Goal: Task Accomplishment & Management: Manage account settings

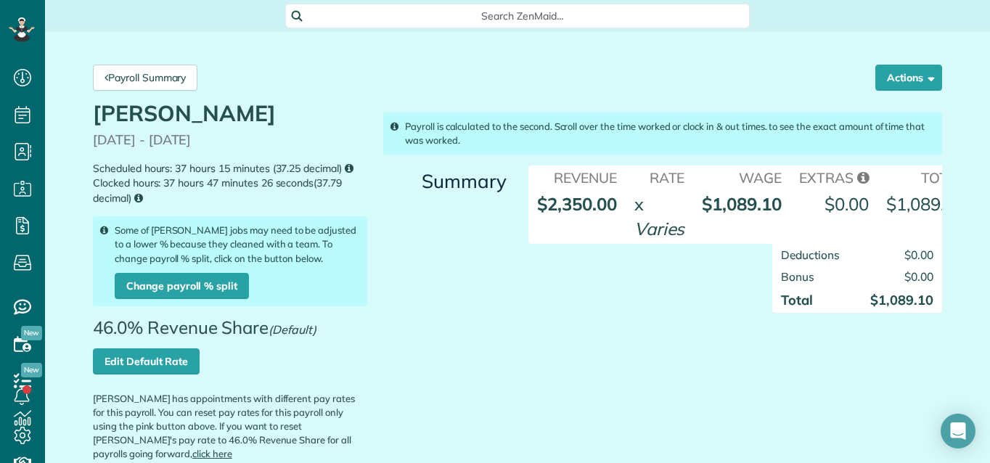
scroll to position [521, 0]
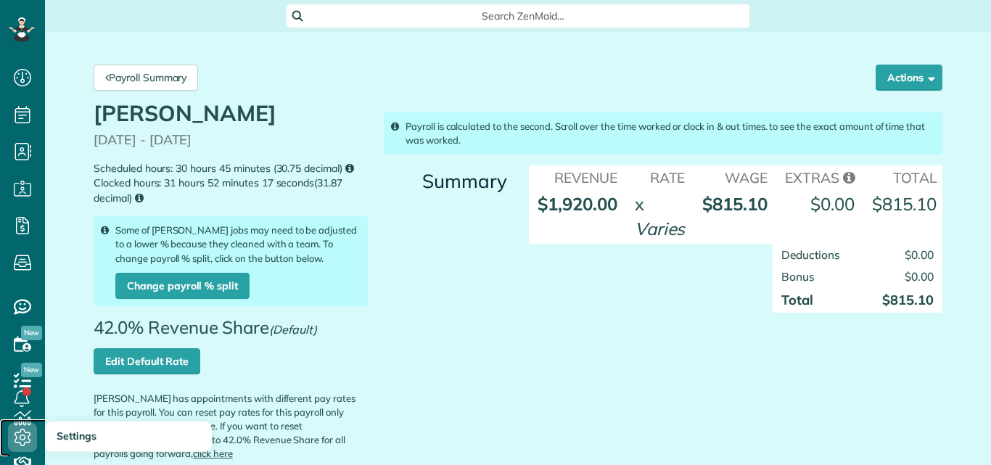
click at [20, 432] on use at bounding box center [23, 437] width 17 height 17
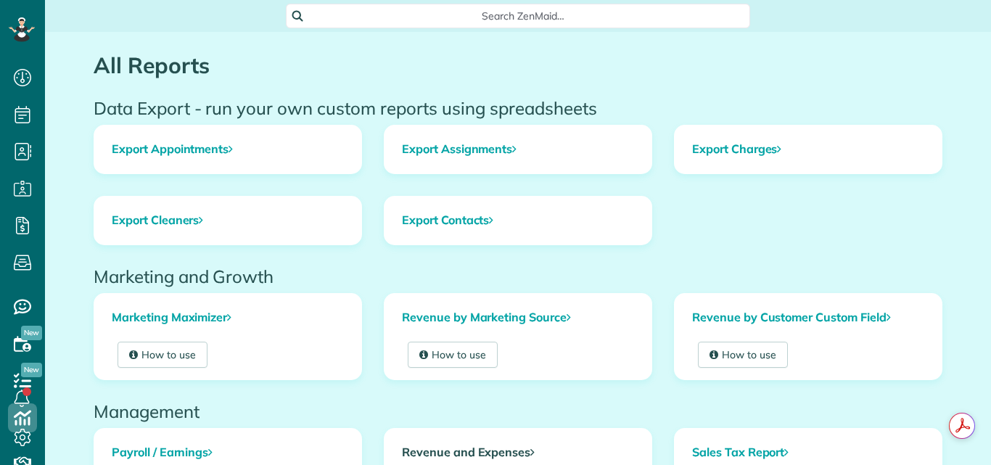
scroll to position [7, 7]
click at [491, 448] on link "Revenue and Expenses" at bounding box center [518, 453] width 267 height 48
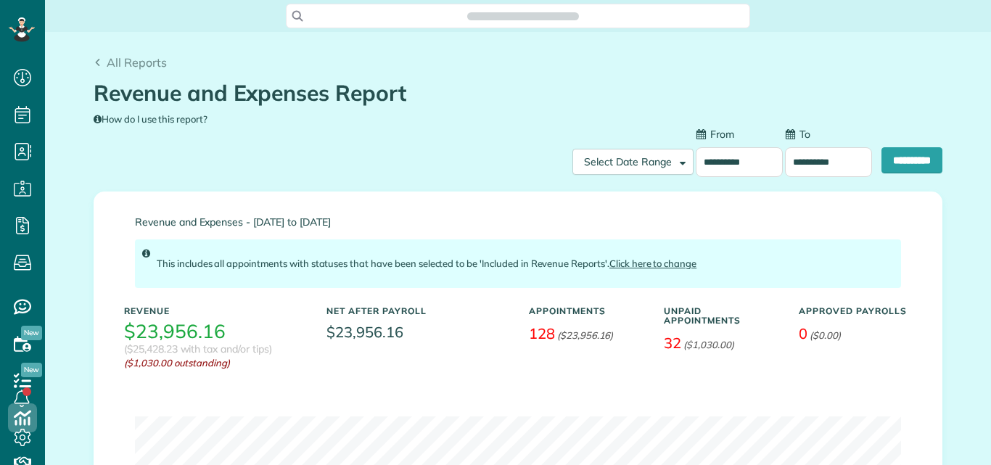
scroll to position [7, 7]
click at [740, 160] on input "**********" at bounding box center [739, 162] width 87 height 30
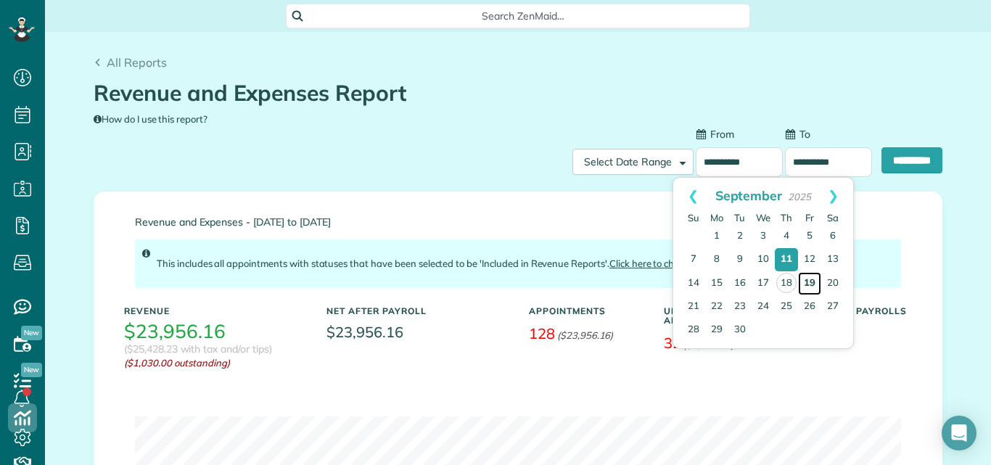
click at [809, 279] on link "19" at bounding box center [809, 283] width 23 height 23
type input "**********"
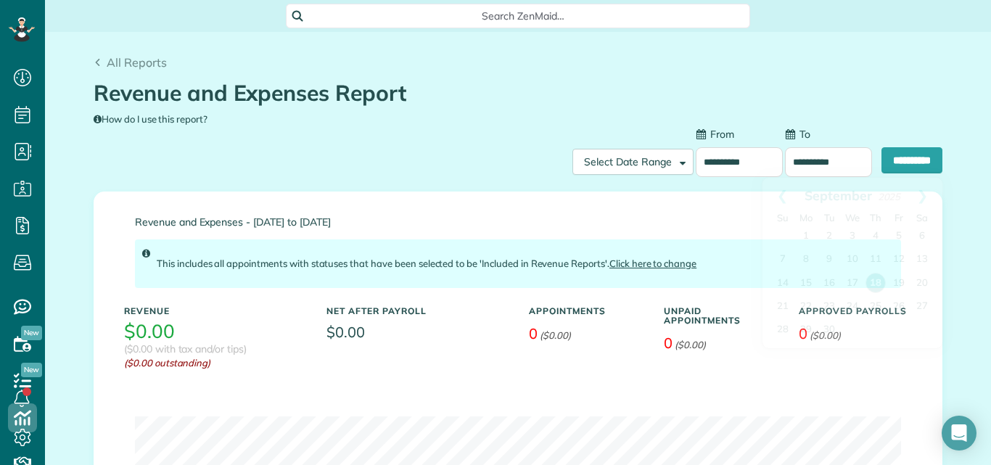
click at [830, 159] on input "**********" at bounding box center [828, 162] width 87 height 30
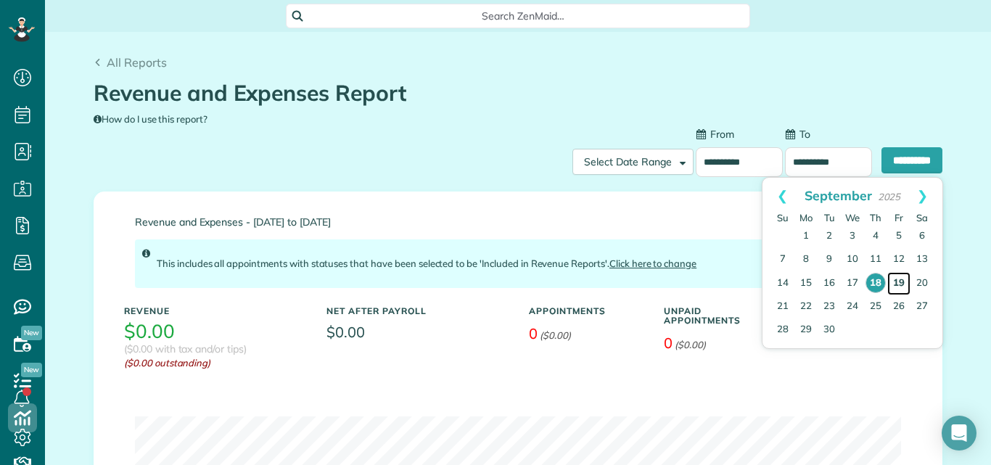
click at [900, 279] on link "19" at bounding box center [898, 283] width 23 height 23
type input "**********"
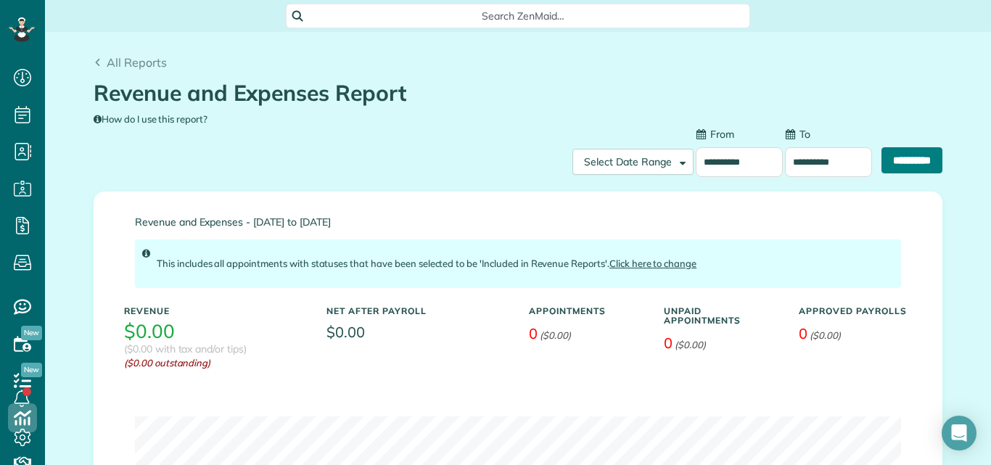
click at [901, 158] on input "**********" at bounding box center [912, 160] width 61 height 26
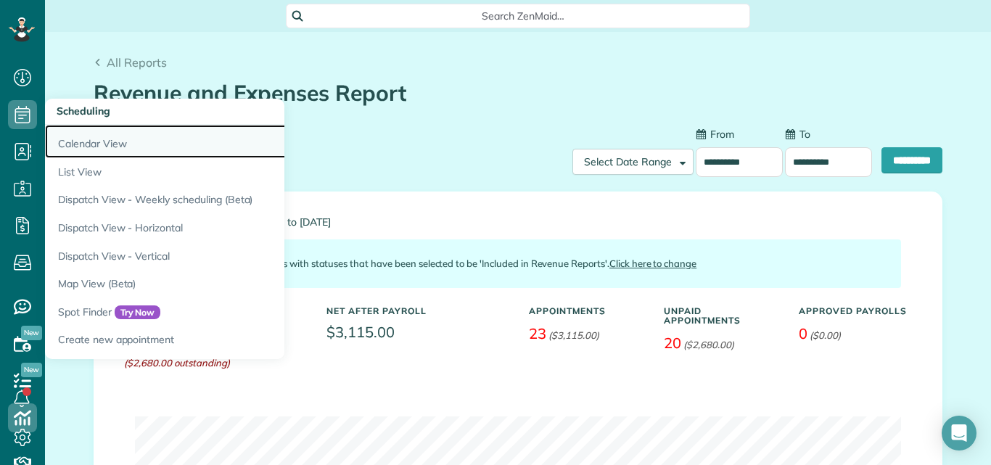
click at [68, 143] on link "Calendar View" at bounding box center [226, 141] width 363 height 33
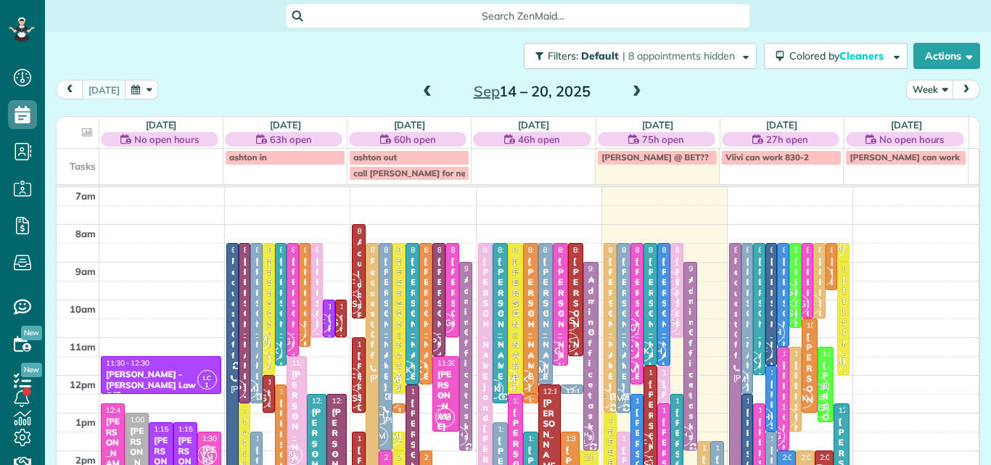
scroll to position [7, 7]
click at [917, 90] on button "Week" at bounding box center [930, 90] width 48 height 20
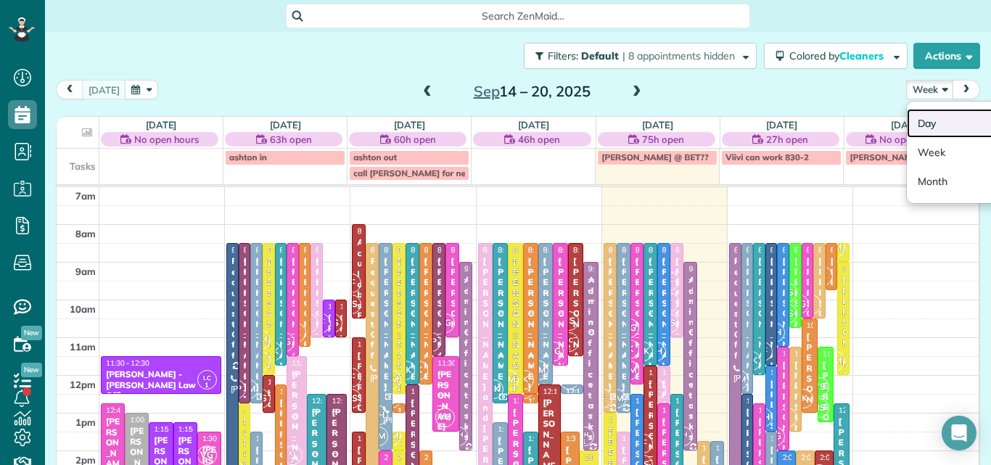
click at [912, 119] on link "Day" at bounding box center [964, 123] width 115 height 29
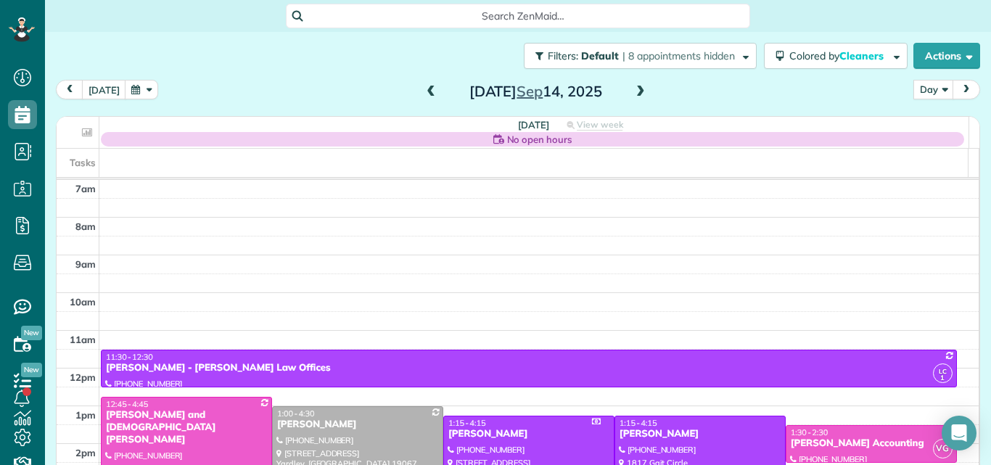
click at [633, 92] on span at bounding box center [641, 92] width 16 height 13
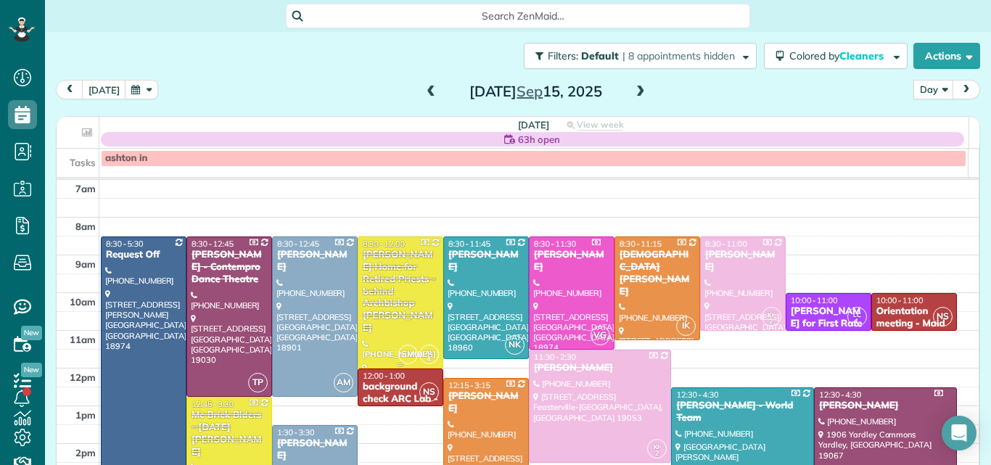
click at [399, 283] on div "Regina Coeli Home for Retired Priests - behind Archbishop Wood" at bounding box center [400, 292] width 77 height 86
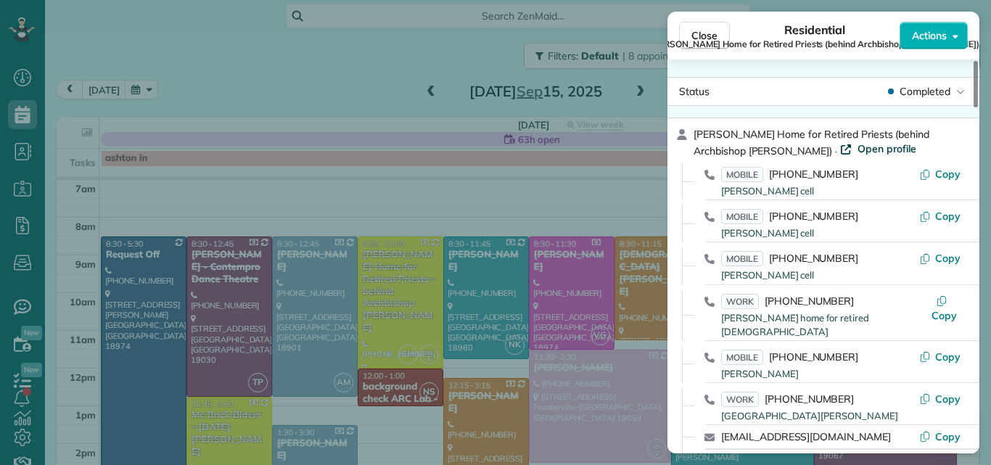
click at [858, 150] on span "Open profile" at bounding box center [887, 149] width 59 height 15
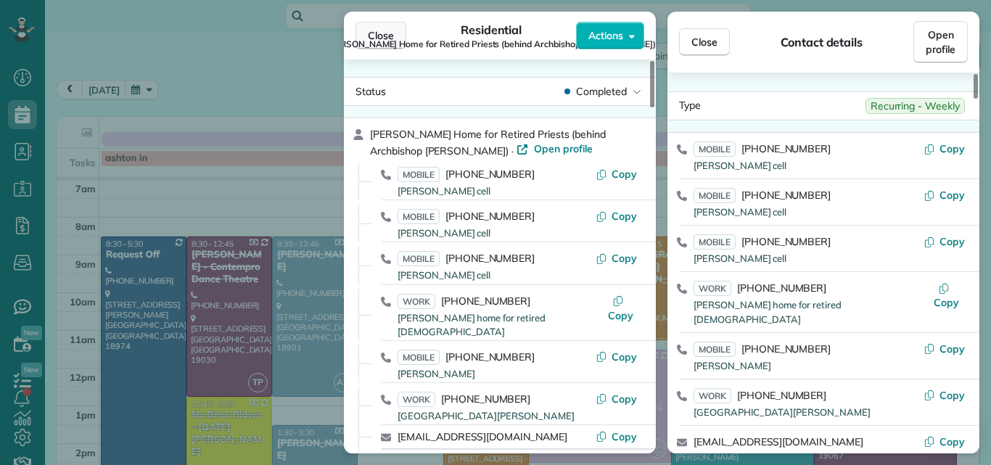
click at [374, 31] on span "Close" at bounding box center [381, 35] width 26 height 15
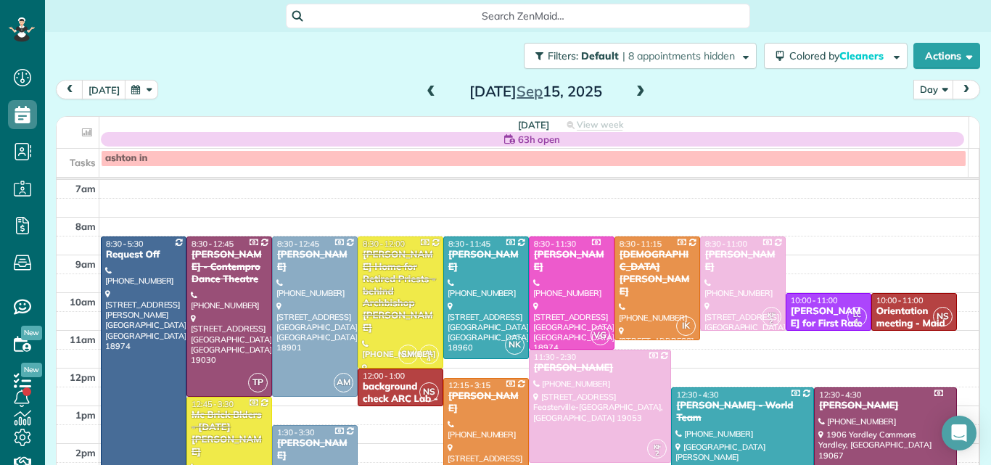
click at [633, 91] on span at bounding box center [641, 92] width 16 height 13
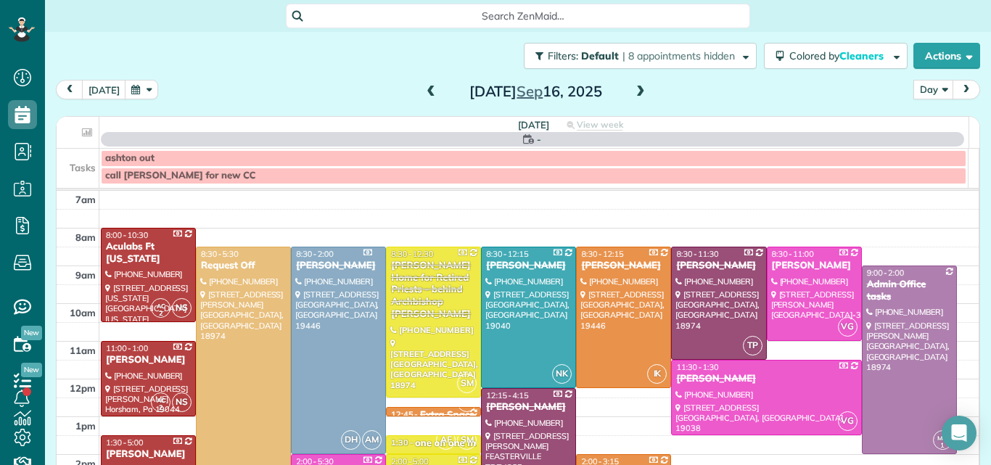
click at [633, 91] on span at bounding box center [641, 92] width 16 height 13
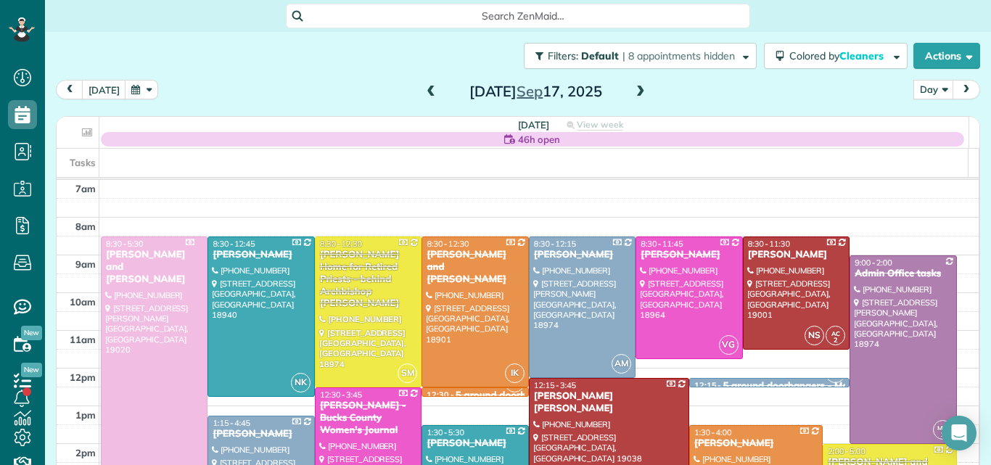
click at [633, 91] on span at bounding box center [641, 92] width 16 height 13
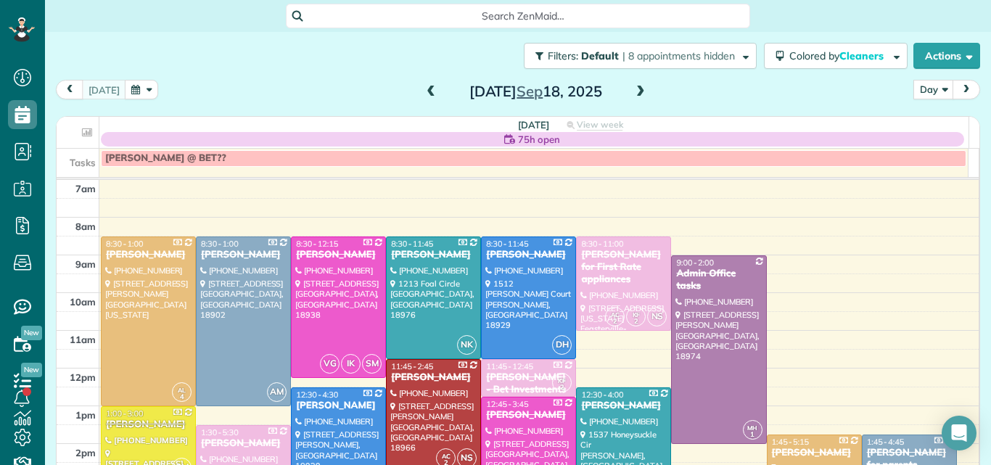
click at [633, 91] on span at bounding box center [641, 92] width 16 height 13
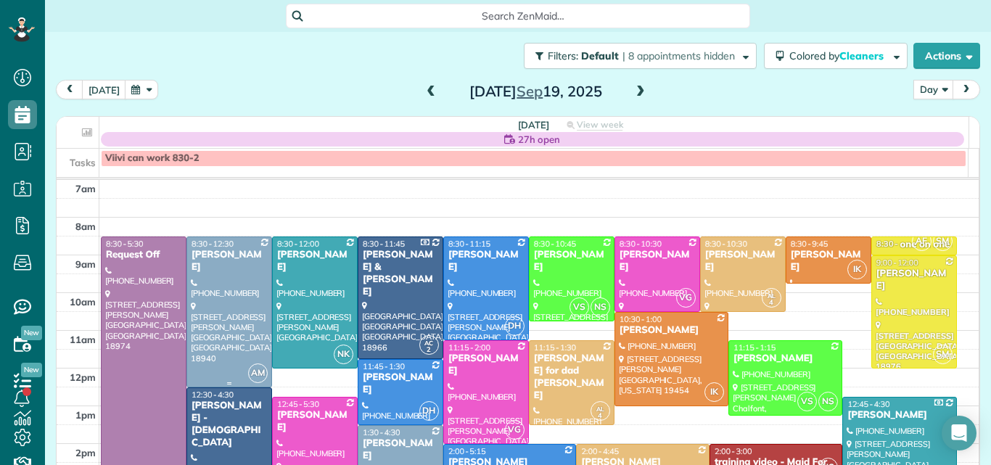
click at [226, 307] on div at bounding box center [229, 311] width 84 height 149
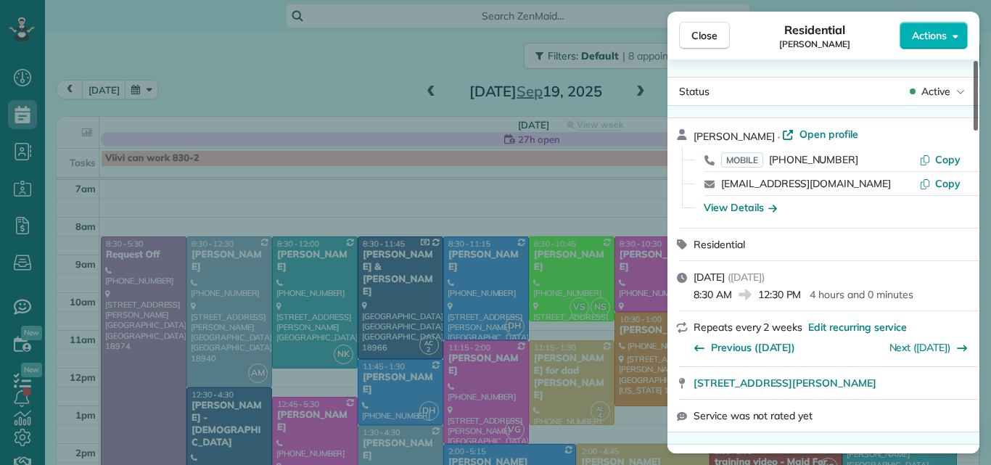
drag, startPoint x: 977, startPoint y: 113, endPoint x: 984, endPoint y: 85, distance: 29.2
click at [978, 85] on div at bounding box center [976, 96] width 4 height 70
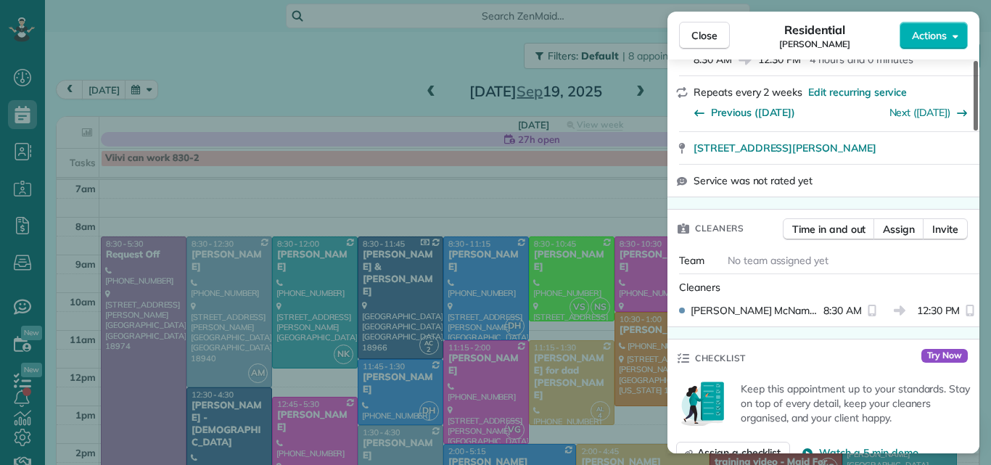
scroll to position [268, 0]
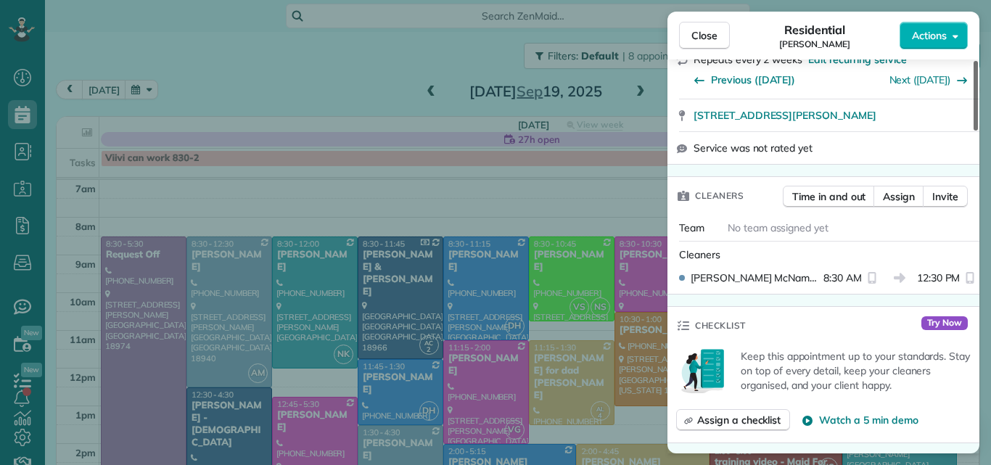
drag, startPoint x: 978, startPoint y: 73, endPoint x: 966, endPoint y: 120, distance: 48.8
click at [974, 120] on div at bounding box center [976, 96] width 4 height 70
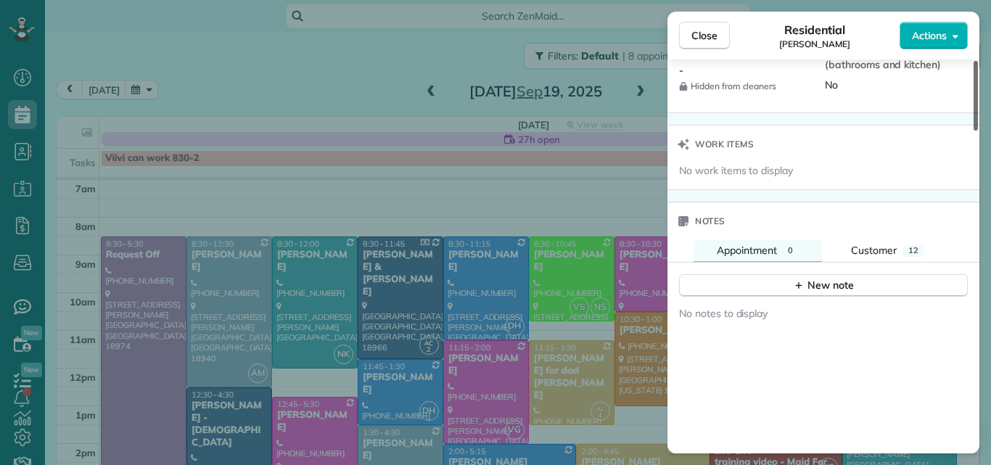
scroll to position [1389, 0]
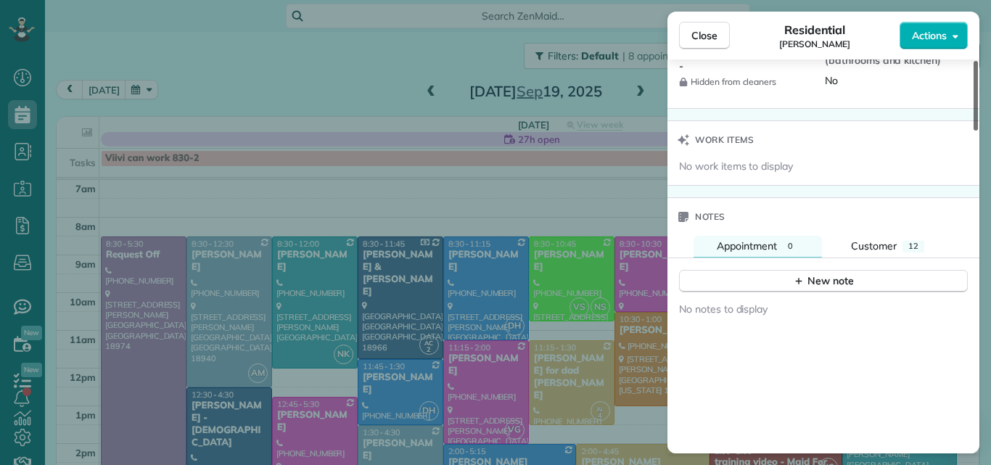
drag, startPoint x: 975, startPoint y: 149, endPoint x: 945, endPoint y: 346, distance: 199.7
click at [974, 131] on div at bounding box center [976, 96] width 4 height 70
click at [864, 243] on span "Customer" at bounding box center [874, 245] width 46 height 13
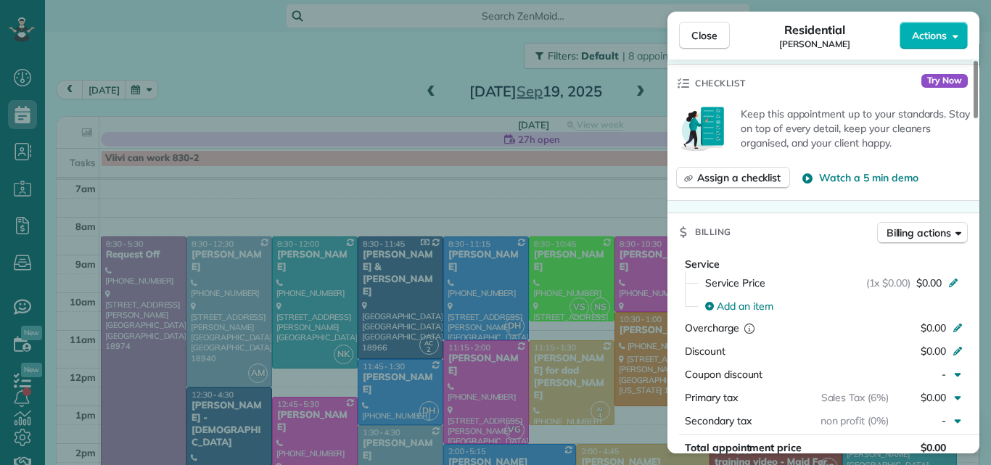
drag, startPoint x: 976, startPoint y: 274, endPoint x: 991, endPoint y: 88, distance: 186.3
click at [978, 88] on div at bounding box center [976, 89] width 4 height 57
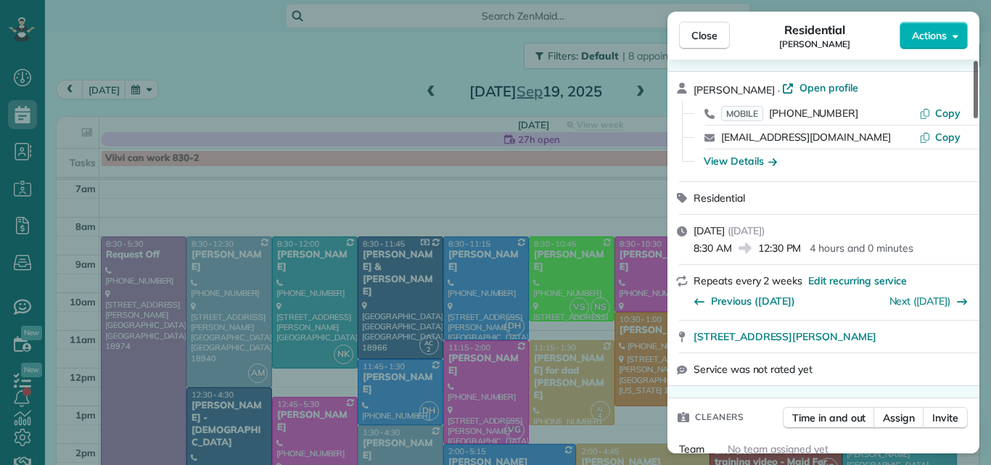
scroll to position [0, 0]
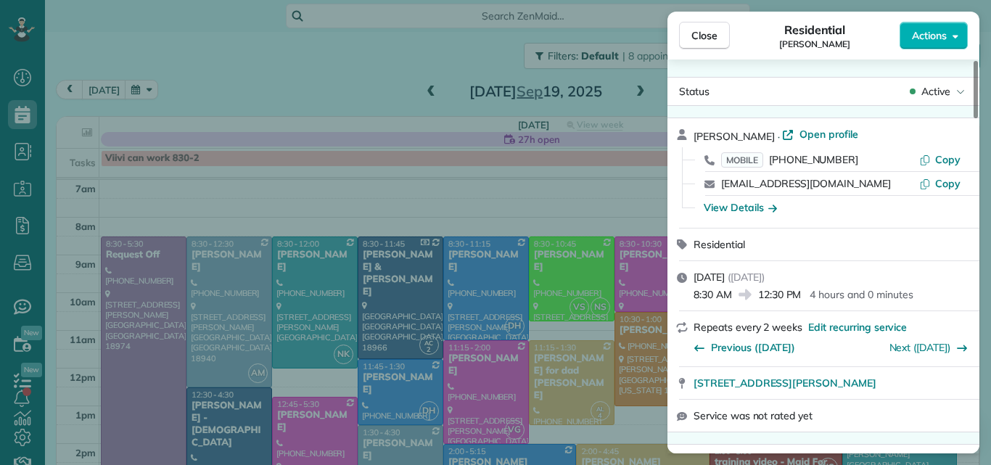
drag, startPoint x: 975, startPoint y: 96, endPoint x: 982, endPoint y: 48, distance: 48.4
click at [978, 61] on div at bounding box center [976, 89] width 4 height 57
click at [811, 136] on span "Open profile" at bounding box center [829, 134] width 59 height 15
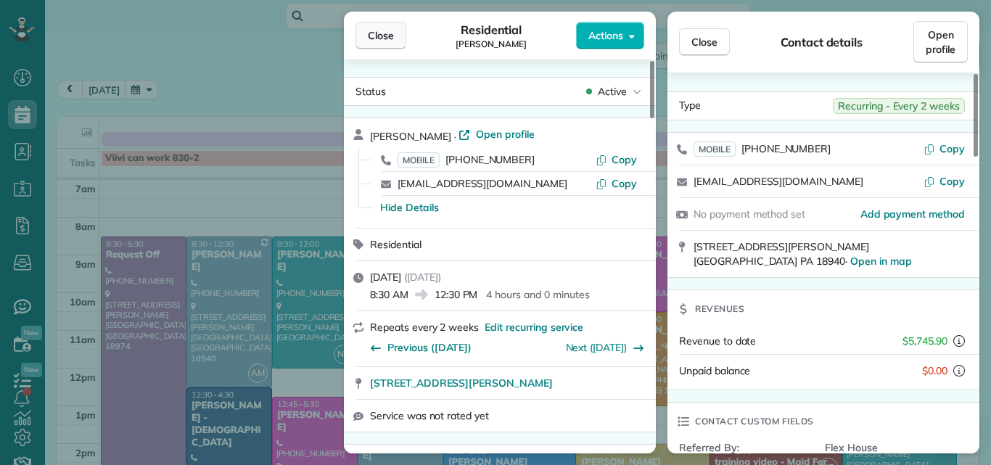
click at [377, 33] on span "Close" at bounding box center [381, 35] width 26 height 15
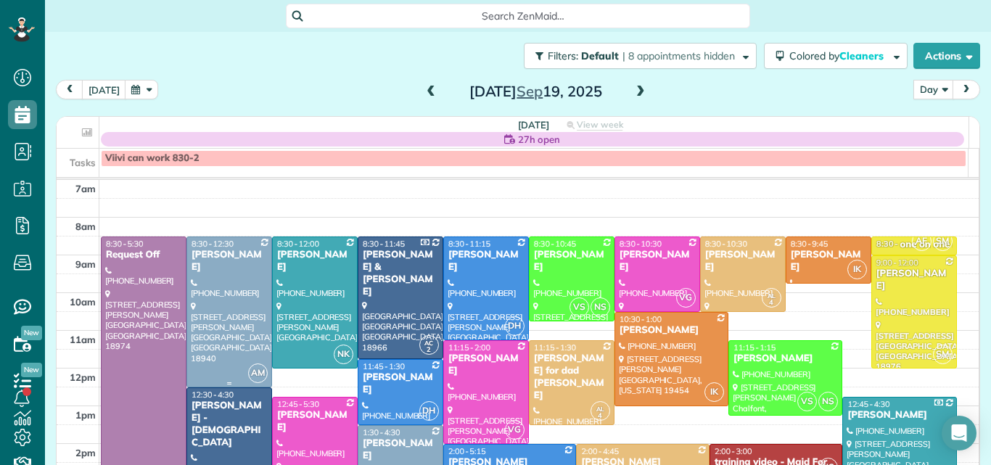
click at [195, 308] on div at bounding box center [229, 311] width 84 height 149
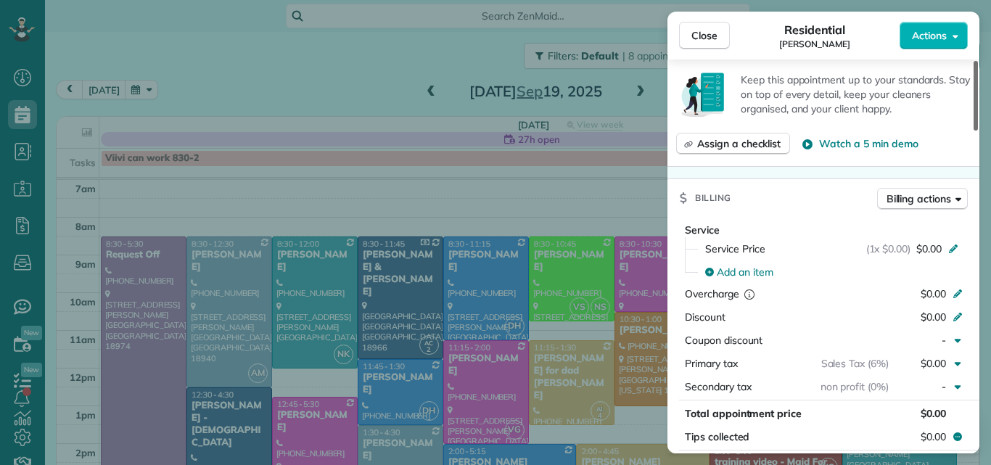
scroll to position [565, 0]
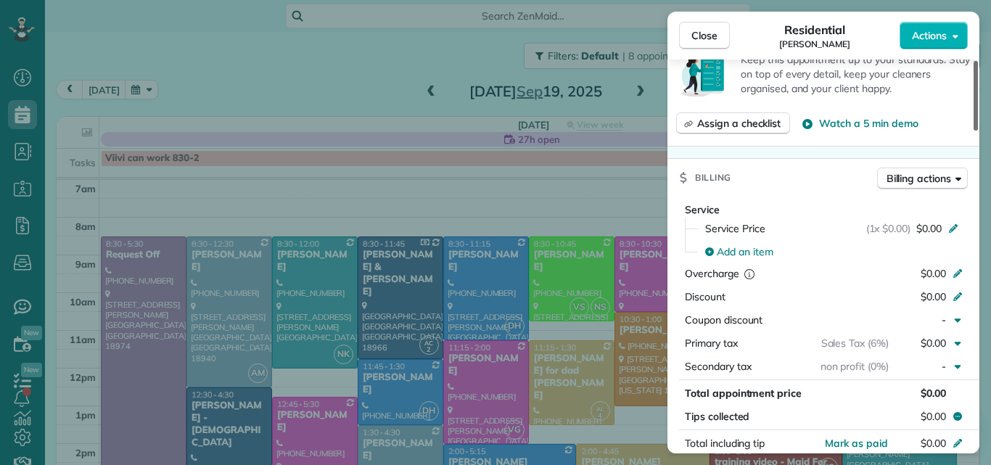
drag, startPoint x: 975, startPoint y: 103, endPoint x: 962, endPoint y: 202, distance: 100.4
click at [974, 131] on div at bounding box center [976, 96] width 4 height 70
click at [930, 227] on span "$0.00" at bounding box center [929, 228] width 25 height 15
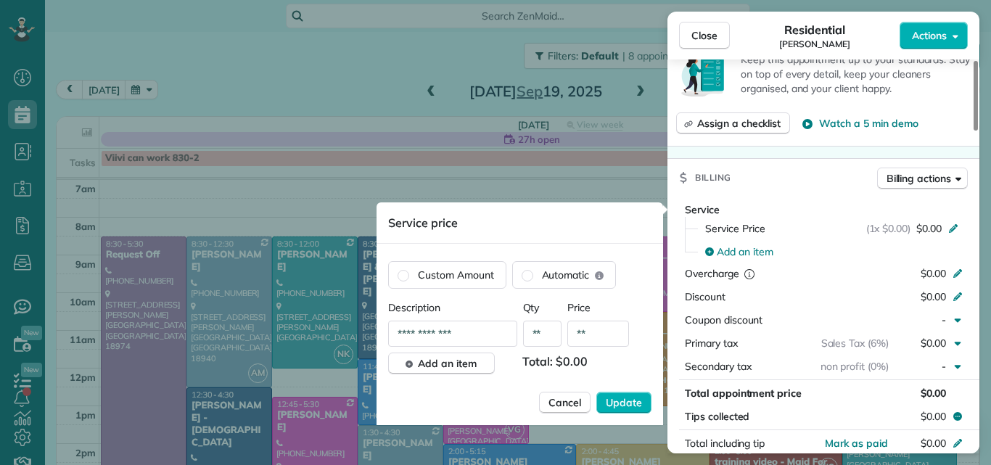
click at [601, 336] on input "**" at bounding box center [598, 334] width 62 height 26
type input "*******"
click at [626, 403] on span "Update" at bounding box center [624, 402] width 36 height 15
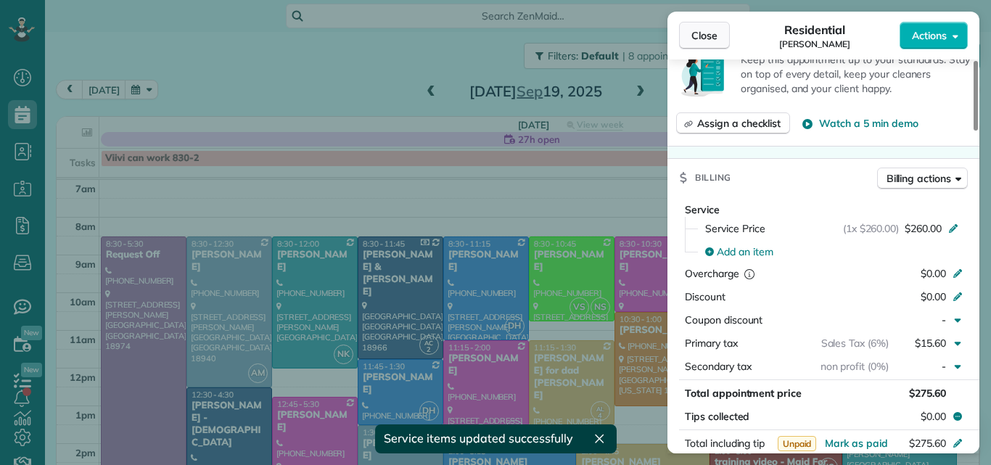
click at [708, 41] on span "Close" at bounding box center [705, 35] width 26 height 15
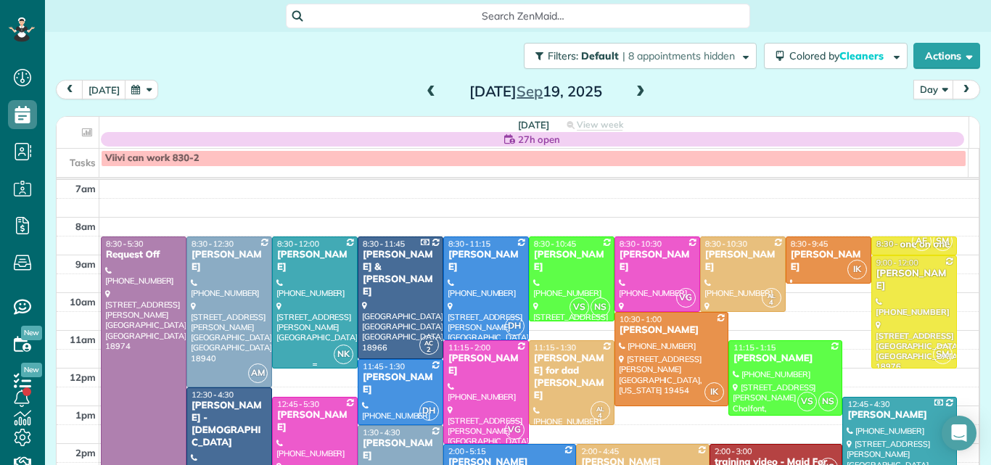
click at [301, 321] on div at bounding box center [315, 302] width 84 height 131
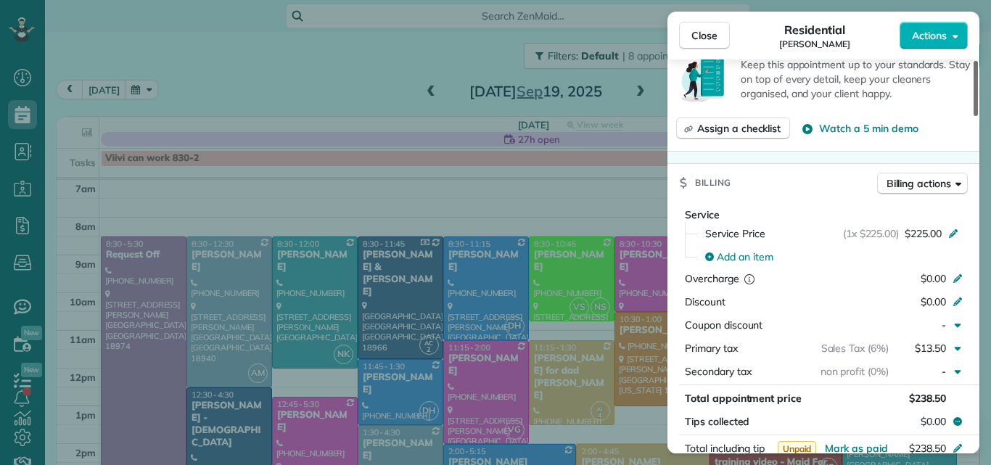
scroll to position [502, 0]
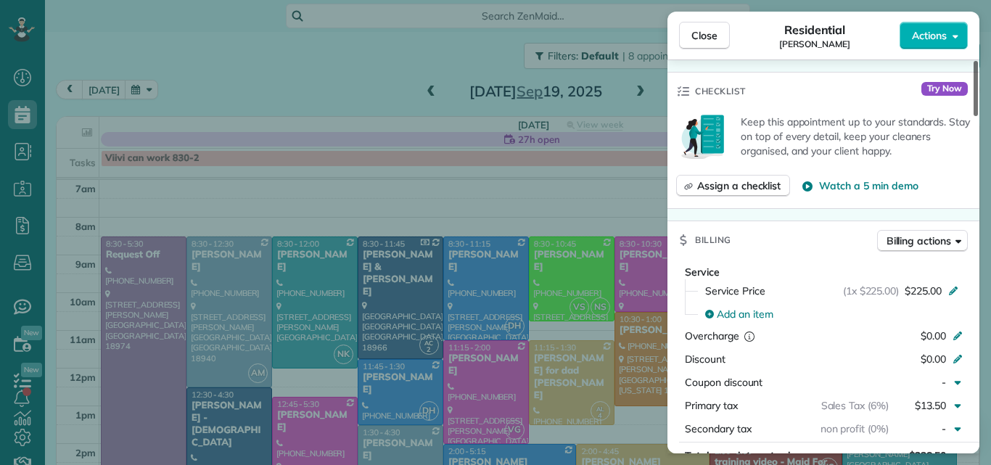
drag, startPoint x: 977, startPoint y: 86, endPoint x: 975, endPoint y: 157, distance: 70.4
click at [975, 116] on div at bounding box center [976, 88] width 4 height 55
click at [708, 27] on button "Close" at bounding box center [704, 36] width 51 height 28
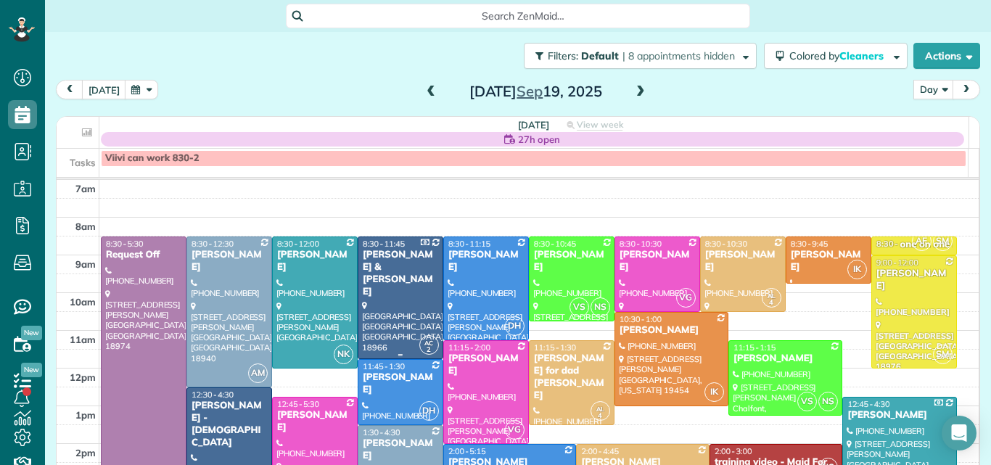
click at [407, 284] on div at bounding box center [400, 297] width 84 height 121
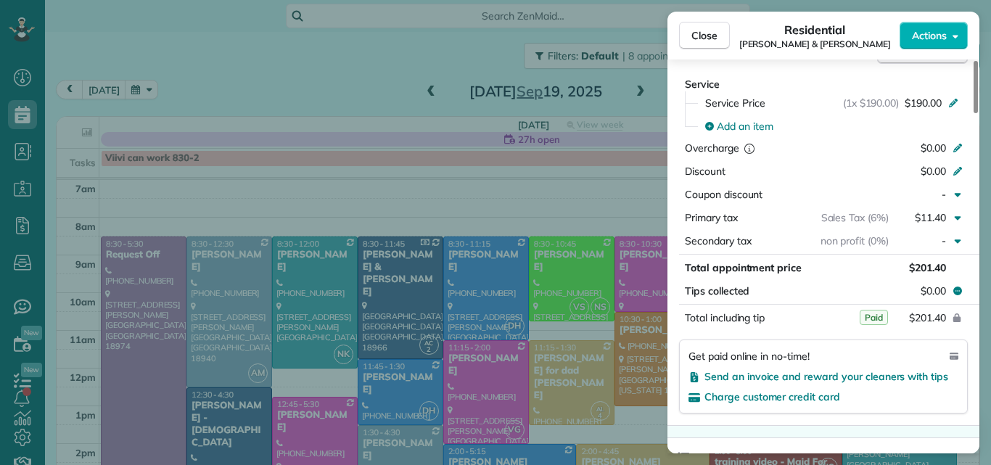
drag, startPoint x: 975, startPoint y: 95, endPoint x: 959, endPoint y: 170, distance: 76.4
click at [974, 113] on div at bounding box center [976, 87] width 4 height 52
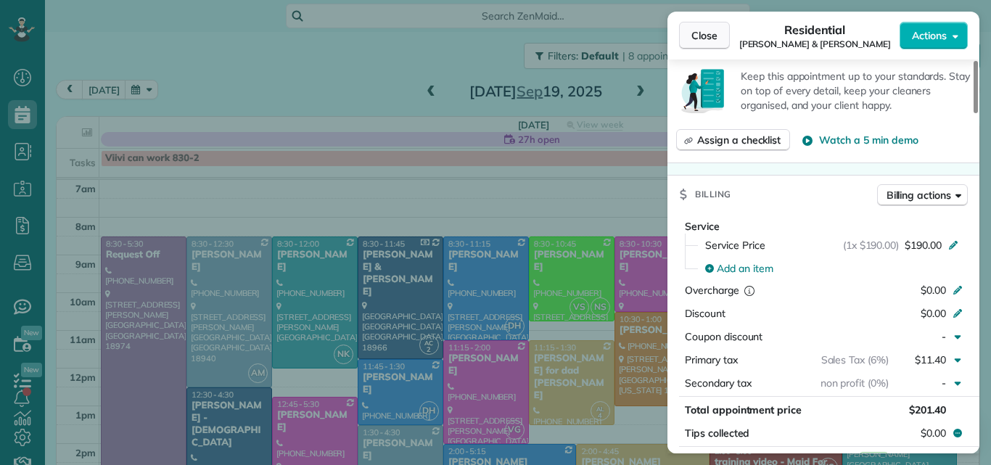
click at [709, 33] on span "Close" at bounding box center [705, 35] width 26 height 15
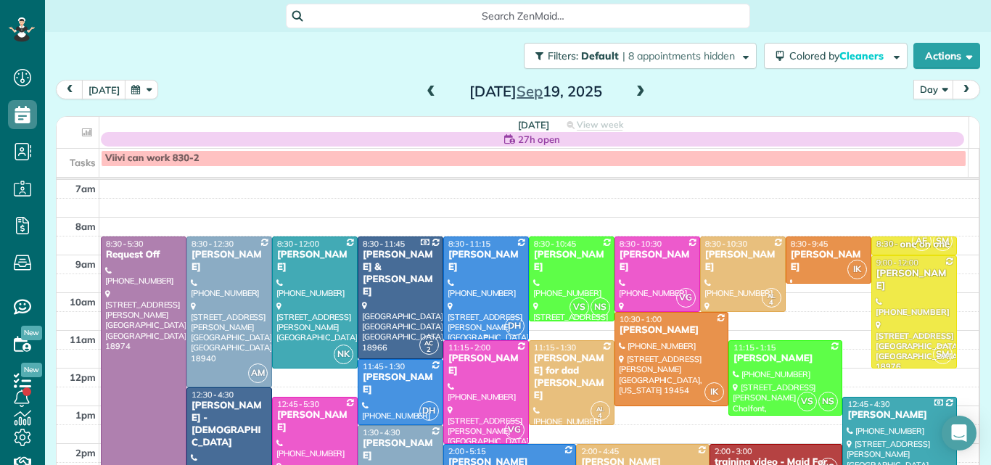
click at [483, 303] on div at bounding box center [486, 288] width 84 height 102
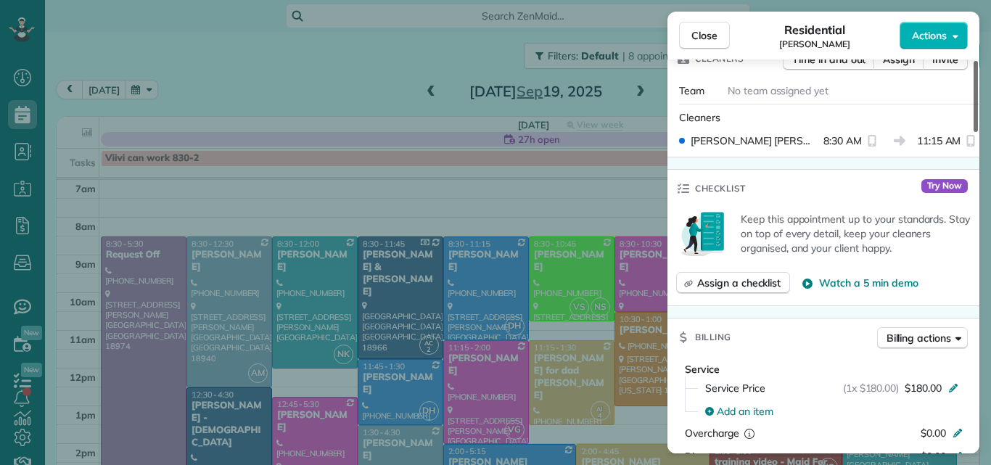
scroll to position [441, 0]
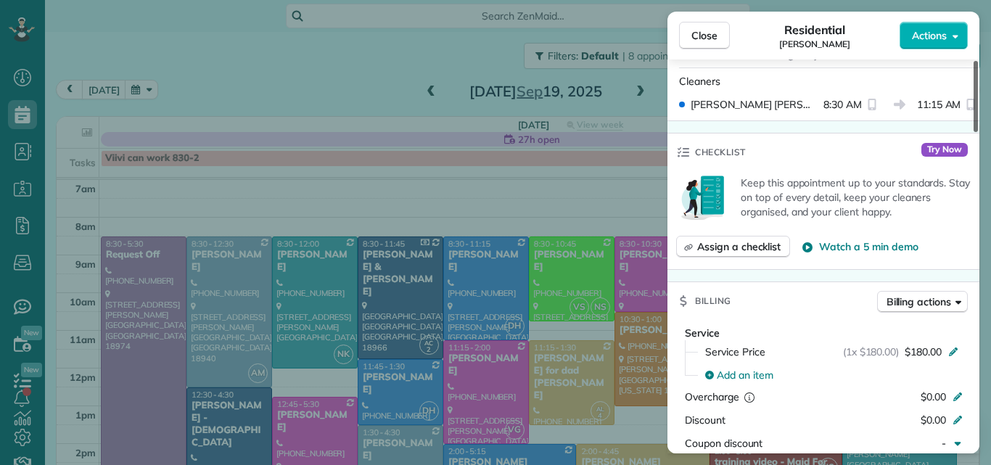
drag, startPoint x: 976, startPoint y: 105, endPoint x: 977, endPoint y: 185, distance: 79.8
click at [977, 132] on div at bounding box center [976, 96] width 4 height 71
click at [705, 32] on span "Close" at bounding box center [705, 35] width 26 height 15
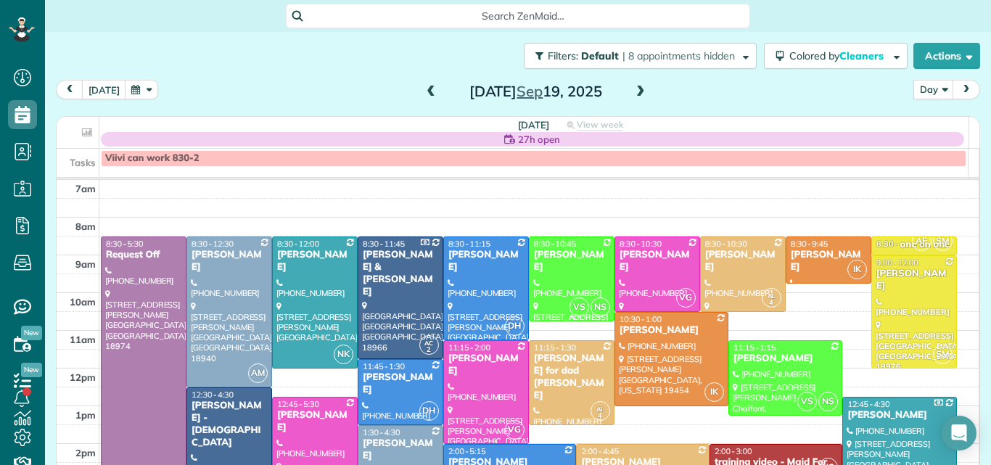
click at [563, 277] on div at bounding box center [572, 278] width 84 height 83
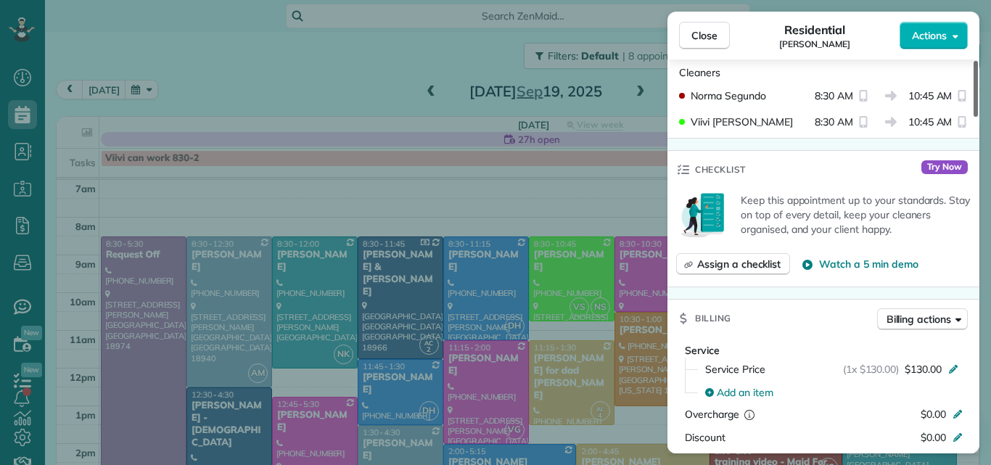
scroll to position [525, 0]
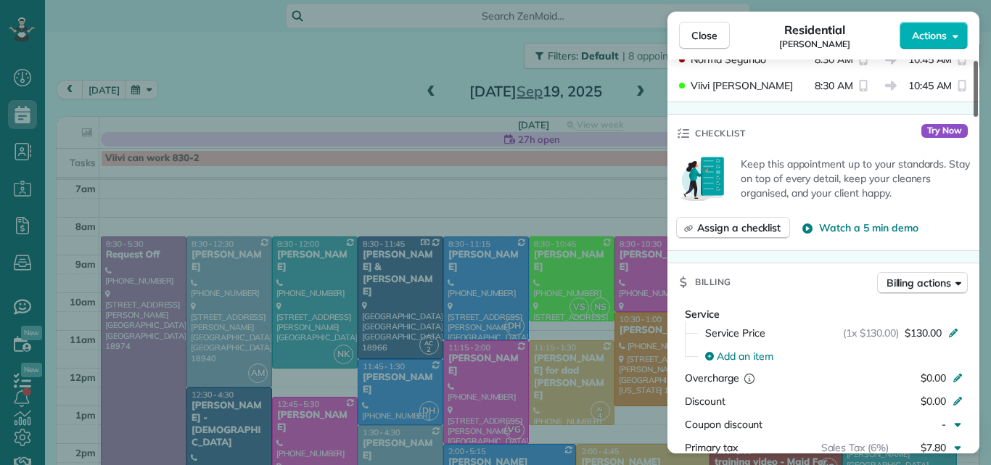
drag, startPoint x: 977, startPoint y: 104, endPoint x: 978, endPoint y: 179, distance: 74.0
click at [978, 117] on div at bounding box center [976, 89] width 4 height 56
click at [719, 31] on button "Close" at bounding box center [704, 36] width 51 height 28
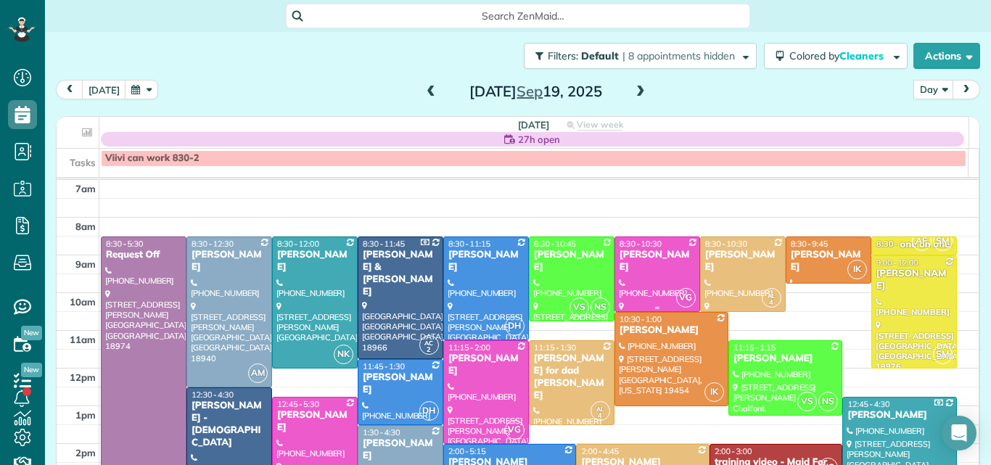
click at [657, 262] on div at bounding box center [657, 274] width 84 height 74
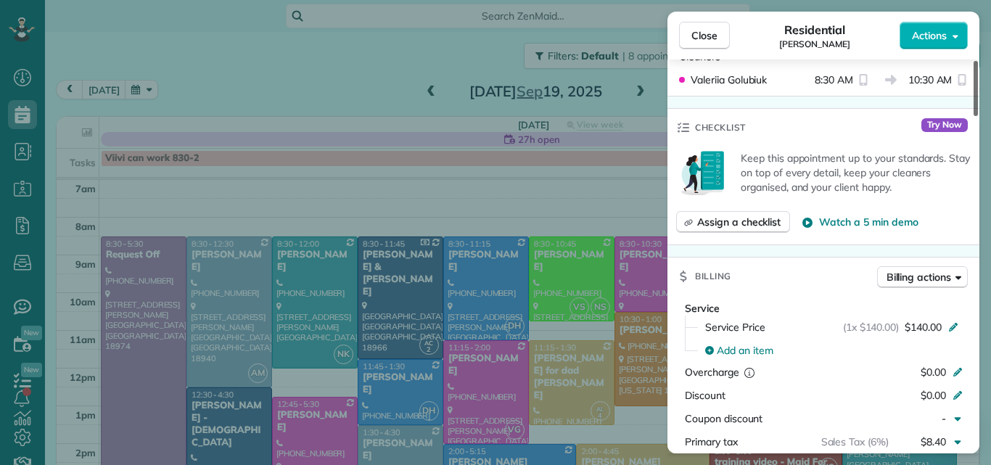
scroll to position [499, 0]
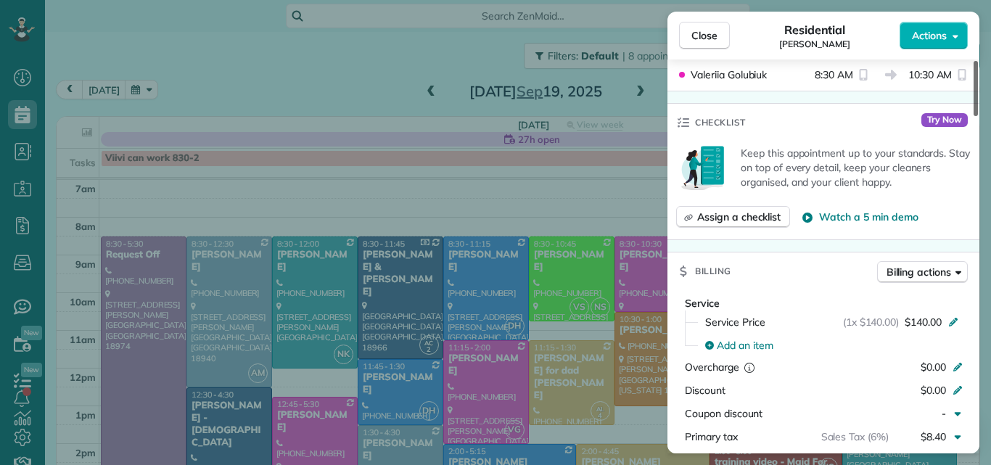
drag, startPoint x: 975, startPoint y: 100, endPoint x: 955, endPoint y: 170, distance: 72.4
click at [974, 116] on div at bounding box center [976, 88] width 4 height 55
click at [705, 36] on span "Close" at bounding box center [705, 35] width 26 height 15
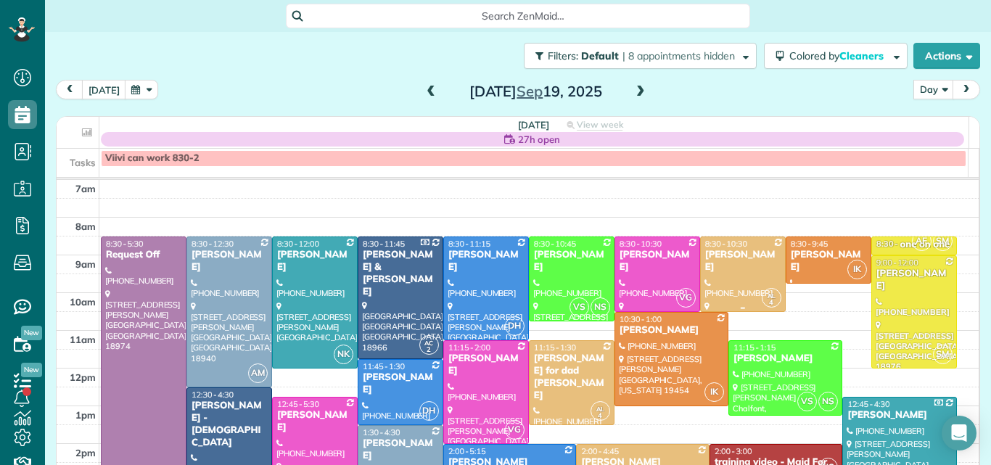
click at [736, 276] on div at bounding box center [743, 274] width 84 height 74
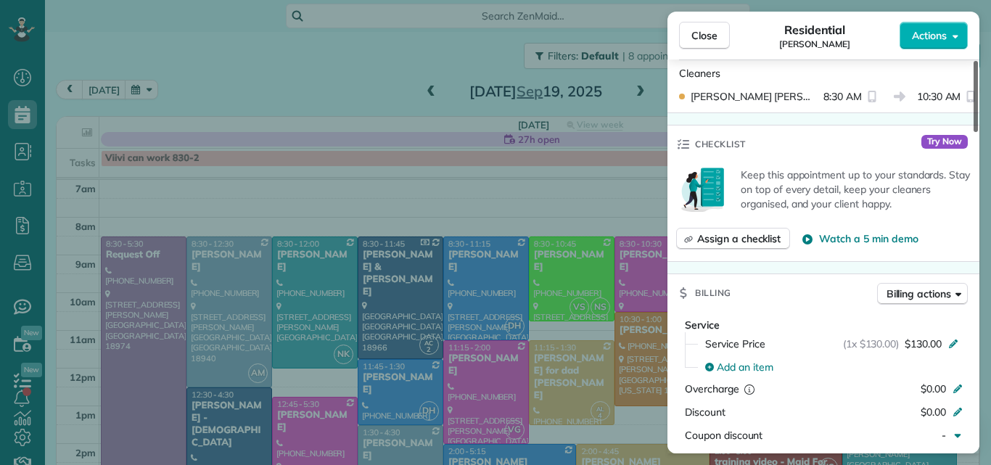
scroll to position [485, 0]
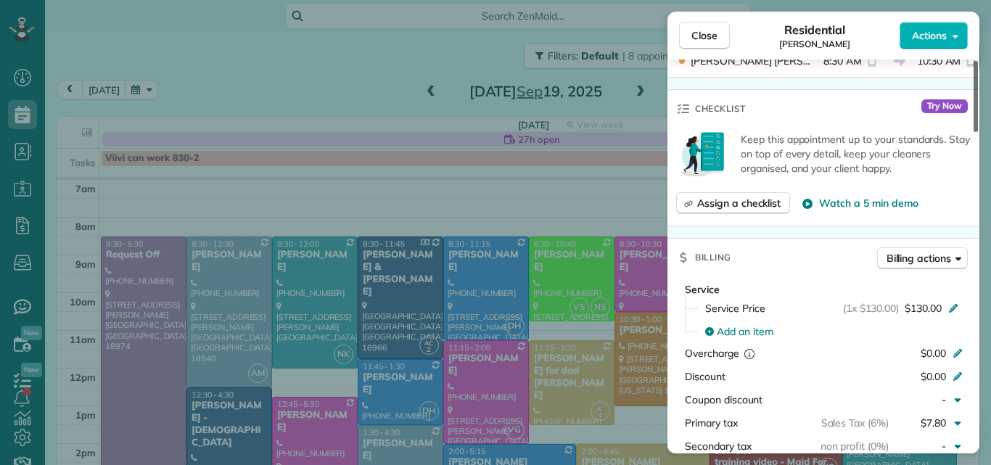
drag, startPoint x: 975, startPoint y: 97, endPoint x: 951, endPoint y: 184, distance: 91.0
click at [974, 132] on div at bounding box center [976, 96] width 4 height 71
click at [704, 36] on span "Close" at bounding box center [705, 35] width 26 height 15
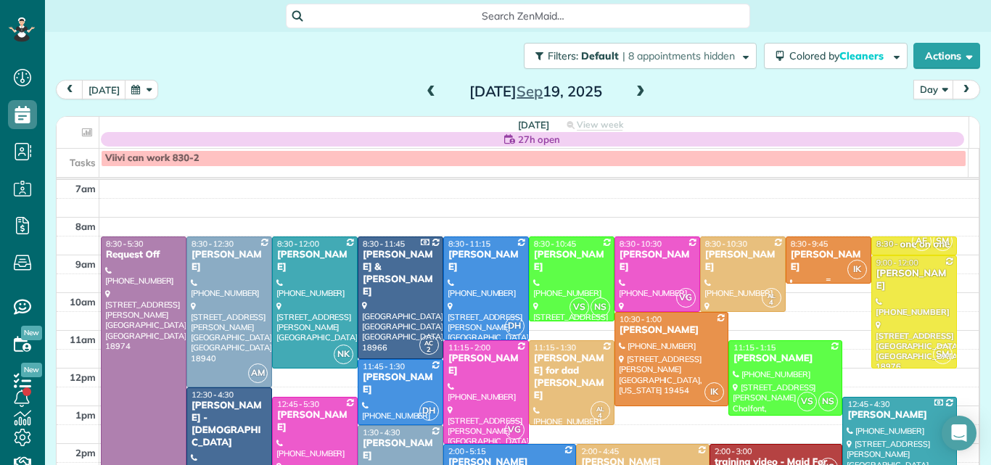
click at [800, 255] on div "Inga Buccella" at bounding box center [828, 261] width 77 height 25
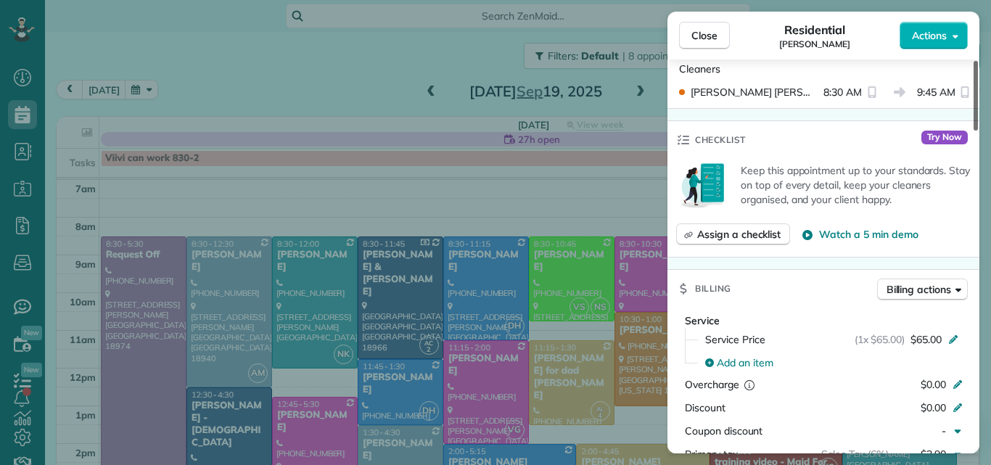
scroll to position [470, 0]
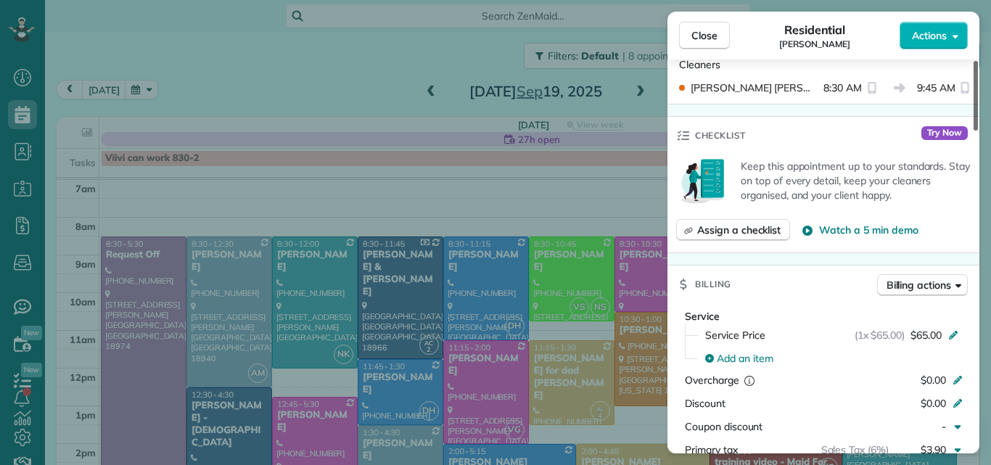
drag, startPoint x: 975, startPoint y: 116, endPoint x: 961, endPoint y: 200, distance: 84.6
click at [974, 131] on div at bounding box center [976, 96] width 4 height 70
click at [694, 30] on span "Close" at bounding box center [705, 35] width 26 height 15
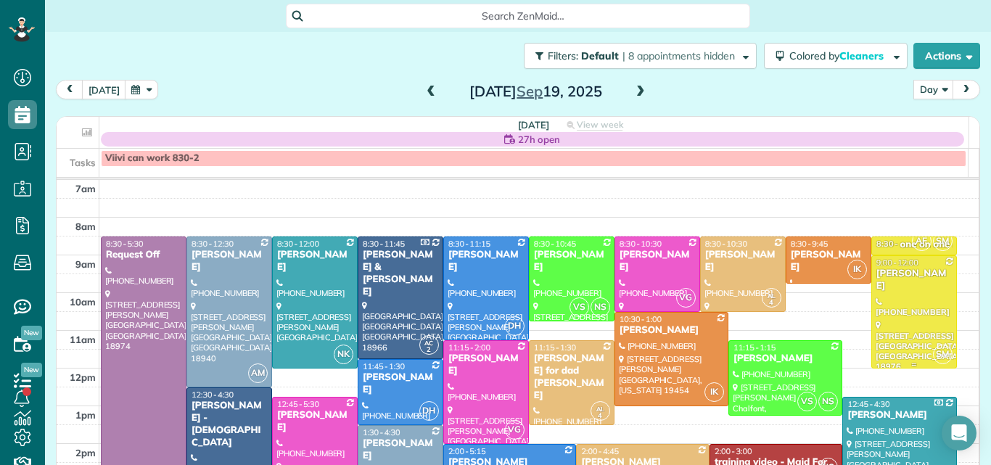
click at [872, 298] on div at bounding box center [914, 312] width 84 height 112
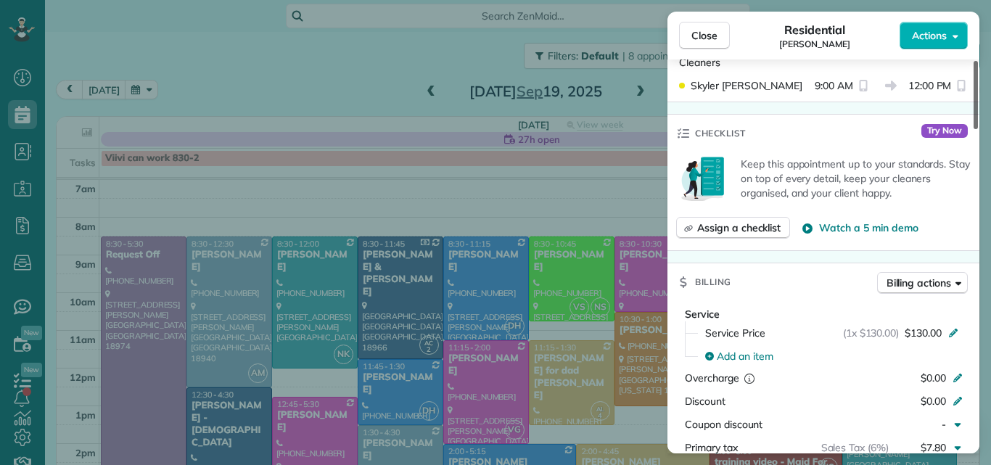
scroll to position [504, 0]
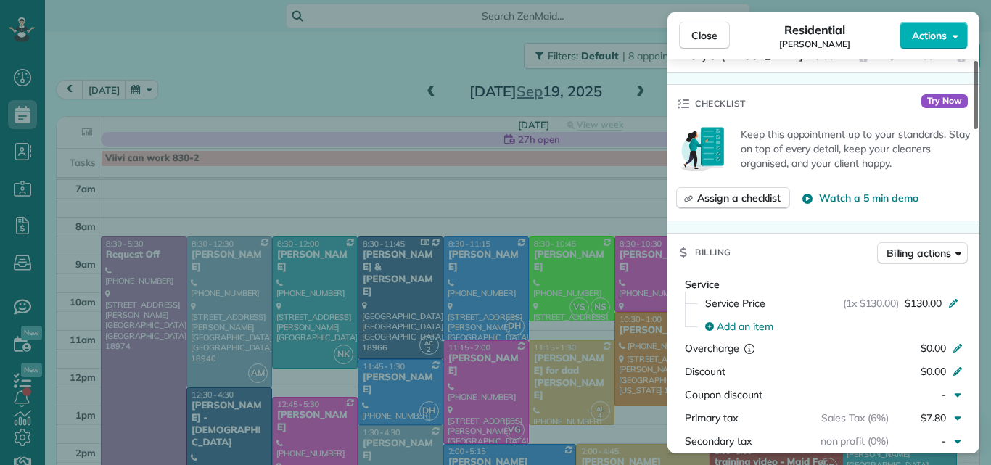
drag, startPoint x: 976, startPoint y: 107, endPoint x: 959, endPoint y: 194, distance: 88.7
click at [974, 129] on div at bounding box center [976, 95] width 4 height 68
click at [710, 35] on span "Close" at bounding box center [705, 35] width 26 height 15
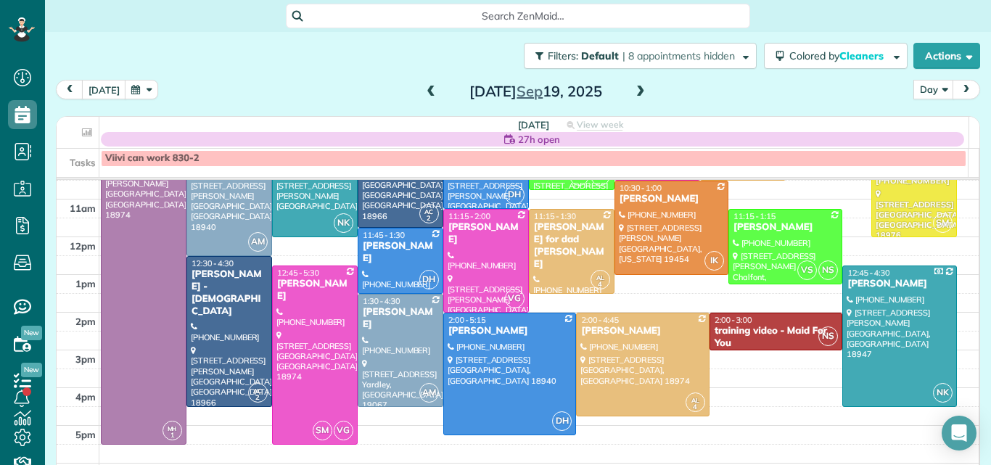
scroll to position [138, 0]
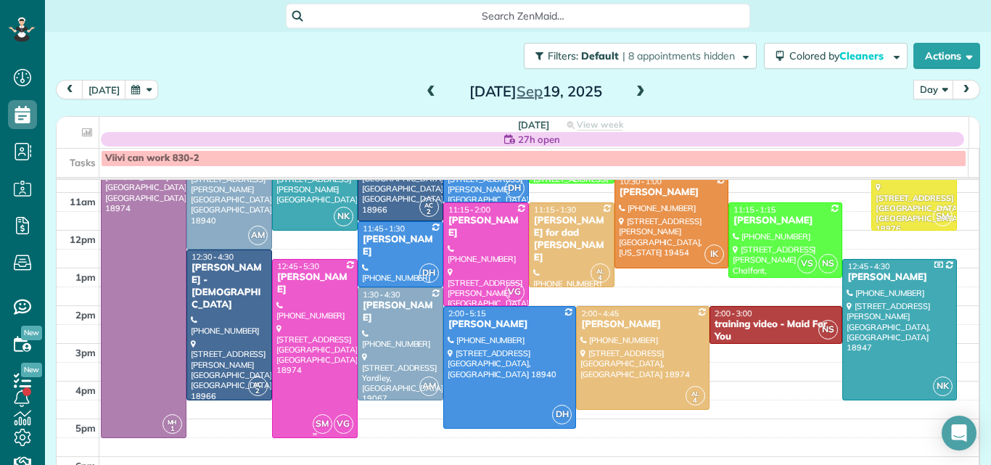
click at [290, 319] on div at bounding box center [315, 349] width 84 height 178
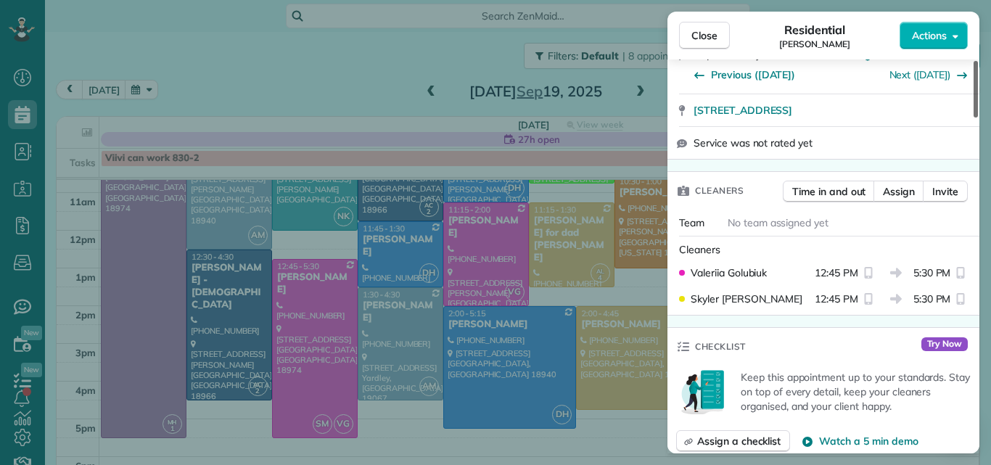
scroll to position [223, 0]
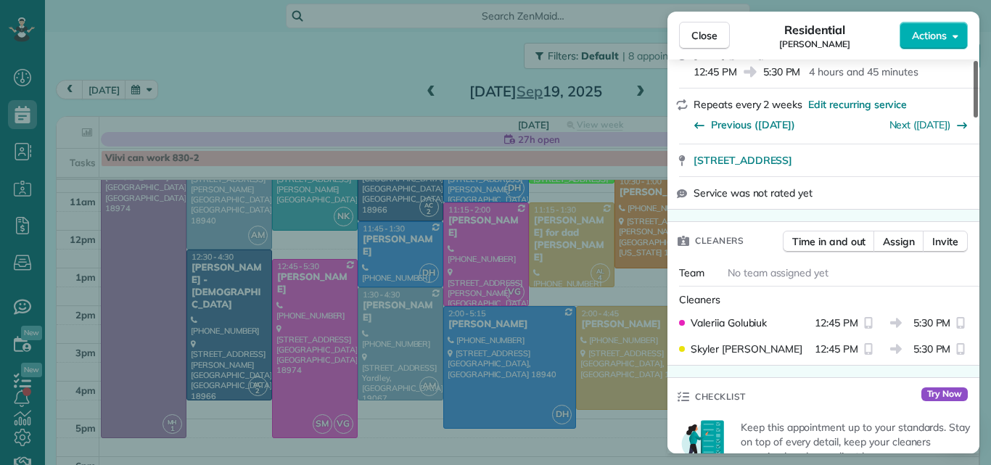
drag, startPoint x: 975, startPoint y: 100, endPoint x: 971, endPoint y: 132, distance: 32.1
click at [974, 118] on div at bounding box center [976, 89] width 4 height 57
click at [689, 30] on button "Close" at bounding box center [704, 36] width 51 height 28
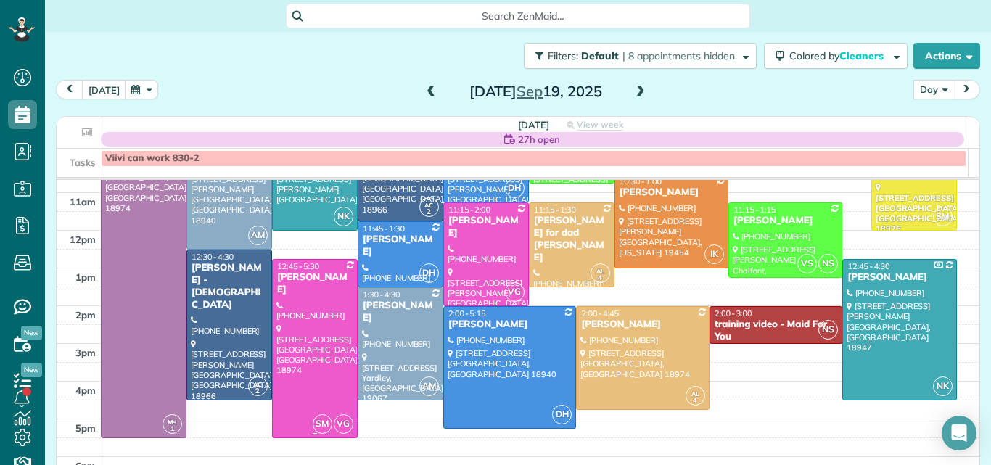
click at [298, 356] on div at bounding box center [315, 349] width 84 height 178
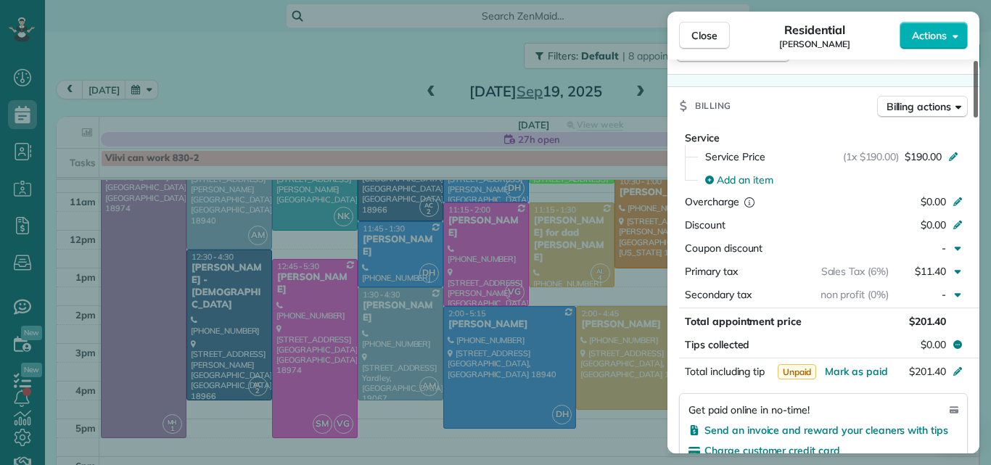
drag, startPoint x: 974, startPoint y: 102, endPoint x: 945, endPoint y: 198, distance: 100.1
click at [974, 118] on div at bounding box center [976, 89] width 4 height 57
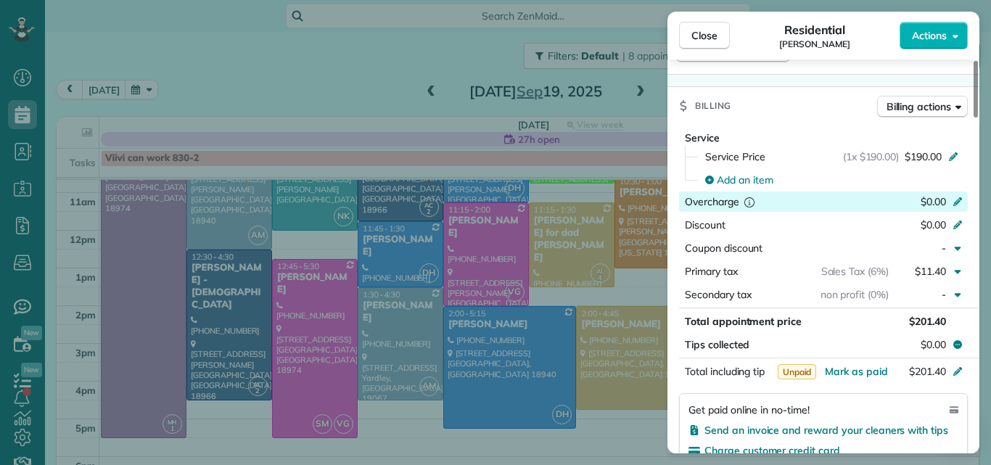
scroll to position [668, 0]
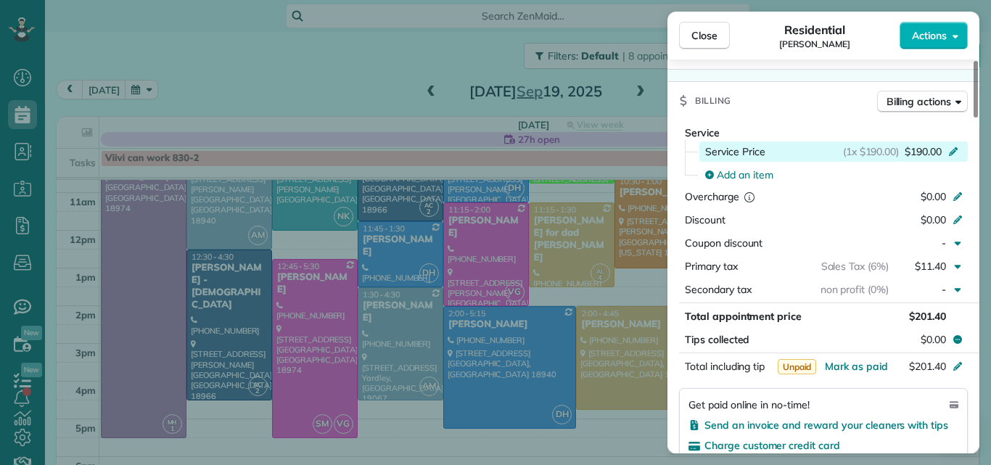
click at [927, 149] on span "$190.00" at bounding box center [923, 151] width 37 height 15
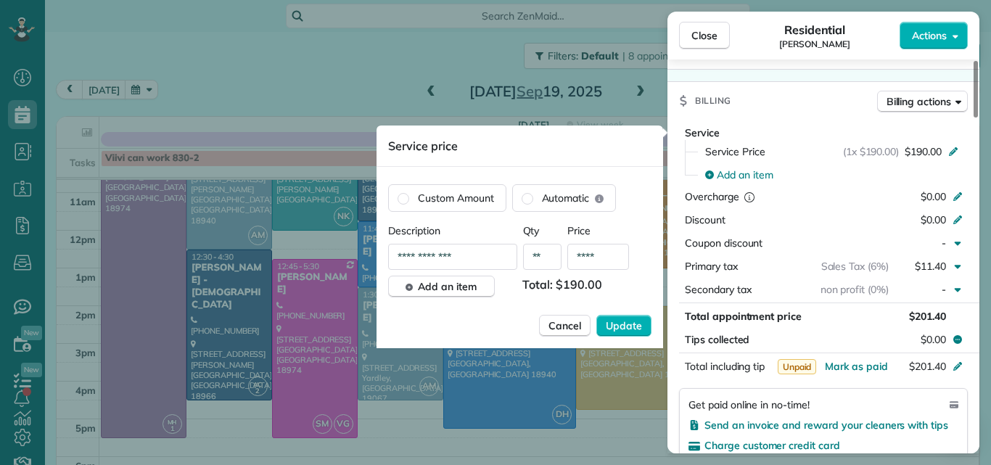
click at [604, 256] on input "****" at bounding box center [598, 257] width 62 height 26
type input "**"
click at [705, 33] on span "Close" at bounding box center [705, 35] width 26 height 15
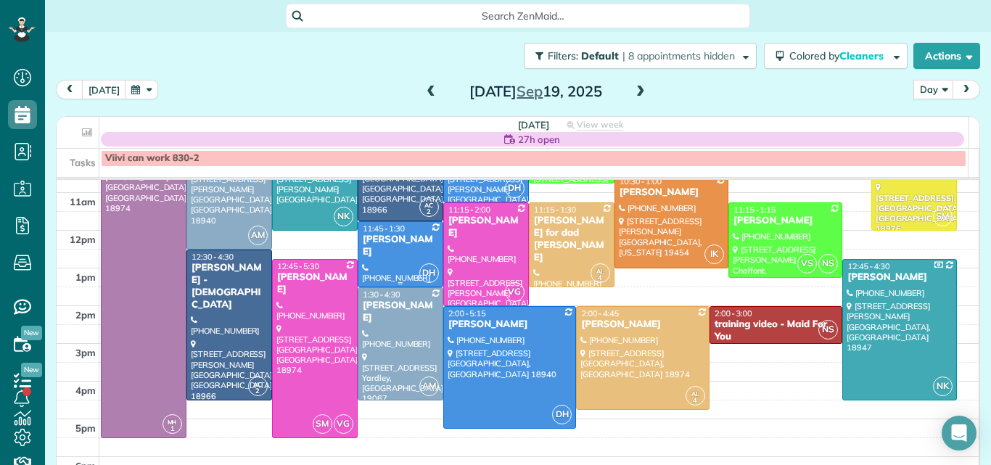
click at [394, 263] on div at bounding box center [400, 254] width 84 height 65
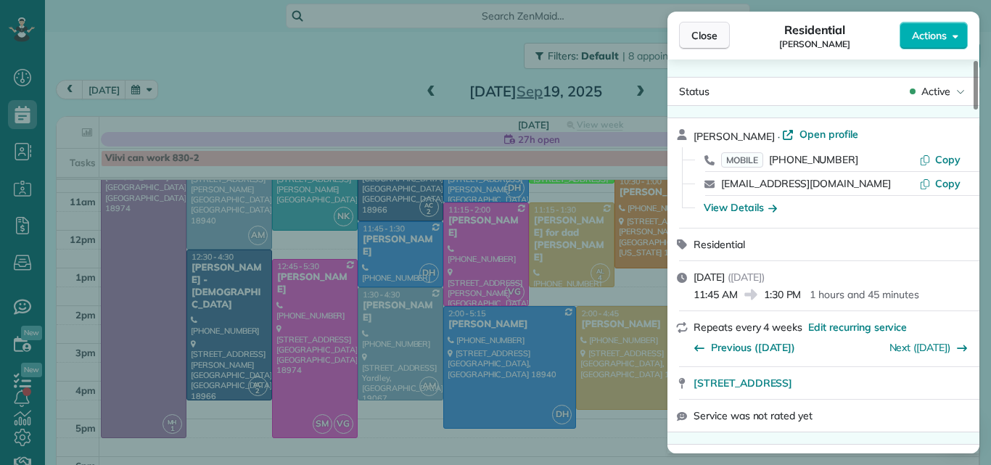
click at [713, 31] on span "Close" at bounding box center [705, 35] width 26 height 15
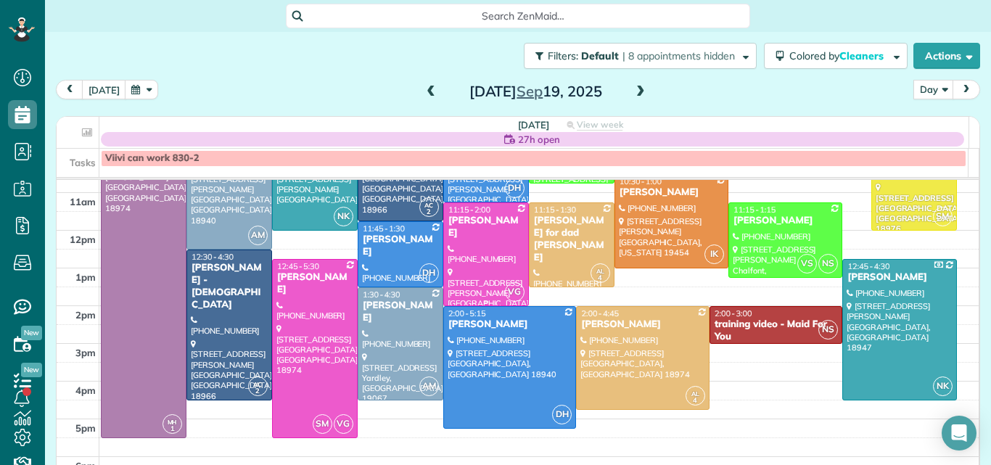
click at [464, 245] on div at bounding box center [486, 254] width 84 height 102
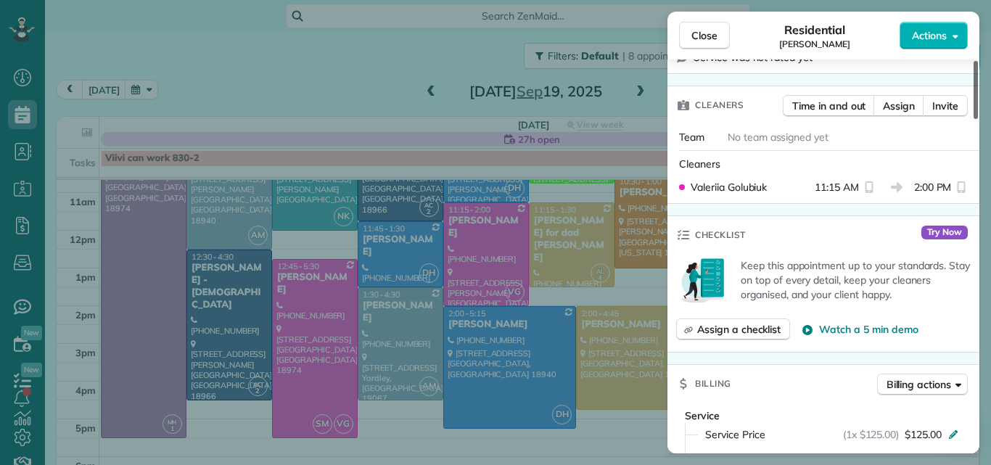
scroll to position [447, 0]
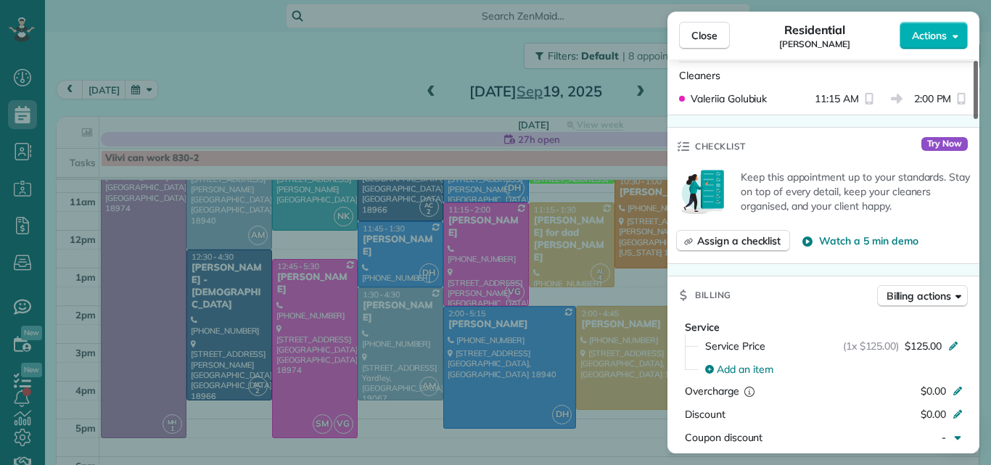
drag, startPoint x: 975, startPoint y: 78, endPoint x: 962, endPoint y: 144, distance: 67.5
click at [974, 119] on div at bounding box center [976, 90] width 4 height 58
click at [714, 33] on span "Close" at bounding box center [705, 35] width 26 height 15
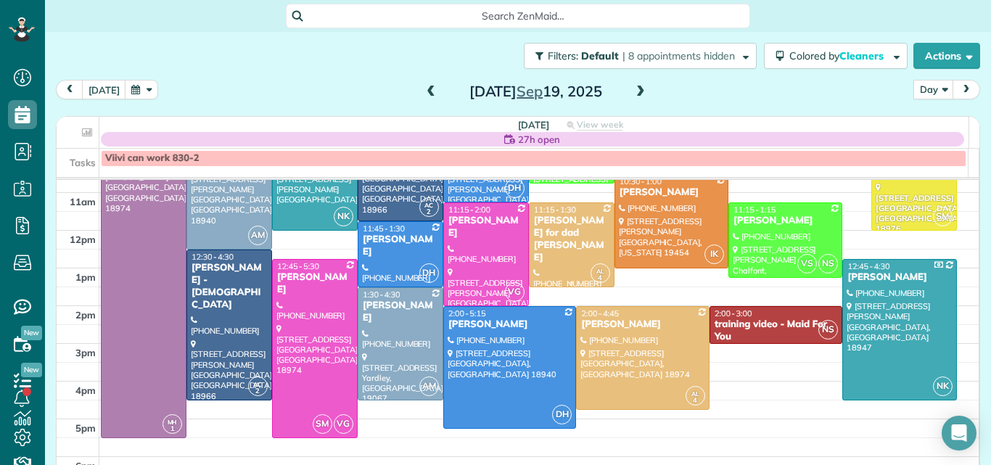
click at [583, 216] on div "Connie Mossop for dad Ed Andrus" at bounding box center [571, 239] width 77 height 49
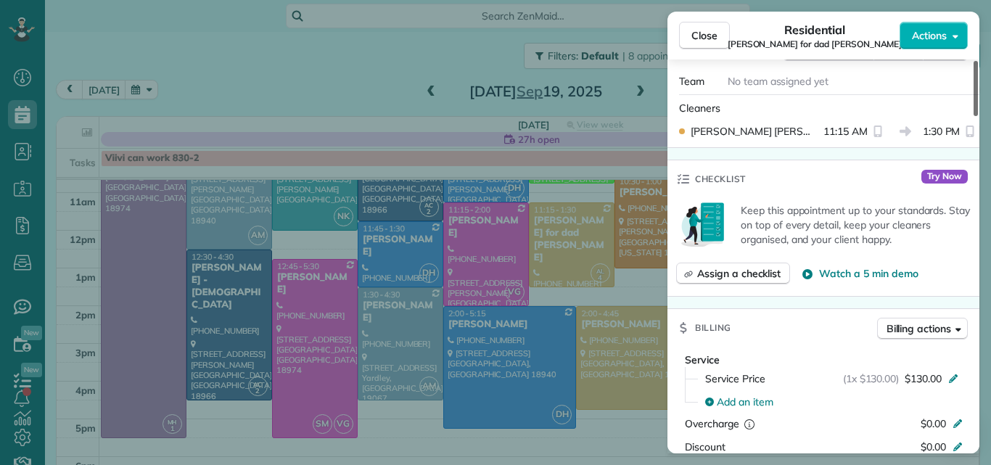
scroll to position [578, 0]
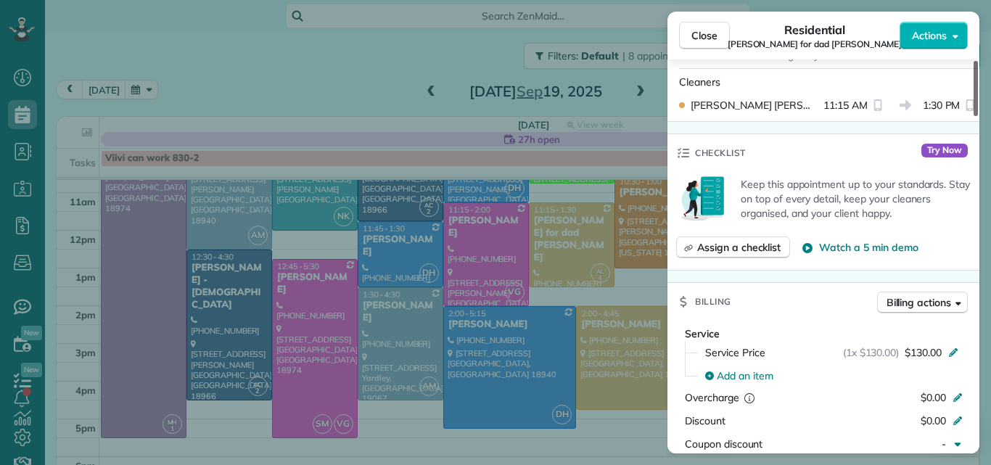
drag, startPoint x: 976, startPoint y: 99, endPoint x: 951, endPoint y: 180, distance: 84.9
click at [974, 116] on div at bounding box center [976, 88] width 4 height 55
click at [713, 27] on button "Close" at bounding box center [704, 36] width 51 height 28
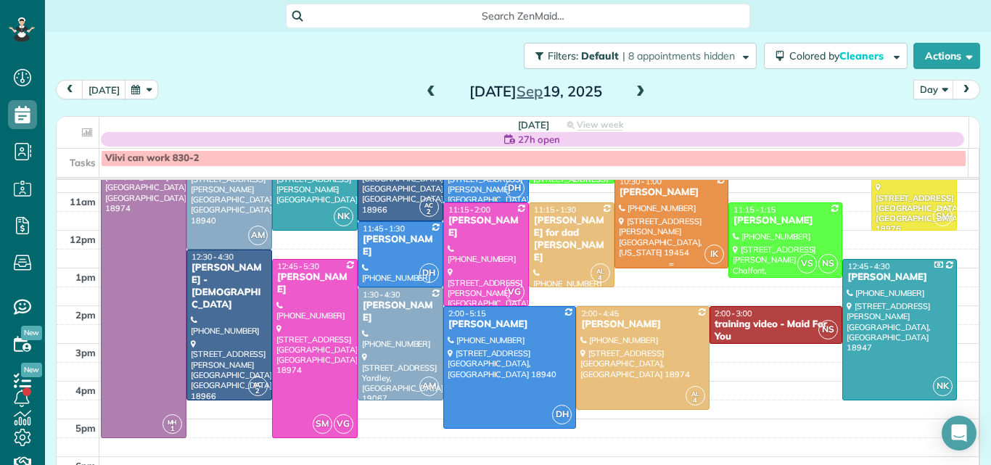
click at [649, 213] on div at bounding box center [671, 221] width 112 height 93
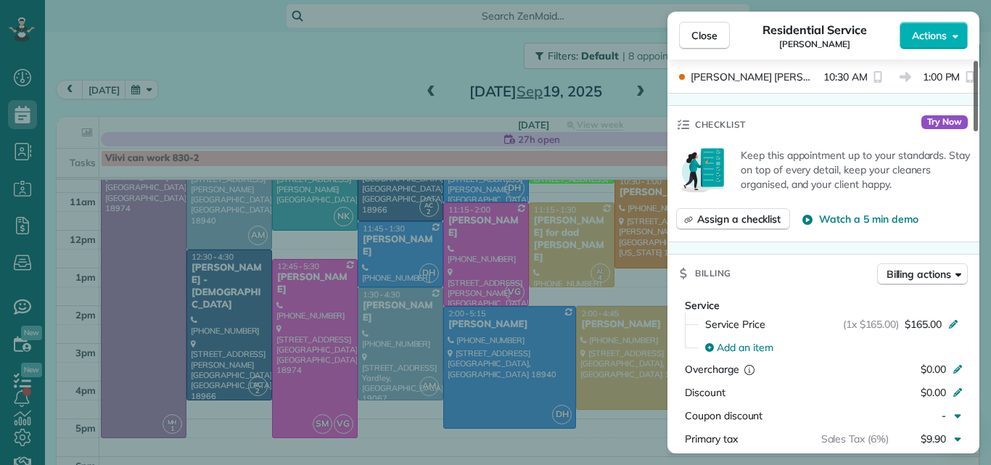
scroll to position [512, 0]
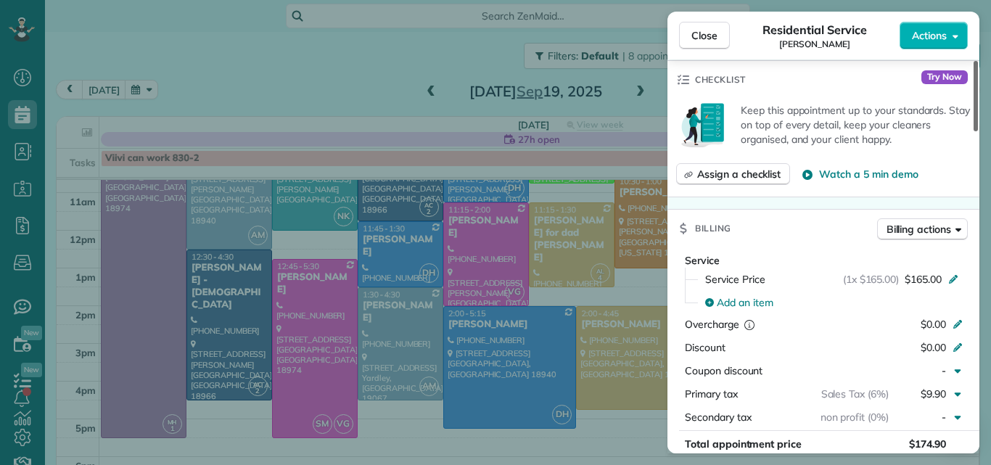
drag, startPoint x: 975, startPoint y: 112, endPoint x: 947, endPoint y: 204, distance: 95.7
click at [974, 131] on div at bounding box center [976, 96] width 4 height 70
click at [708, 30] on span "Close" at bounding box center [705, 35] width 26 height 15
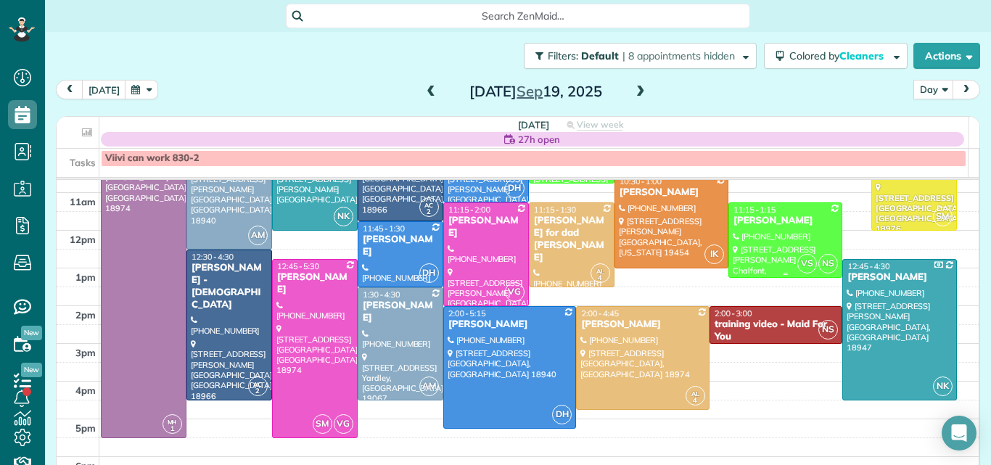
click at [768, 238] on div at bounding box center [785, 240] width 112 height 74
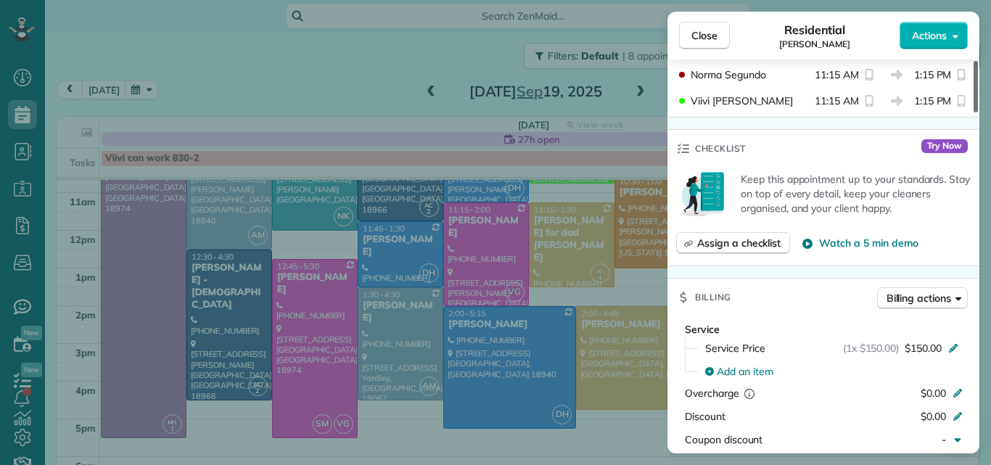
scroll to position [571, 0]
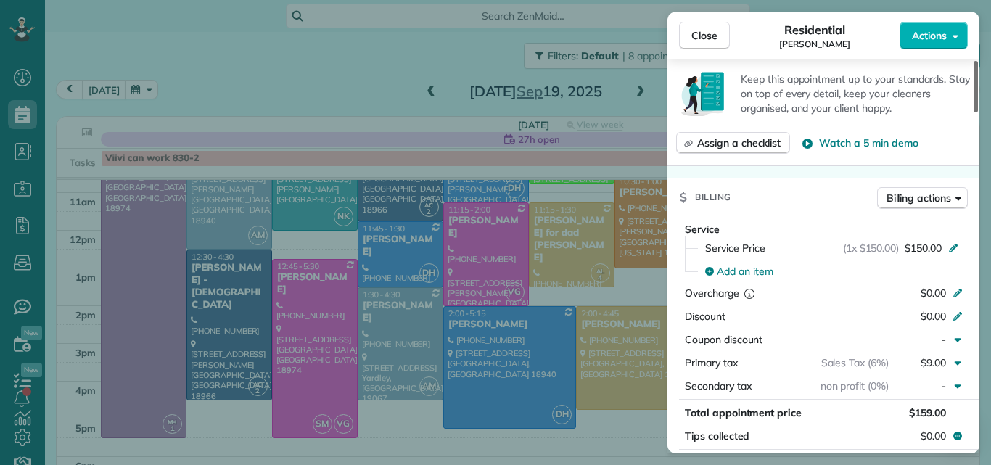
drag, startPoint x: 975, startPoint y: 91, endPoint x: 958, endPoint y: 166, distance: 76.7
click at [974, 112] on div at bounding box center [976, 87] width 4 height 52
click at [708, 36] on span "Close" at bounding box center [705, 35] width 26 height 15
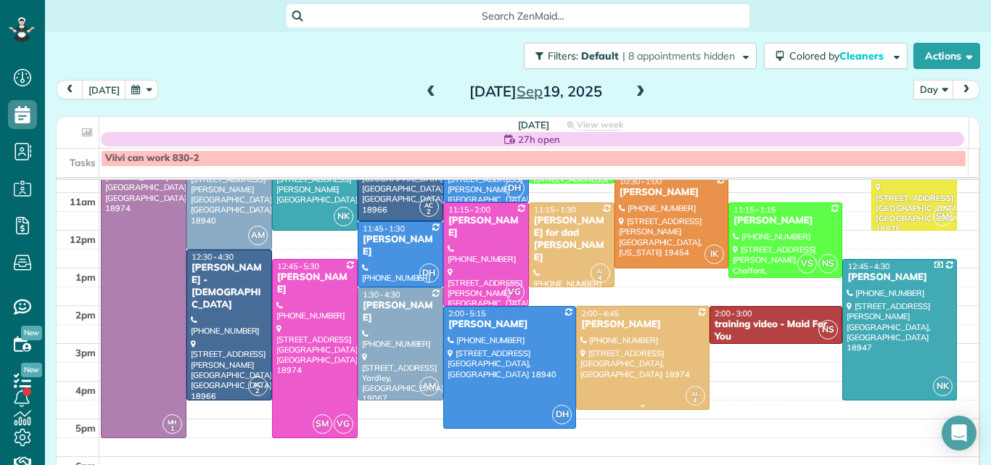
click at [655, 346] on div at bounding box center [643, 358] width 132 height 102
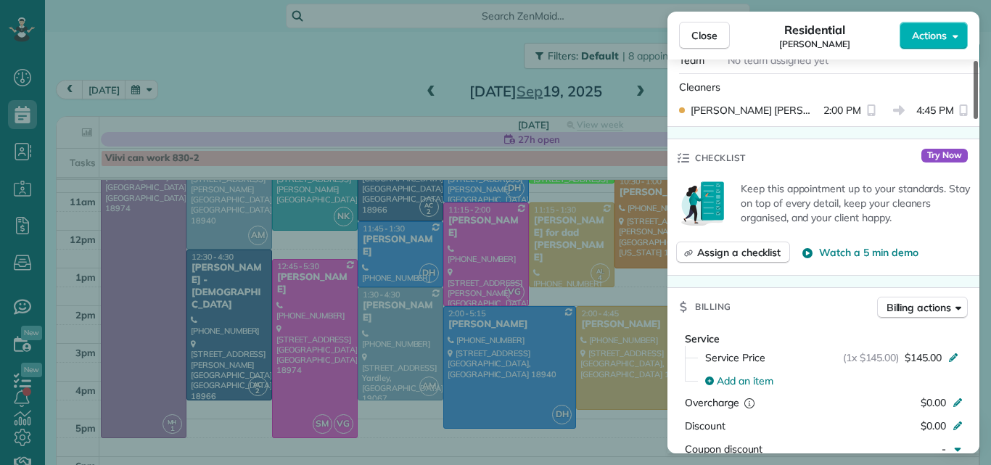
scroll to position [533, 0]
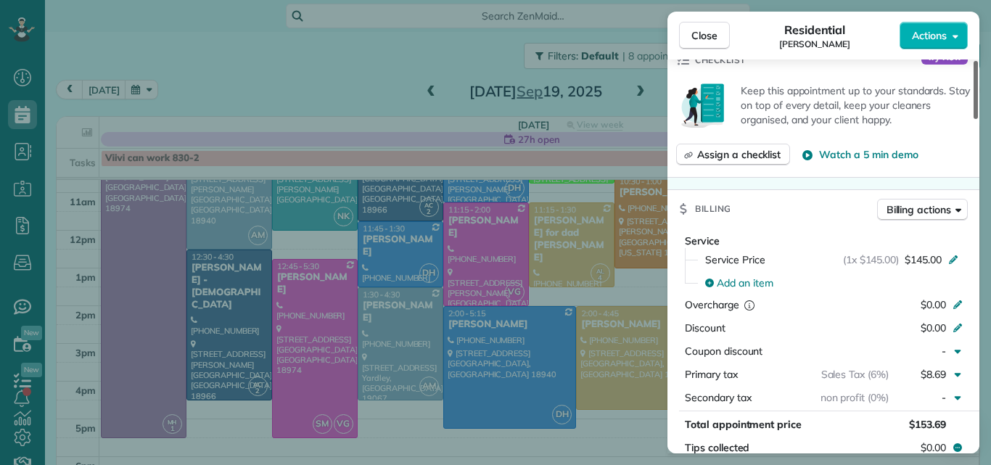
drag, startPoint x: 977, startPoint y: 106, endPoint x: 954, endPoint y: 185, distance: 82.4
click at [974, 119] on div at bounding box center [976, 90] width 4 height 58
click at [702, 30] on span "Close" at bounding box center [705, 35] width 26 height 15
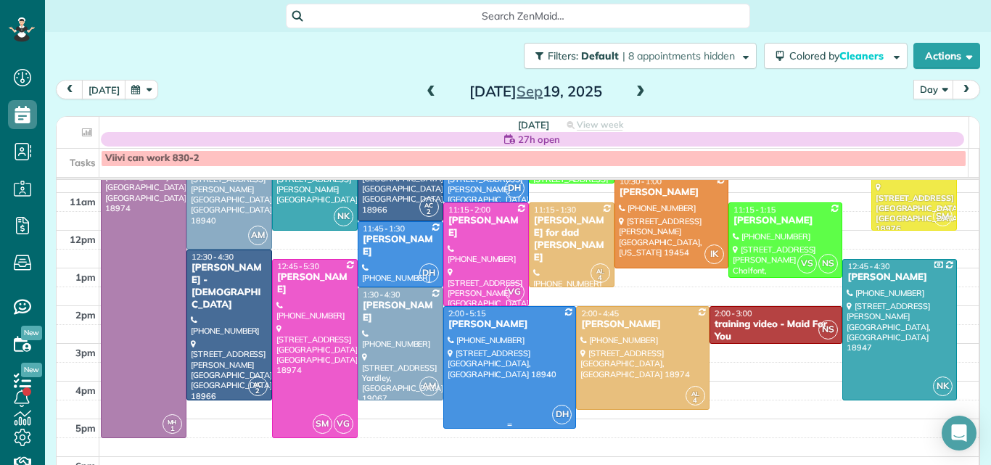
click at [477, 359] on div at bounding box center [510, 367] width 132 height 121
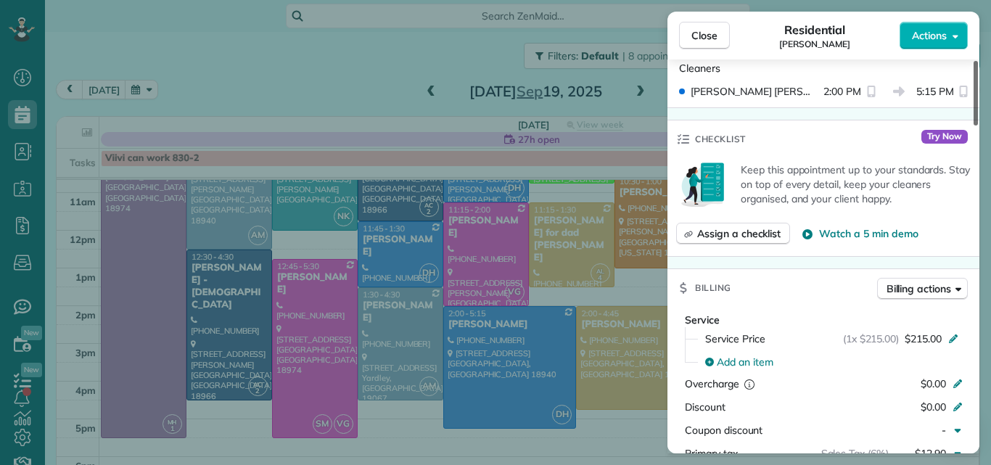
scroll to position [467, 0]
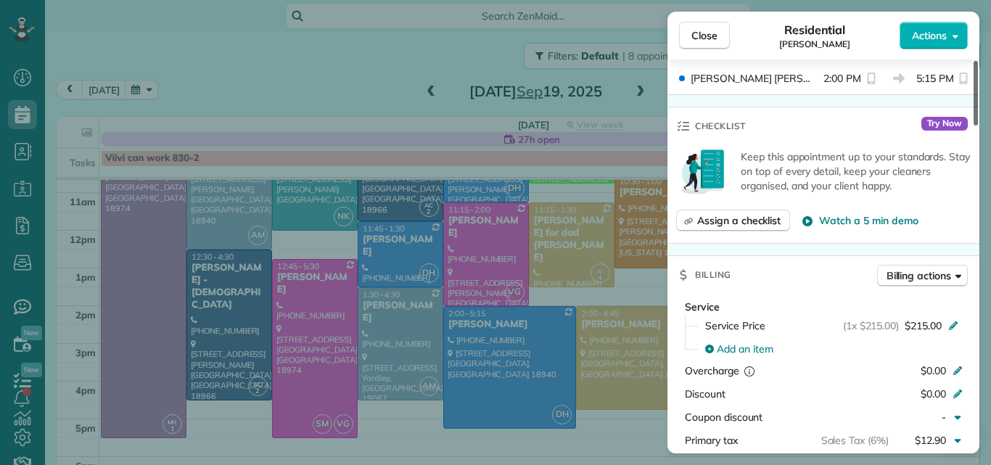
drag, startPoint x: 977, startPoint y: 107, endPoint x: 960, endPoint y: 184, distance: 78.2
click at [974, 126] on div at bounding box center [976, 93] width 4 height 65
click at [714, 29] on span "Close" at bounding box center [705, 35] width 26 height 15
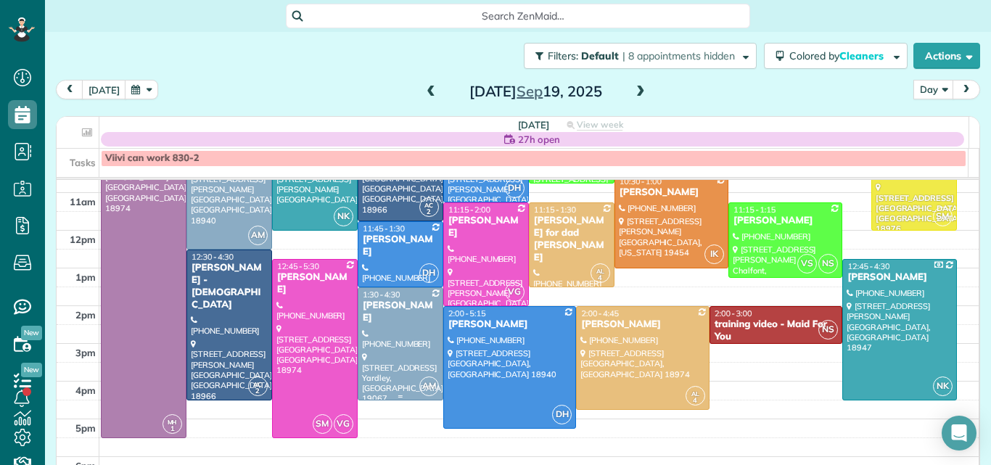
click at [412, 321] on div at bounding box center [400, 344] width 84 height 112
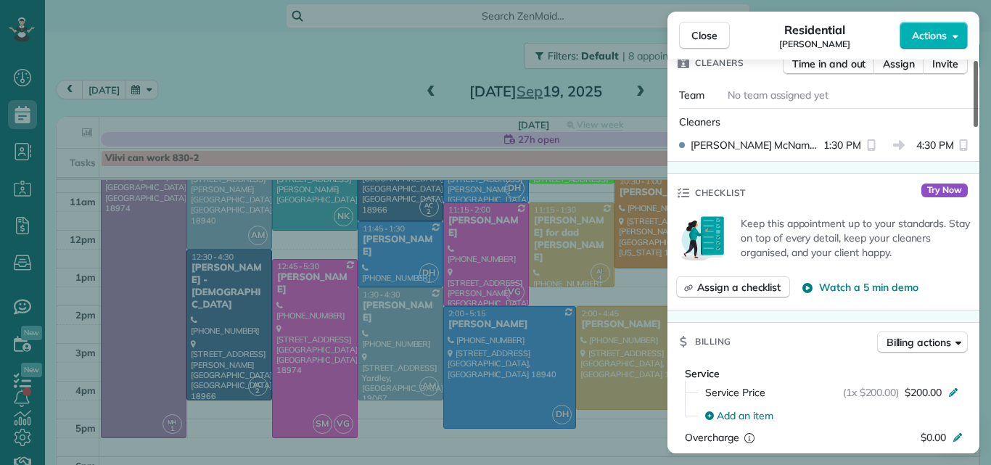
scroll to position [470, 0]
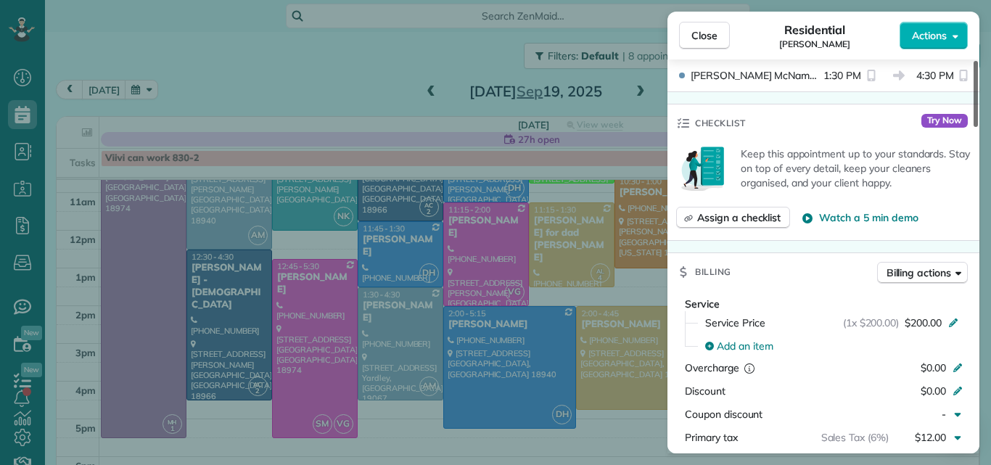
drag, startPoint x: 977, startPoint y: 97, endPoint x: 963, endPoint y: 176, distance: 79.6
click at [974, 127] on div at bounding box center [976, 94] width 4 height 66
click at [691, 36] on button "Close" at bounding box center [704, 36] width 51 height 28
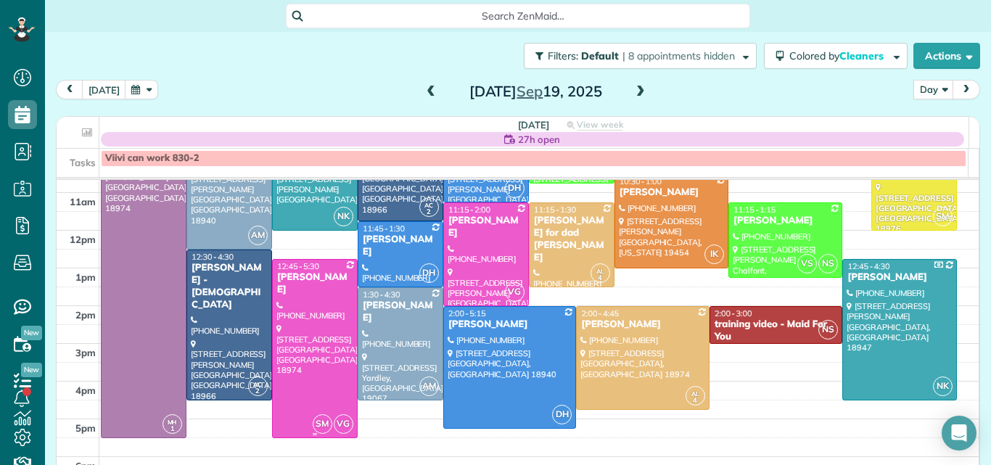
click at [309, 343] on div at bounding box center [315, 349] width 84 height 178
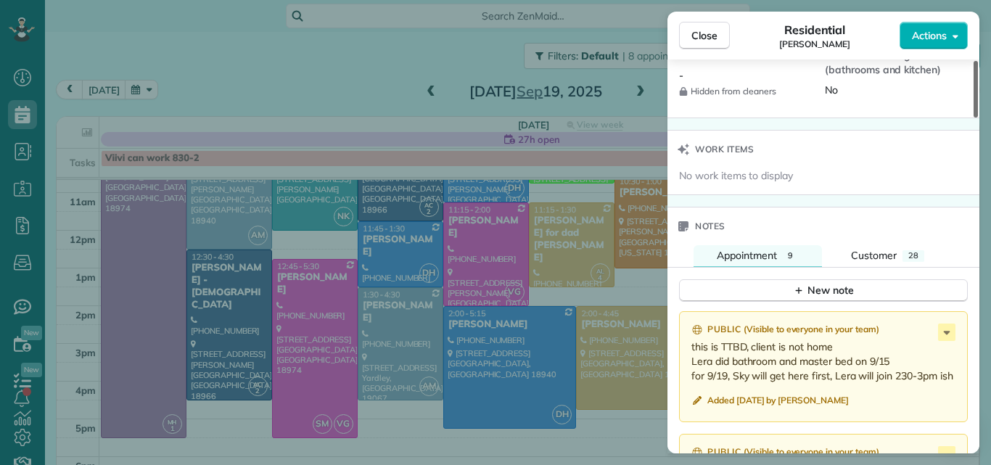
scroll to position [1506, 0]
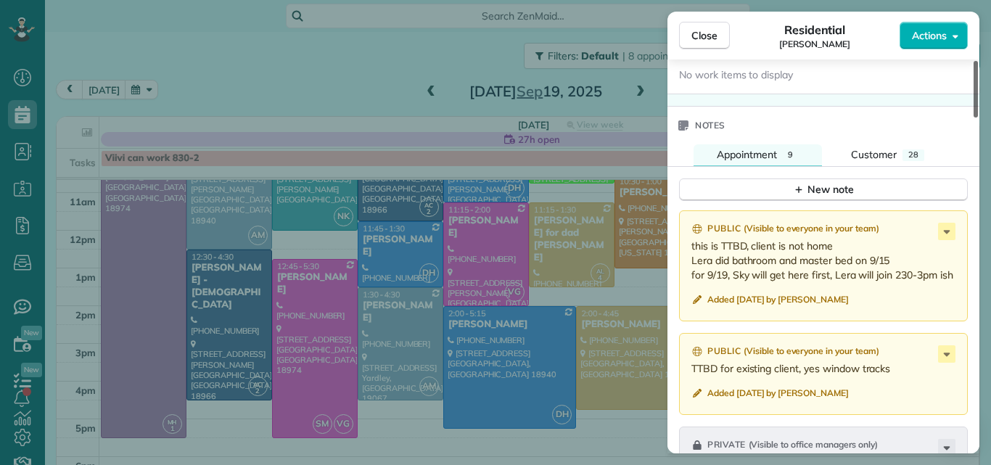
drag, startPoint x: 975, startPoint y: 100, endPoint x: 960, endPoint y: 316, distance: 216.7
click at [974, 118] on div at bounding box center [976, 89] width 4 height 57
click at [847, 185] on div "New note" at bounding box center [823, 189] width 61 height 15
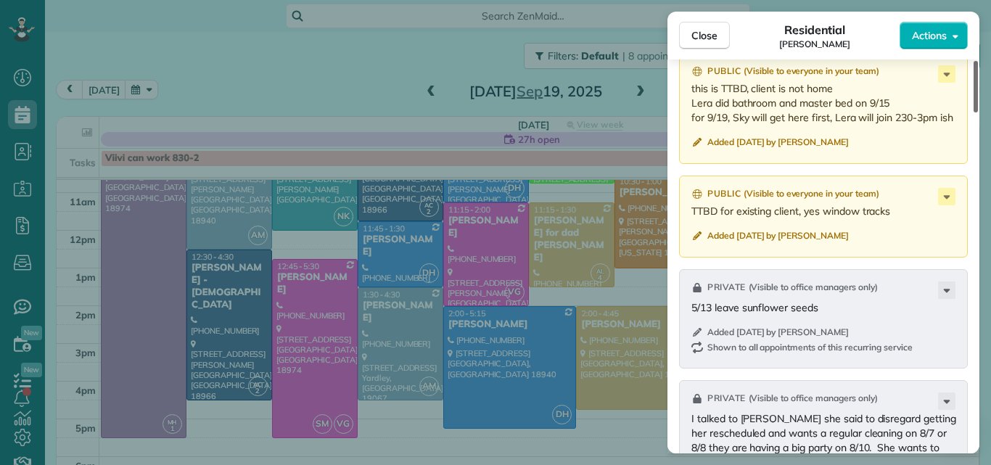
scroll to position [1888, 0]
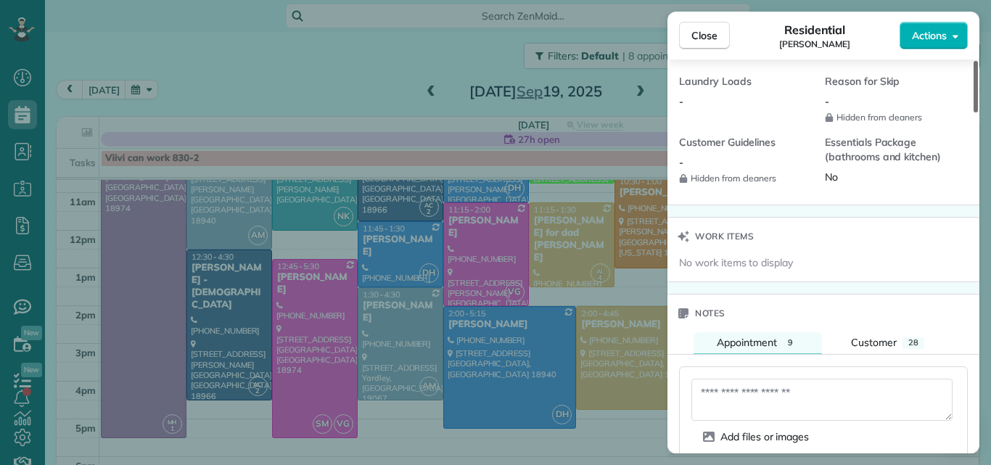
drag, startPoint x: 976, startPoint y: 271, endPoint x: 982, endPoint y: 242, distance: 30.3
click at [978, 112] on div at bounding box center [976, 87] width 4 height 52
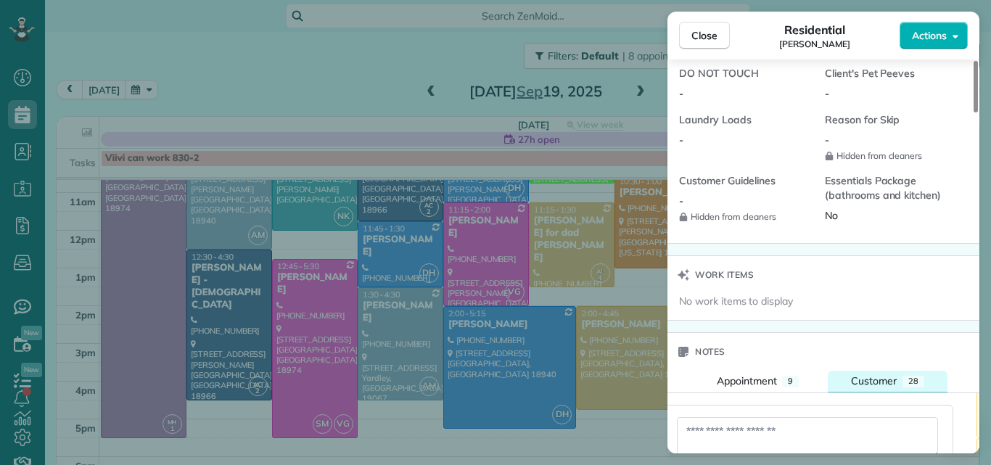
click at [888, 380] on span "Customer" at bounding box center [874, 380] width 46 height 13
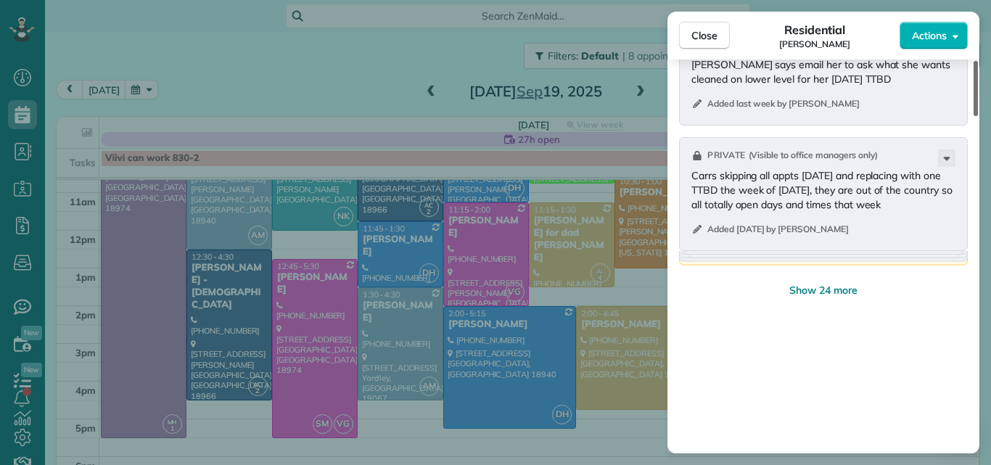
scroll to position [2049, 0]
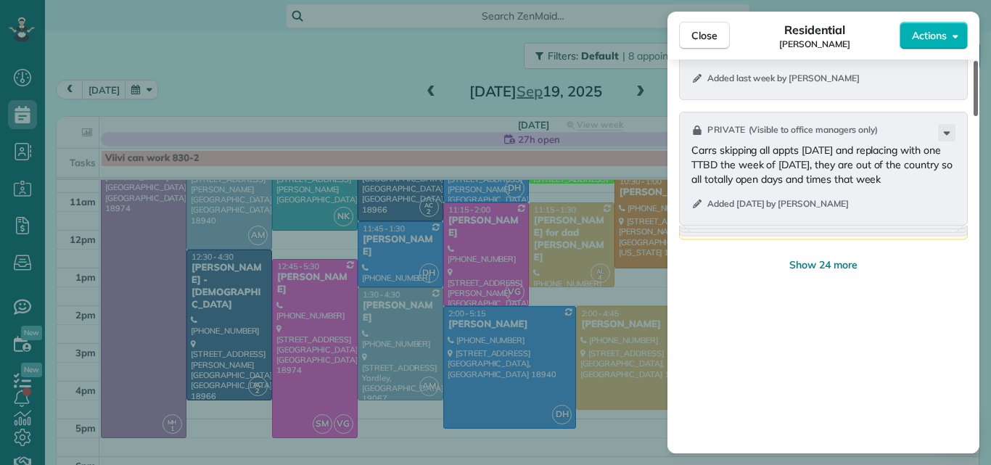
drag, startPoint x: 975, startPoint y: 270, endPoint x: 959, endPoint y: 378, distance: 109.2
click at [974, 116] on div at bounding box center [976, 88] width 4 height 55
click at [841, 268] on span "Show 24 more" at bounding box center [824, 265] width 68 height 15
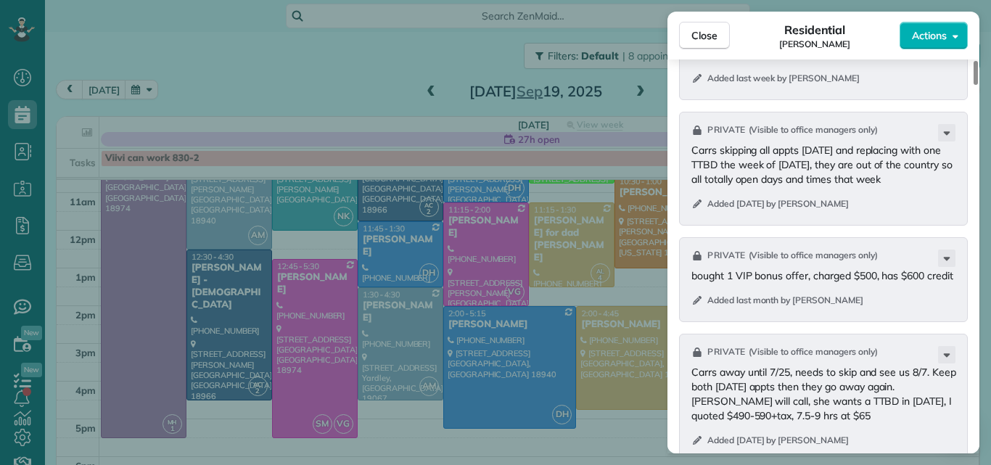
click at [983, 250] on div "Close Residential Theresa Carr Actions Status Active Theresa Carr · Open profil…" at bounding box center [495, 232] width 991 height 465
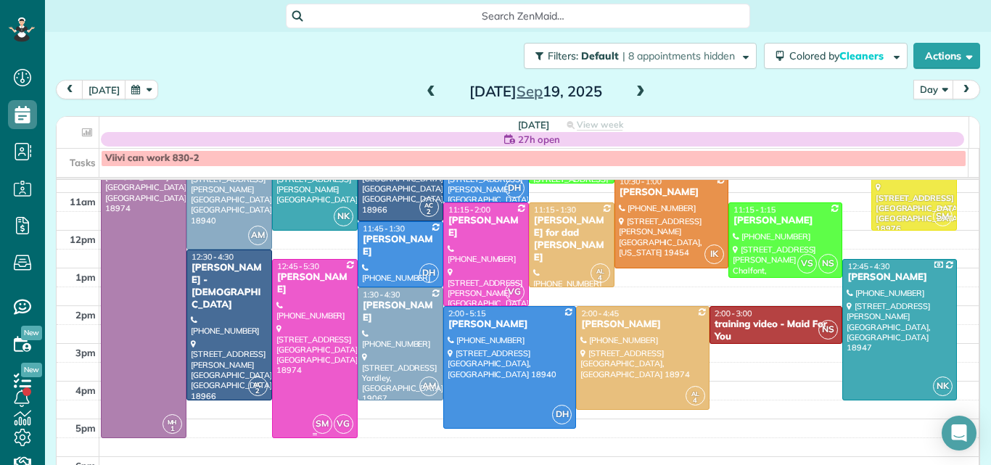
click at [322, 347] on div at bounding box center [315, 349] width 84 height 178
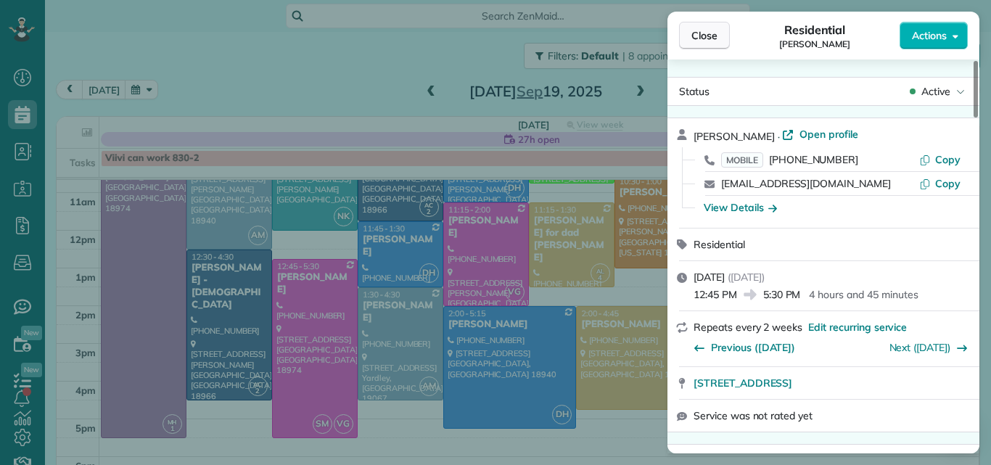
click at [701, 36] on span "Close" at bounding box center [705, 35] width 26 height 15
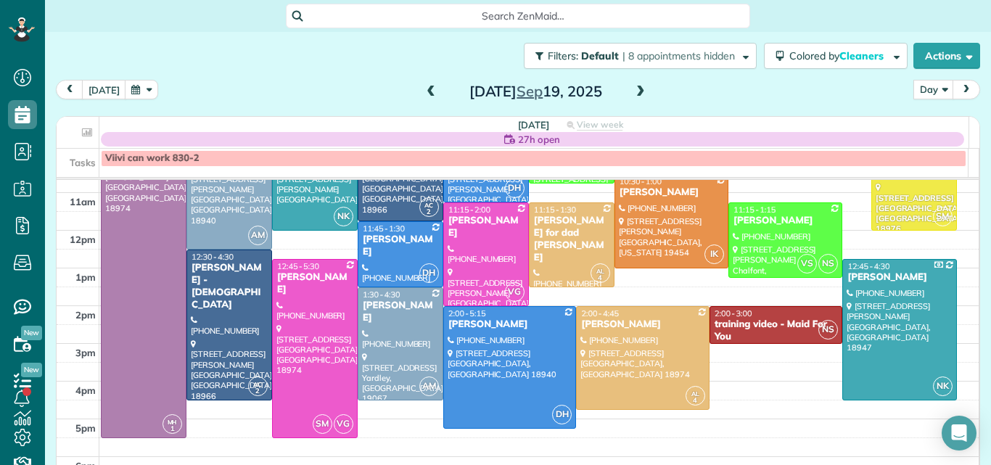
click at [423, 94] on span at bounding box center [431, 92] width 16 height 13
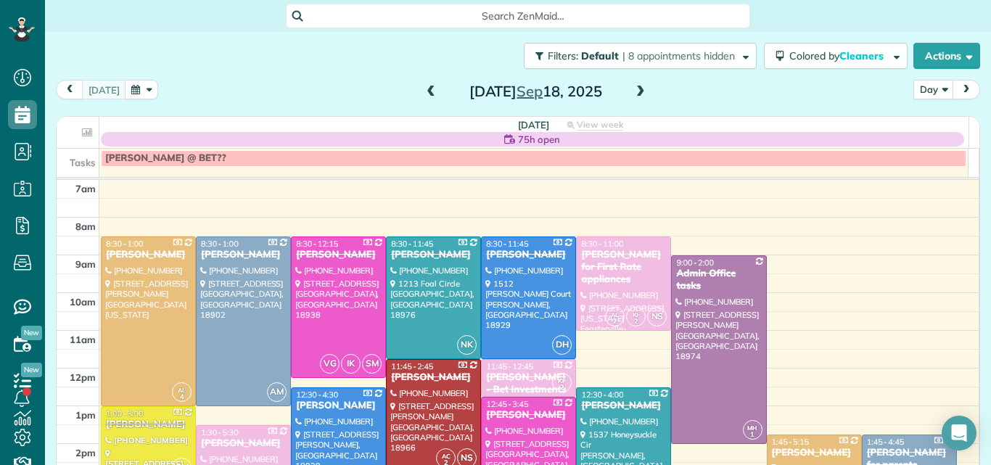
click at [423, 94] on span at bounding box center [431, 92] width 16 height 13
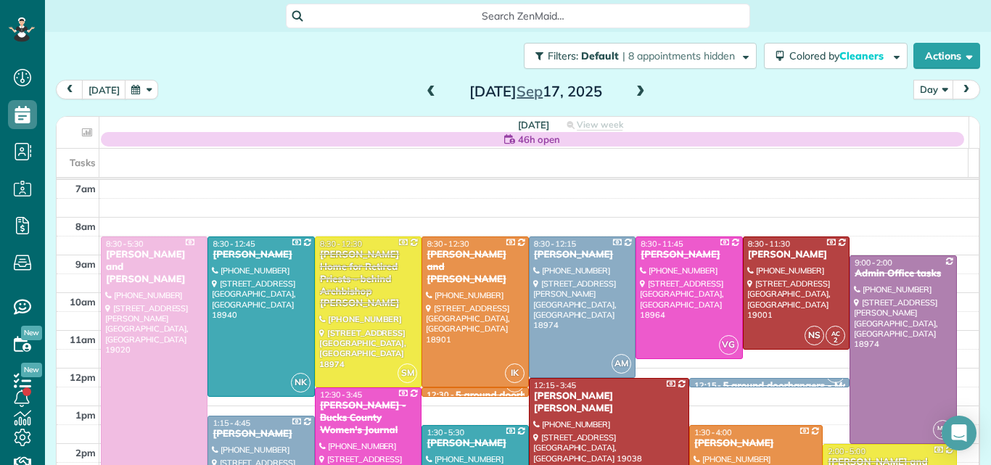
click at [423, 94] on span at bounding box center [431, 92] width 16 height 13
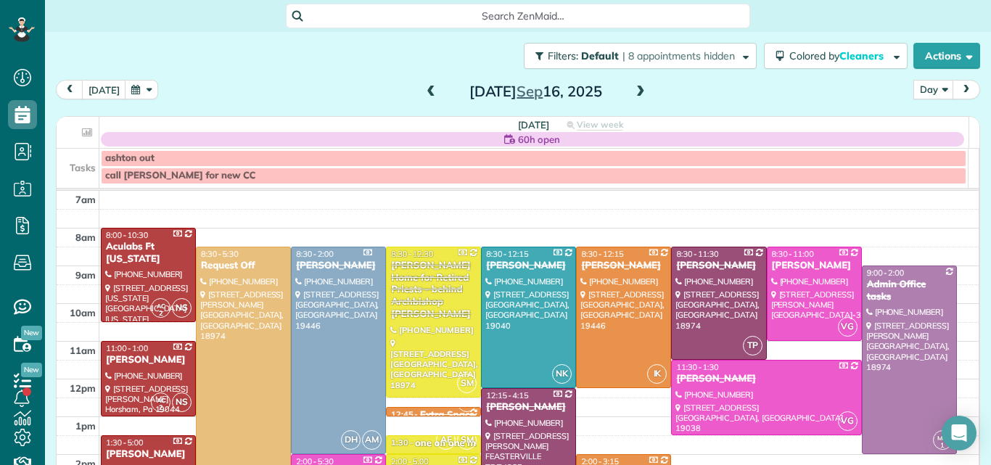
click at [423, 94] on span at bounding box center [431, 92] width 16 height 13
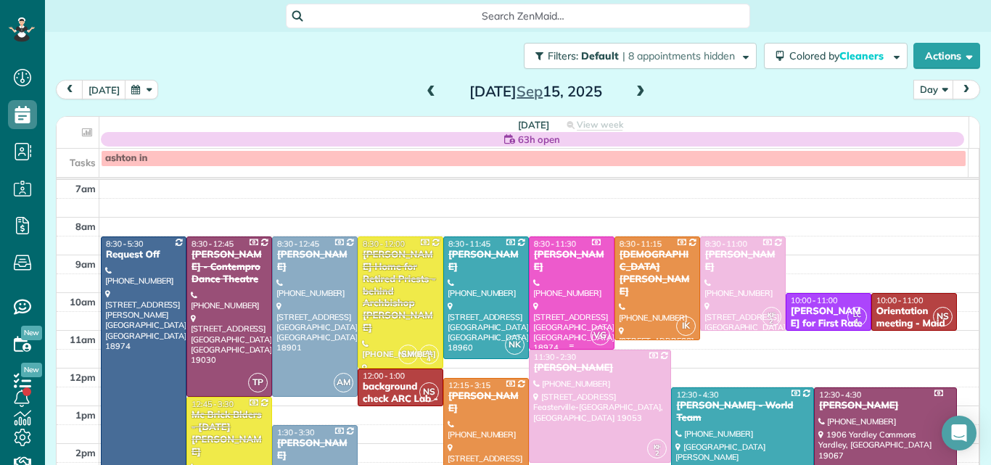
click at [550, 266] on div at bounding box center [572, 293] width 84 height 112
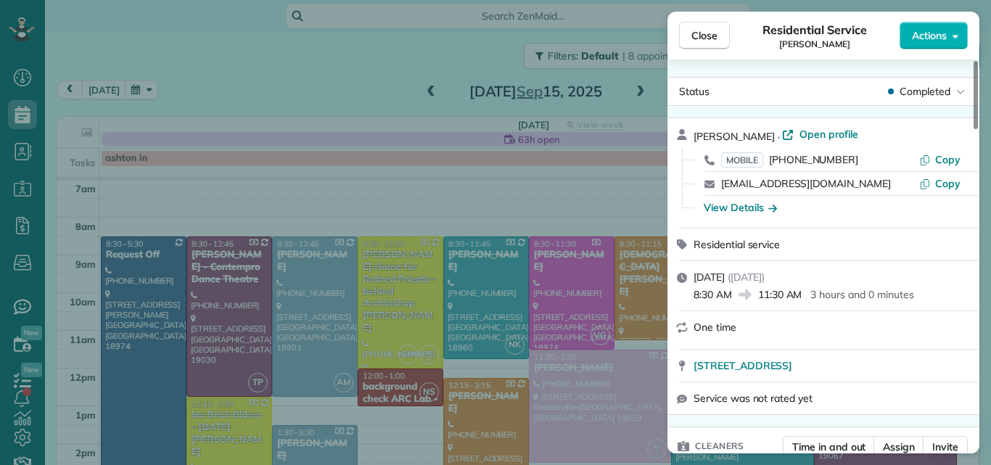
drag, startPoint x: 970, startPoint y: 117, endPoint x: 980, endPoint y: 99, distance: 19.8
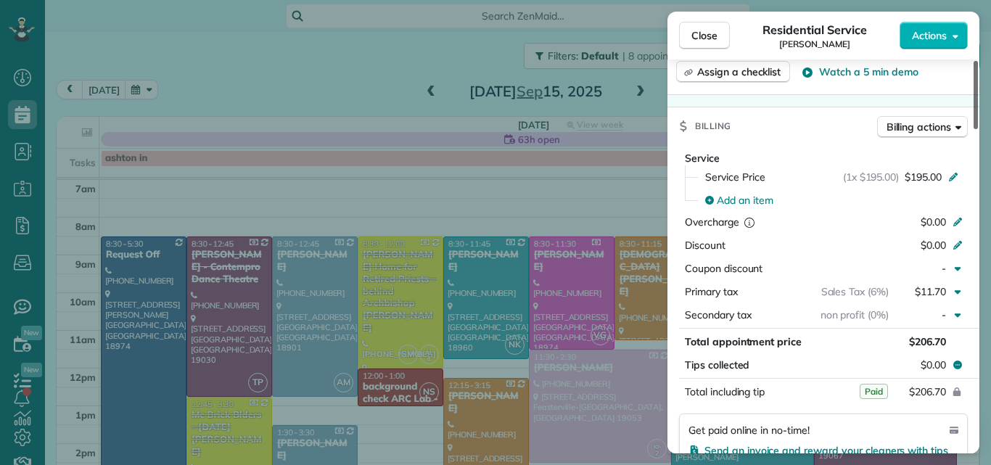
scroll to position [629, 0]
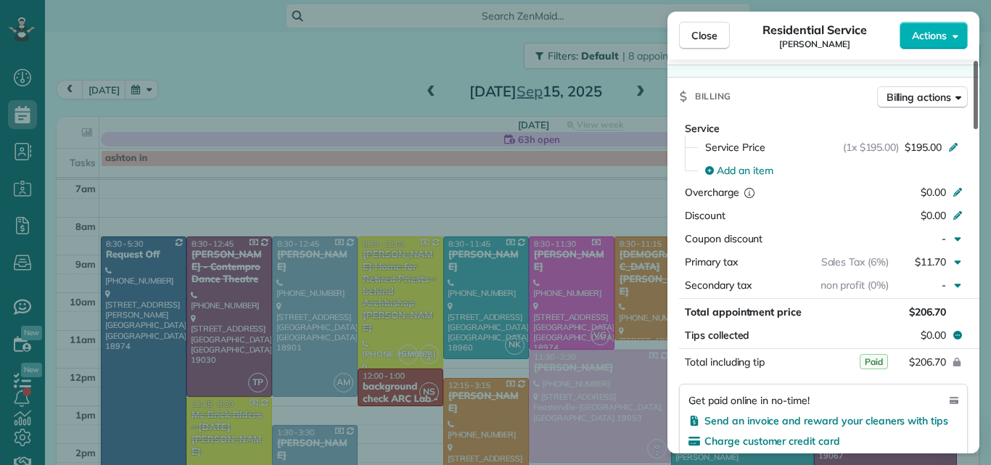
drag, startPoint x: 975, startPoint y: 96, endPoint x: 975, endPoint y: 205, distance: 109.6
click at [975, 129] on div at bounding box center [976, 95] width 4 height 68
click at [704, 30] on span "Close" at bounding box center [705, 35] width 26 height 15
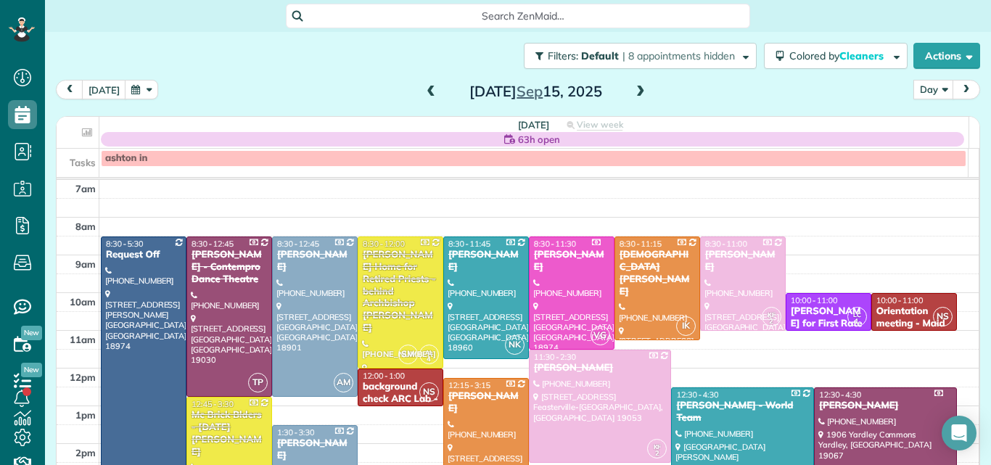
click at [633, 93] on span at bounding box center [641, 92] width 16 height 13
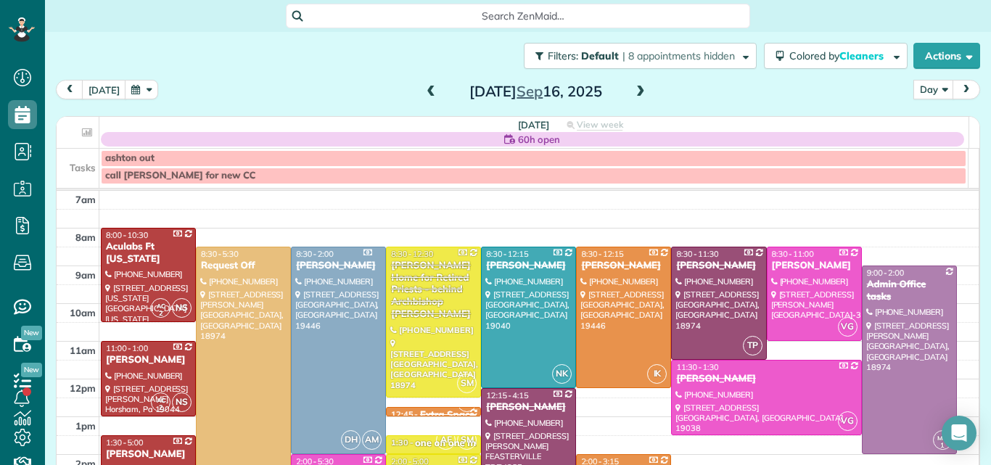
click at [633, 93] on span at bounding box center [641, 92] width 16 height 13
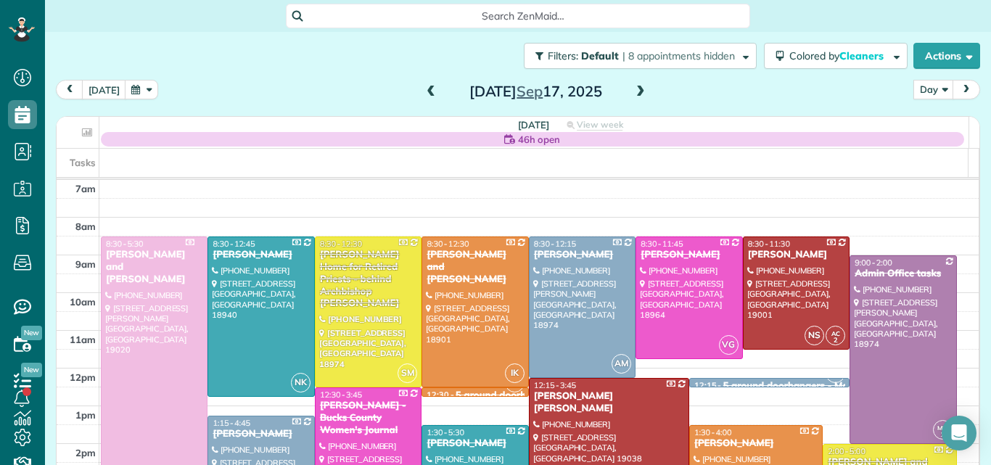
click at [633, 93] on span at bounding box center [641, 92] width 16 height 13
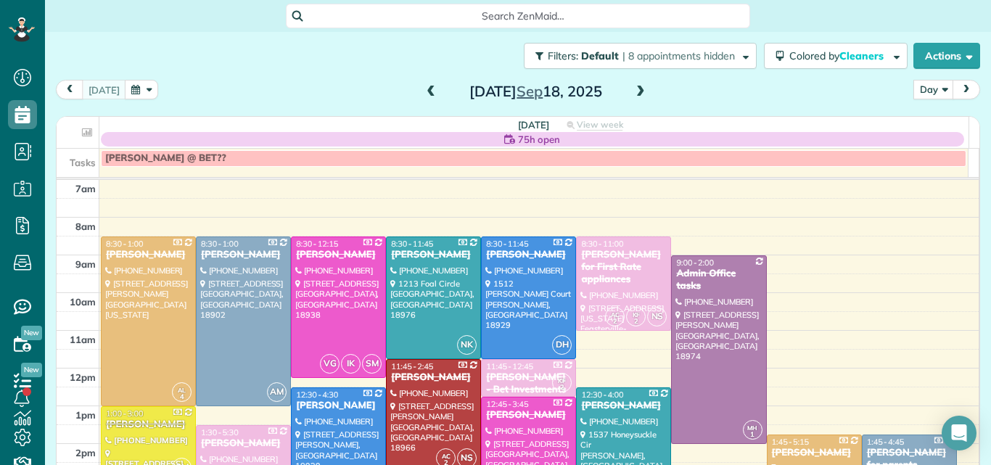
click at [633, 93] on span at bounding box center [641, 92] width 16 height 13
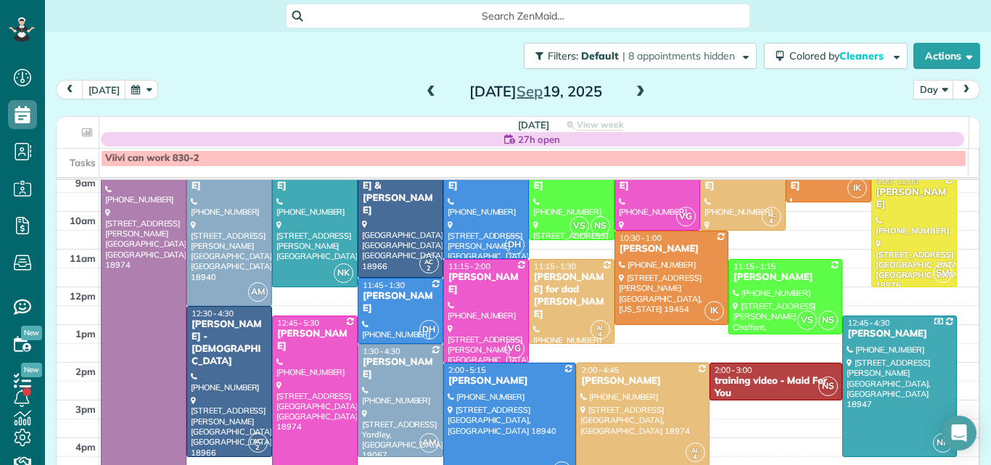
scroll to position [124, 0]
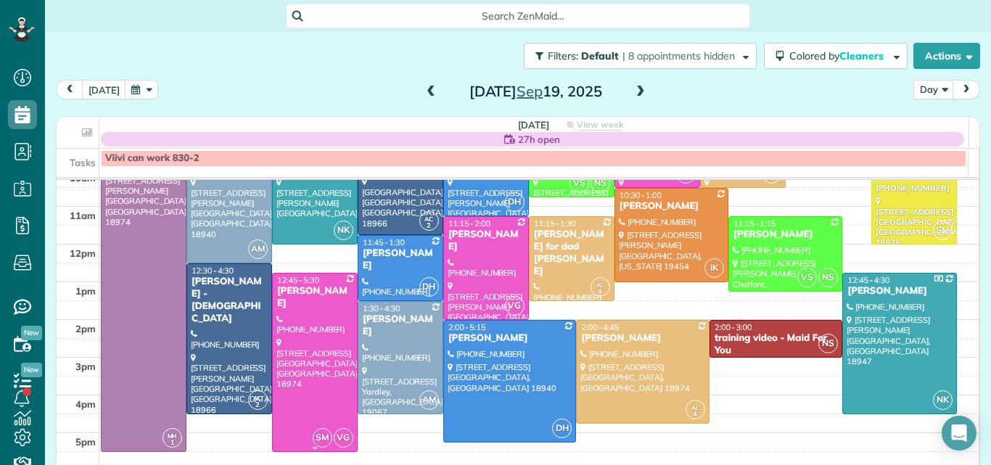
click at [322, 372] on div at bounding box center [315, 363] width 84 height 178
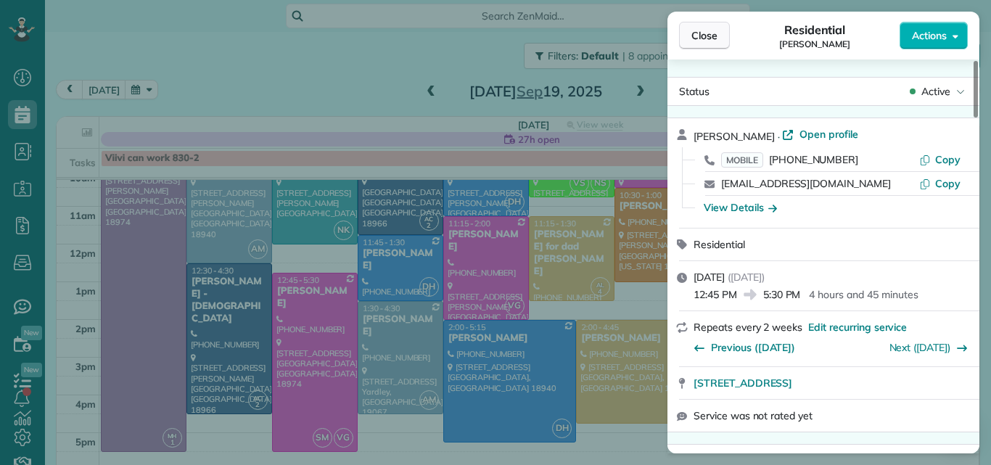
click at [701, 32] on span "Close" at bounding box center [705, 35] width 26 height 15
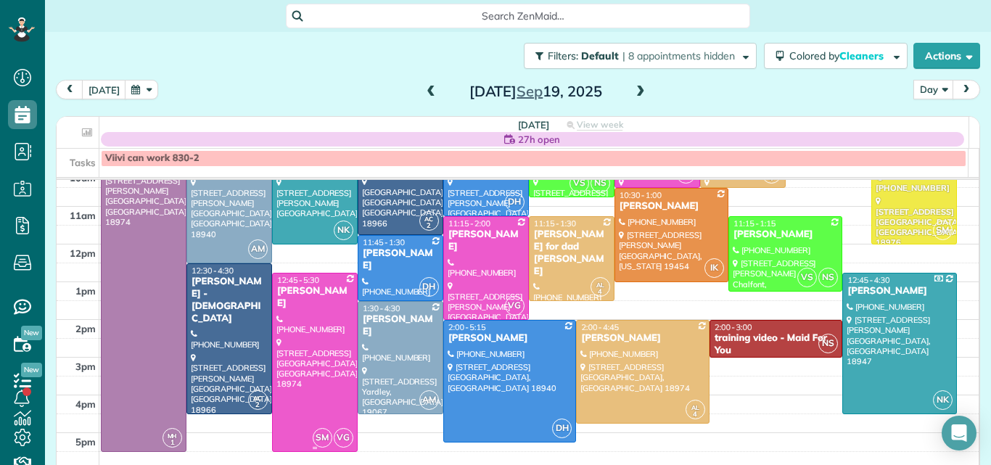
click at [322, 348] on div at bounding box center [315, 363] width 84 height 178
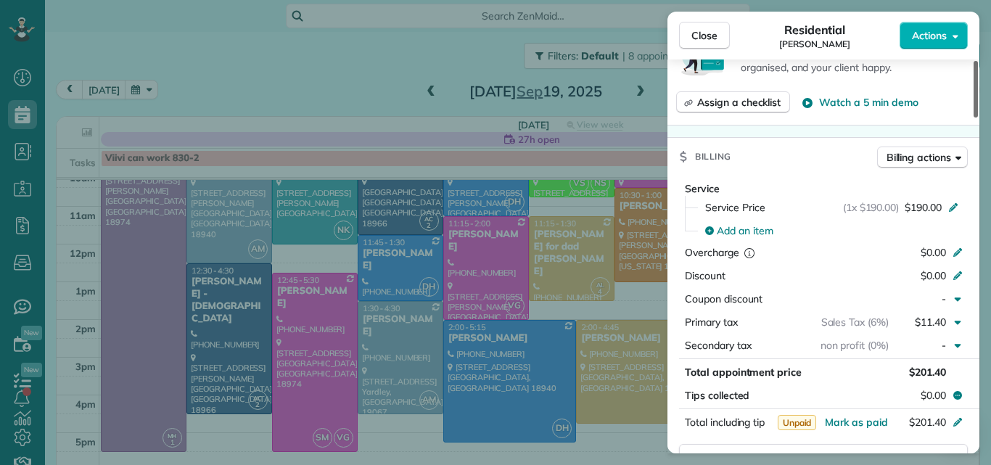
scroll to position [652, 0]
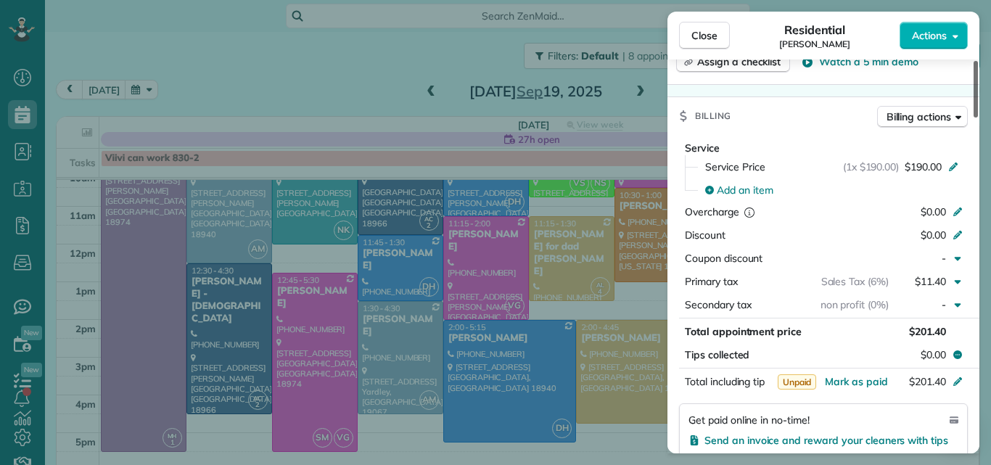
drag, startPoint x: 978, startPoint y: 102, endPoint x: 964, endPoint y: 195, distance: 94.6
click at [974, 118] on div at bounding box center [976, 89] width 4 height 57
click at [935, 164] on span "$190.00" at bounding box center [923, 167] width 37 height 15
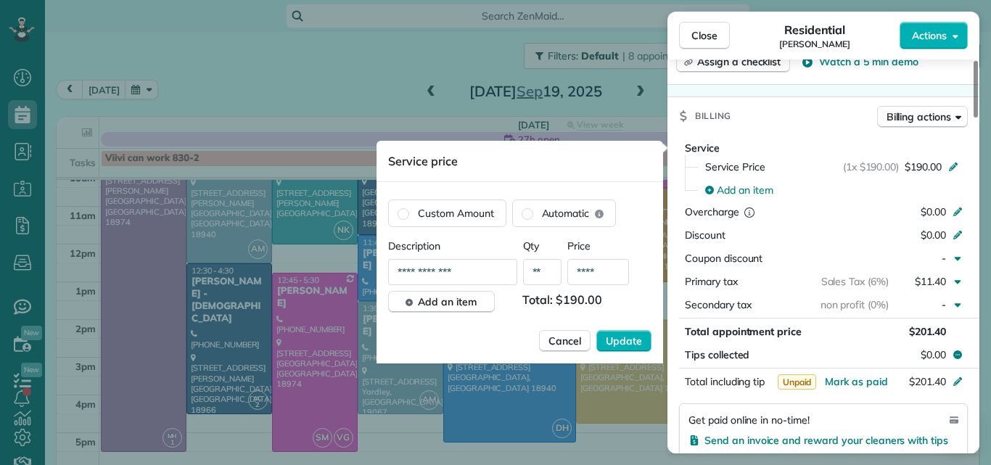
click at [604, 268] on input "****" at bounding box center [598, 272] width 62 height 26
type input "**"
click at [623, 338] on span "Update" at bounding box center [624, 341] width 36 height 15
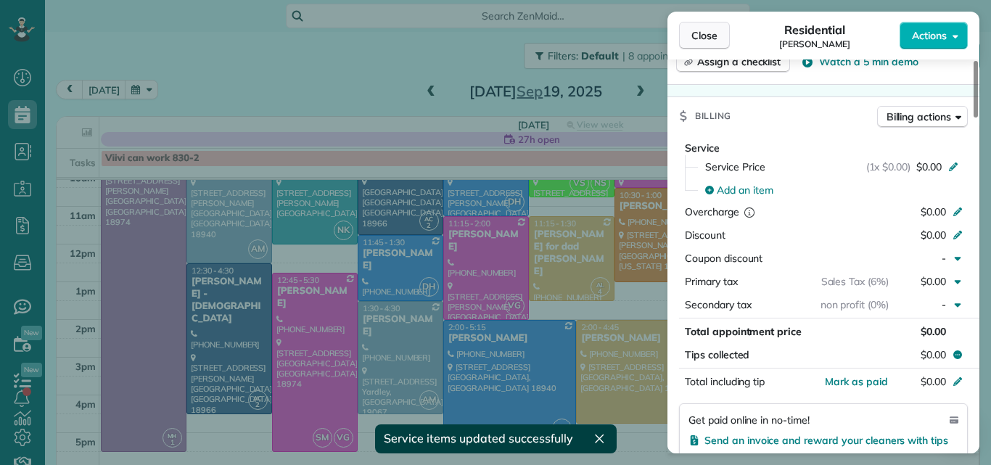
click at [708, 35] on span "Close" at bounding box center [705, 35] width 26 height 15
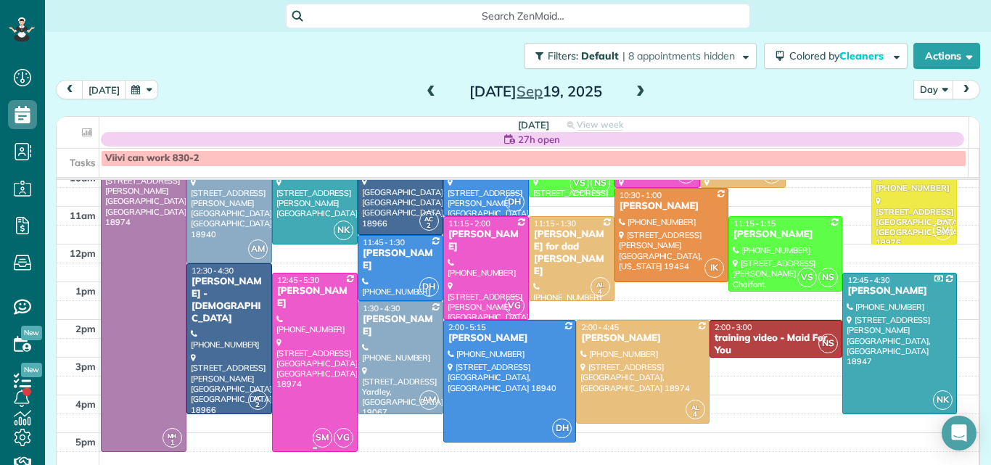
click at [316, 331] on div at bounding box center [315, 363] width 84 height 178
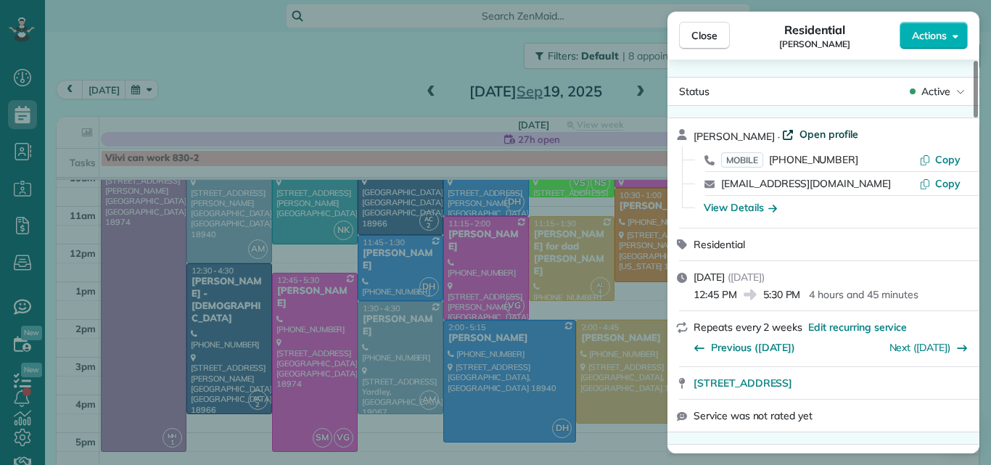
click at [822, 133] on span "Open profile" at bounding box center [829, 134] width 59 height 15
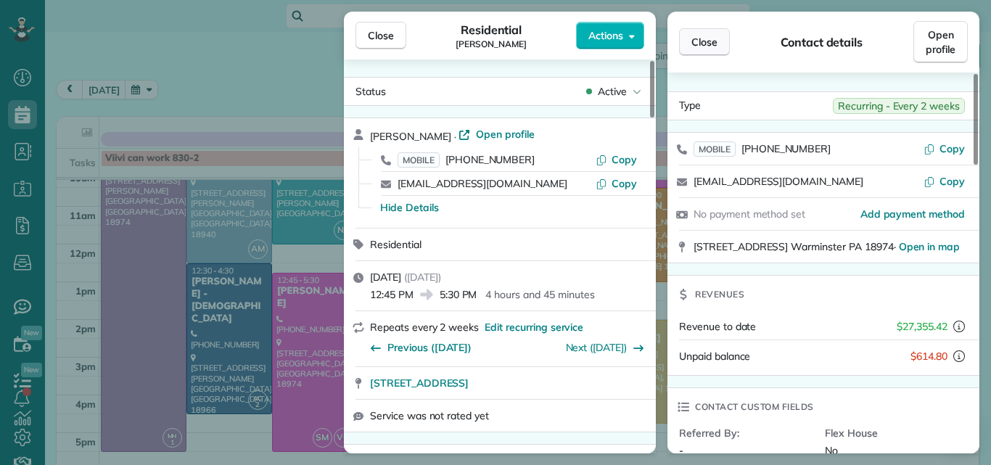
click at [697, 41] on span "Close" at bounding box center [705, 42] width 26 height 15
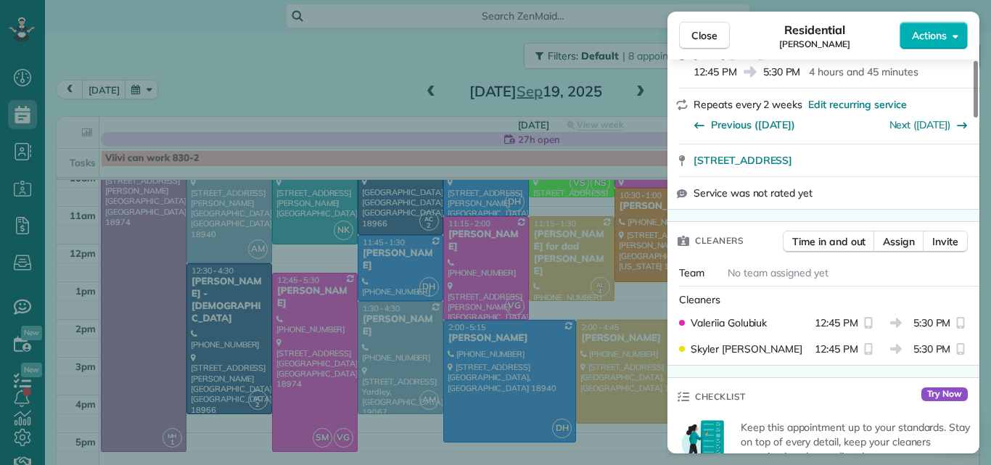
drag, startPoint x: 975, startPoint y: 78, endPoint x: 967, endPoint y: 119, distance: 42.0
click at [974, 118] on div at bounding box center [976, 89] width 4 height 57
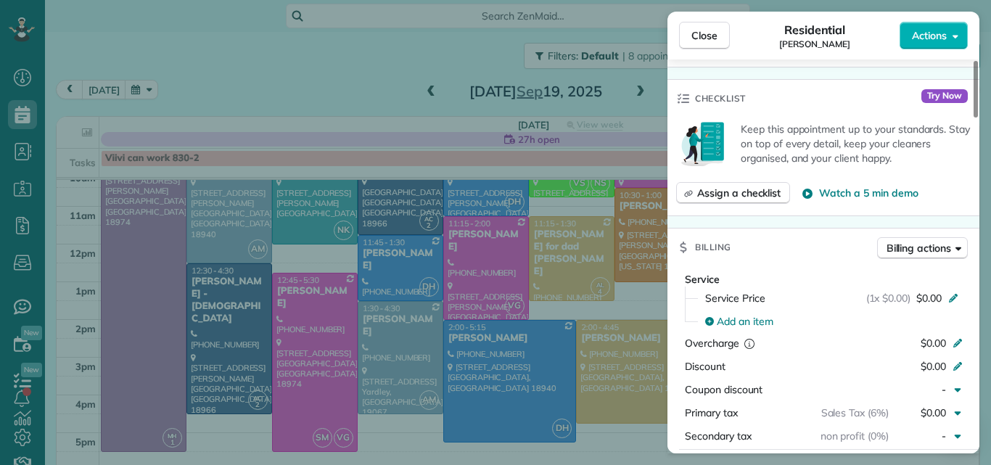
scroll to position [586, 0]
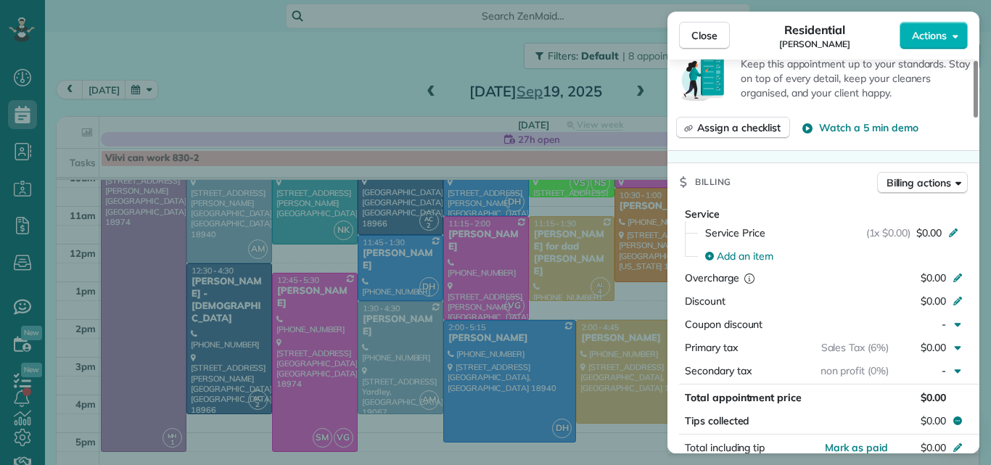
drag, startPoint x: 975, startPoint y: 123, endPoint x: 967, endPoint y: 165, distance: 43.6
click at [974, 118] on div at bounding box center [976, 89] width 4 height 57
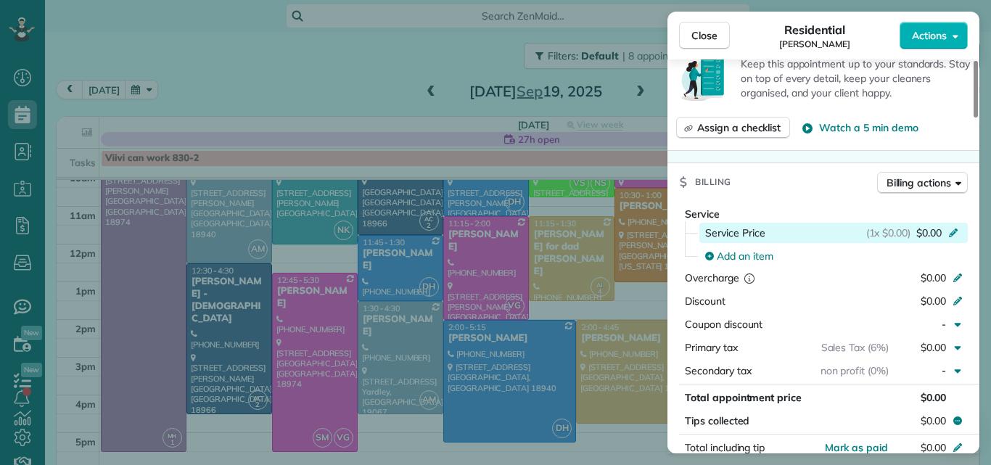
click at [924, 238] on span "$0.00" at bounding box center [929, 233] width 25 height 15
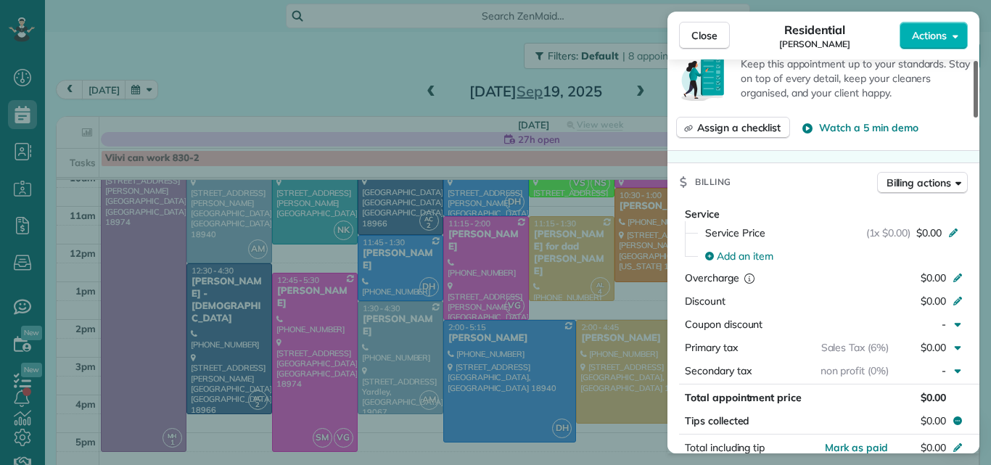
scroll to position [602, 0]
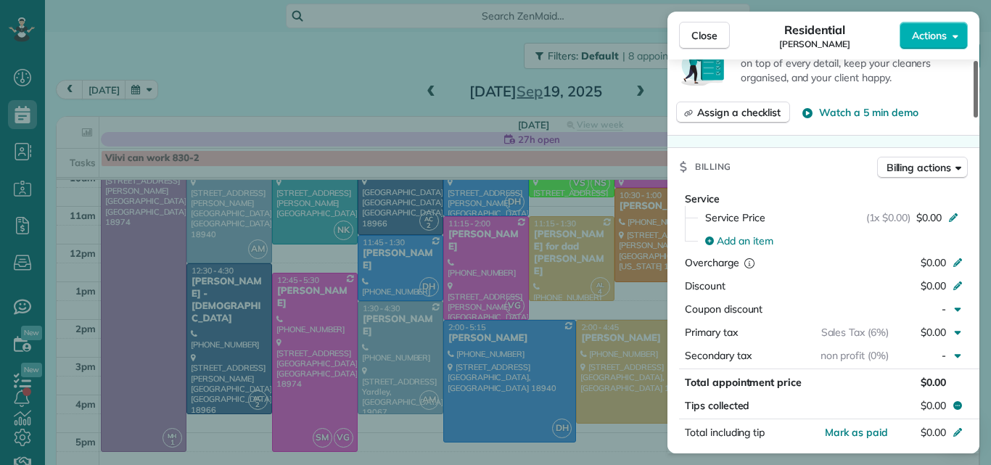
click at [975, 118] on div at bounding box center [976, 89] width 4 height 57
click at [713, 31] on span "Close" at bounding box center [705, 35] width 26 height 15
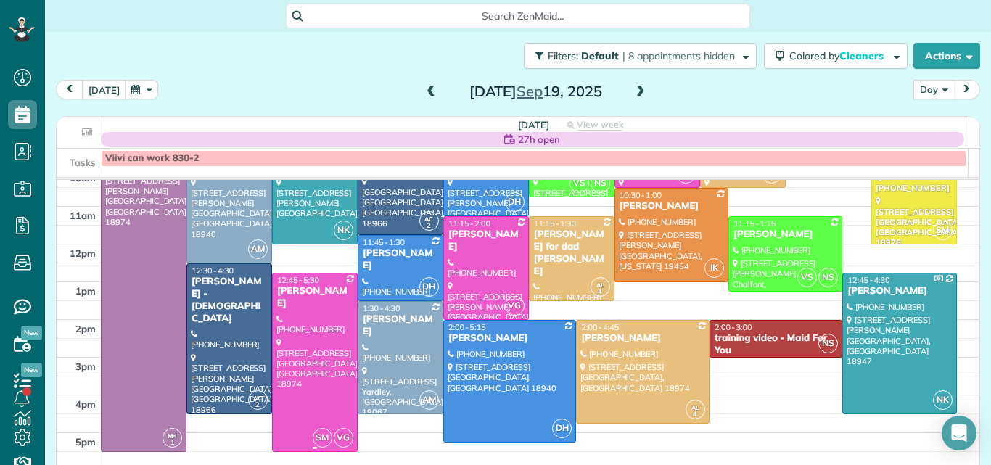
click at [308, 354] on div at bounding box center [315, 363] width 84 height 178
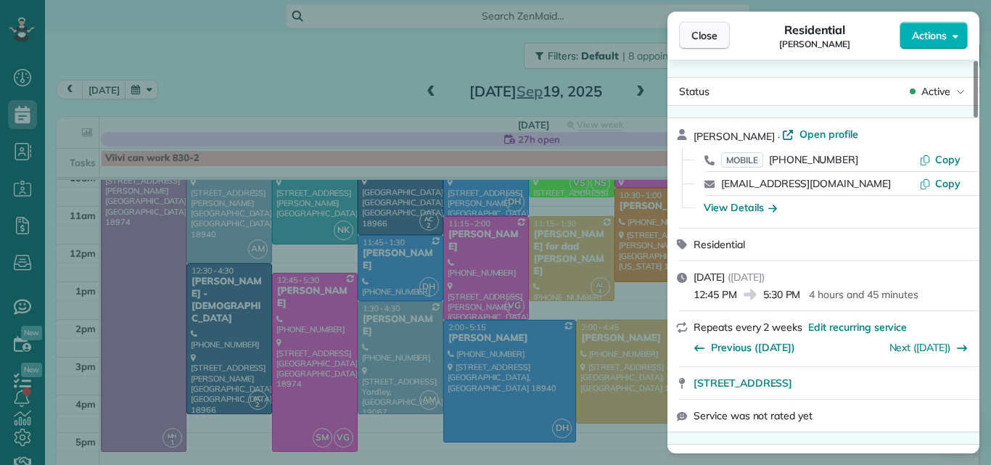
click at [715, 31] on span "Close" at bounding box center [705, 35] width 26 height 15
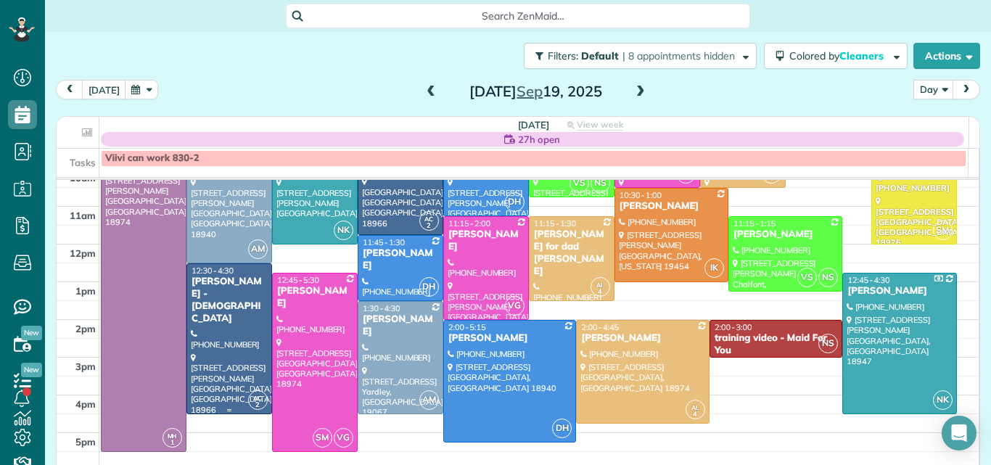
click at [231, 319] on div "Robert Suskey - Our Lady Of Good Council Roman Catholic Church" at bounding box center [229, 300] width 77 height 49
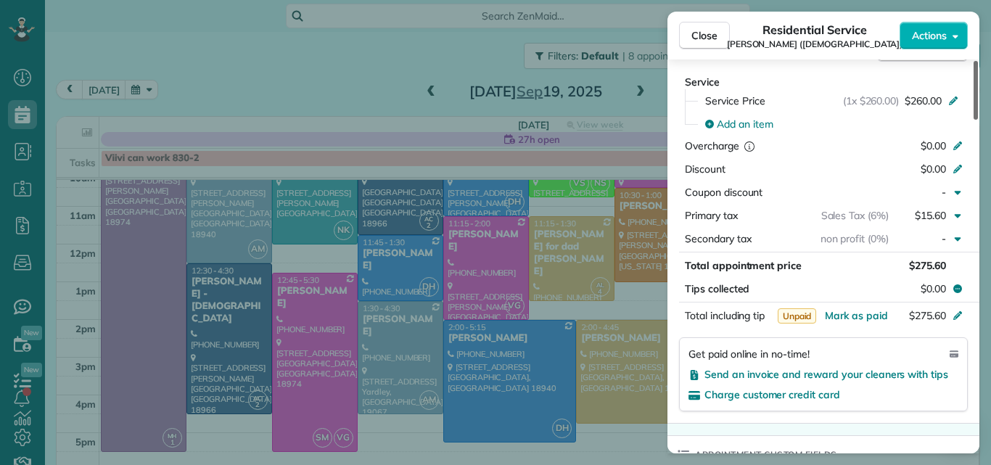
scroll to position [887, 0]
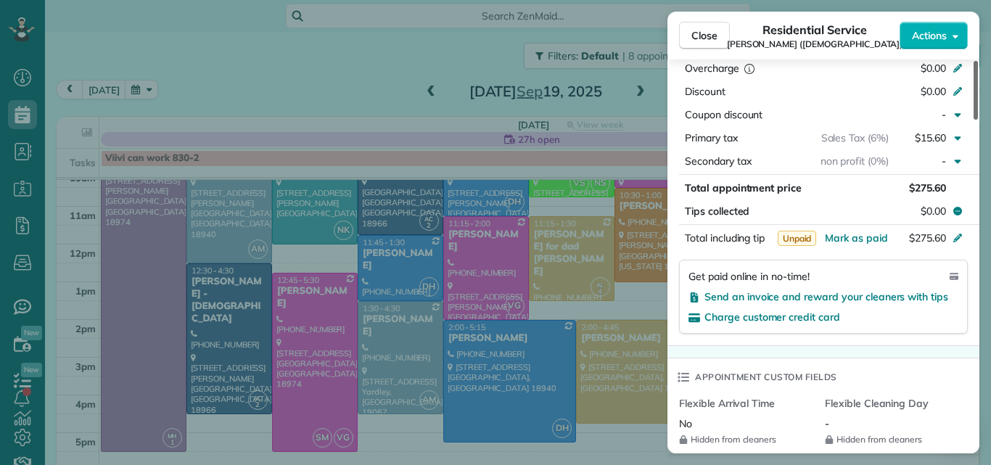
drag, startPoint x: 976, startPoint y: 104, endPoint x: 958, endPoint y: 236, distance: 133.3
click at [974, 120] on div at bounding box center [976, 90] width 4 height 59
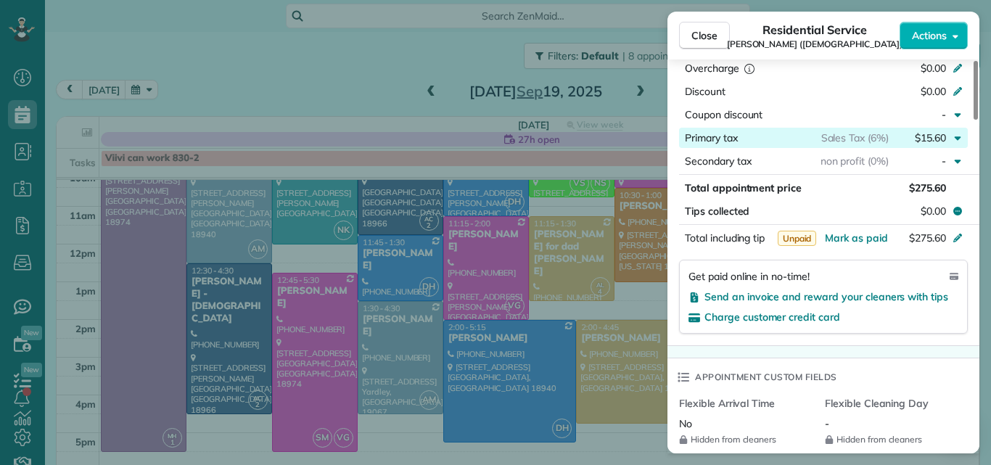
click at [850, 136] on span "Sales Tax (6%)" at bounding box center [854, 137] width 67 height 13
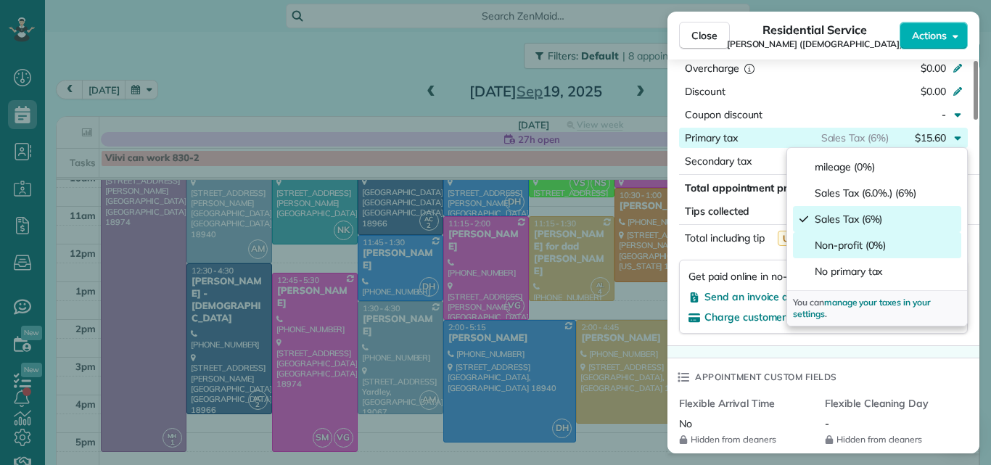
click at [858, 245] on span "Non-profit (0%)" at bounding box center [850, 245] width 71 height 15
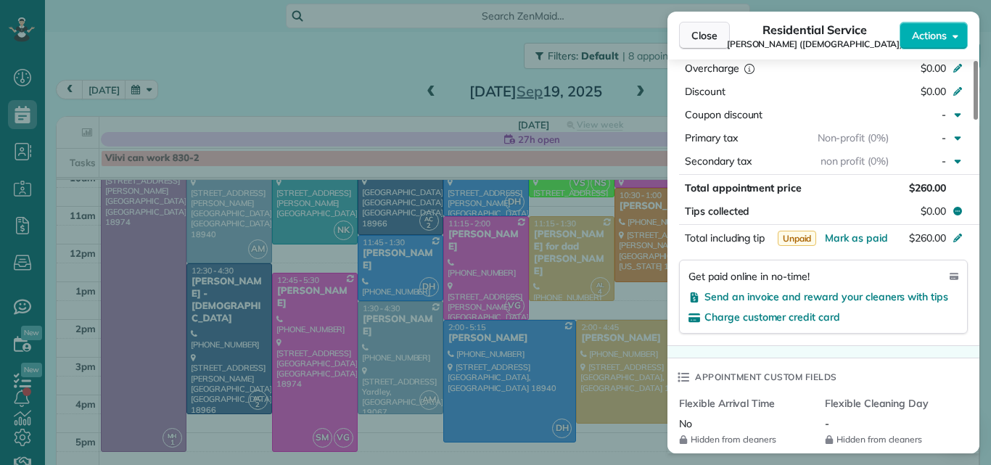
click at [692, 28] on span "Close" at bounding box center [705, 35] width 26 height 15
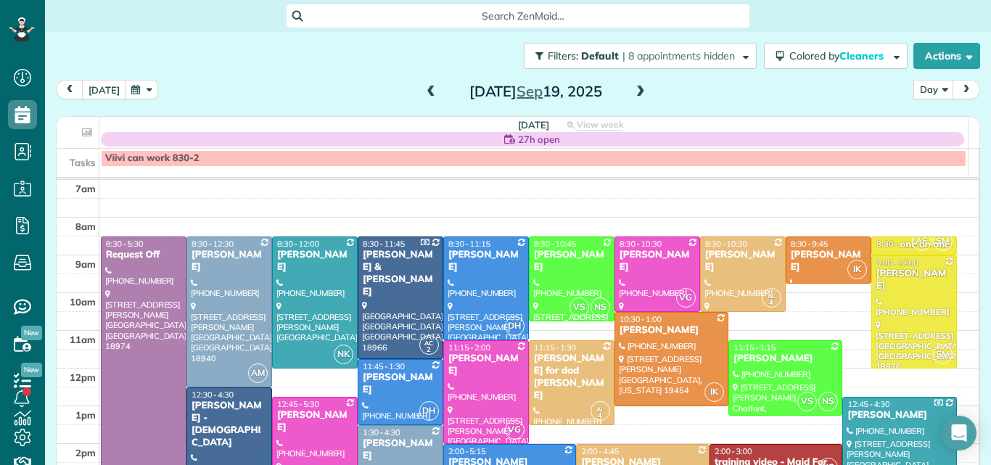
click at [633, 92] on span at bounding box center [641, 92] width 16 height 13
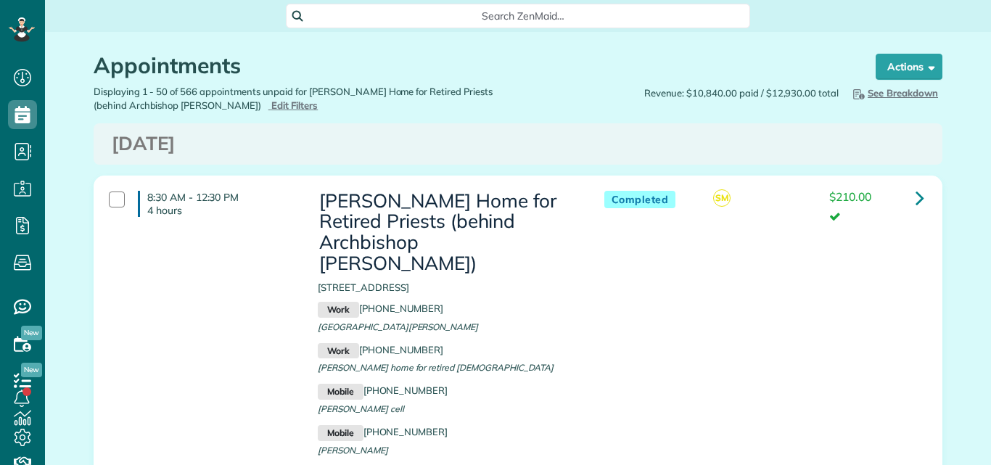
scroll to position [7, 7]
click at [271, 104] on span "Edit Filters" at bounding box center [294, 105] width 47 height 12
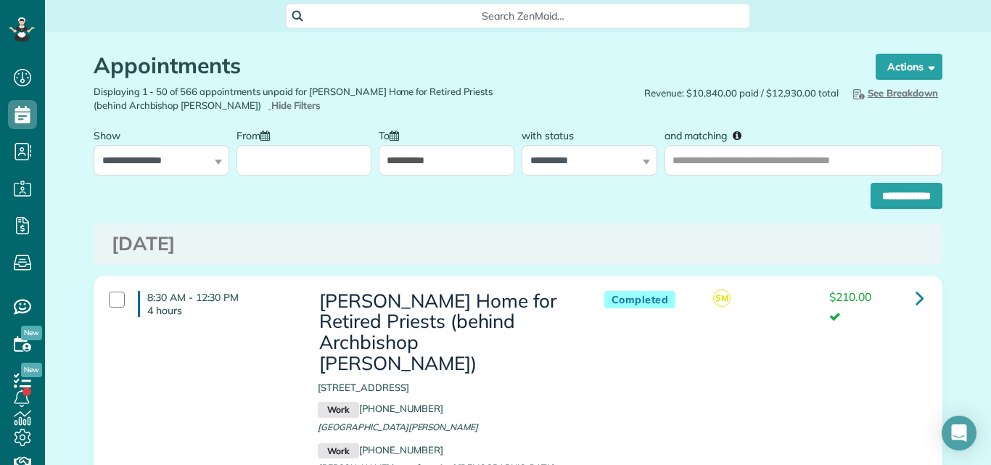
click at [314, 155] on input "From" at bounding box center [305, 160] width 136 height 30
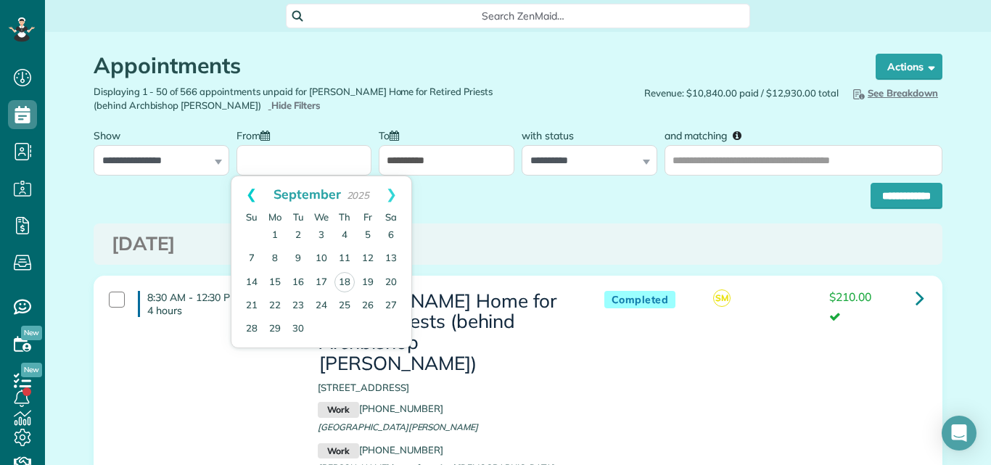
click at [249, 195] on link "Prev" at bounding box center [251, 194] width 40 height 36
click at [396, 190] on link "Next" at bounding box center [392, 194] width 40 height 36
click at [272, 232] on link "1" at bounding box center [274, 235] width 23 height 23
type input "**********"
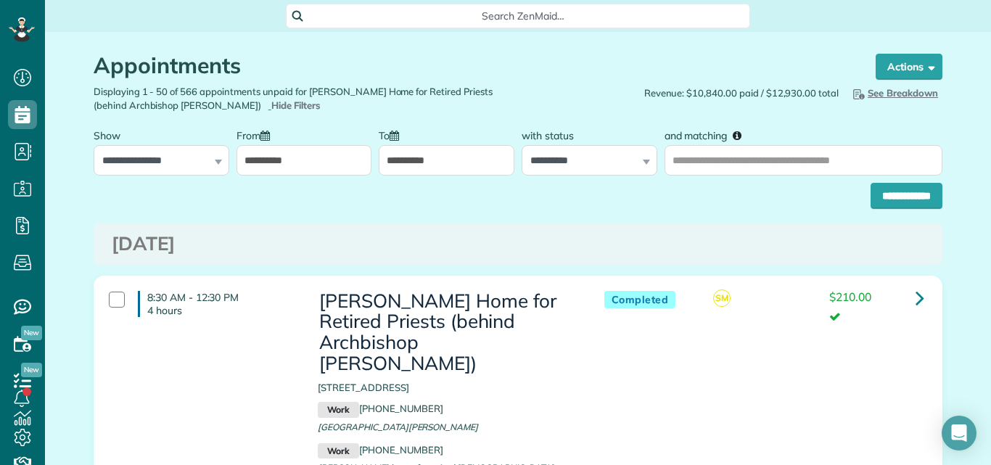
click at [462, 170] on input "**********" at bounding box center [447, 160] width 136 height 30
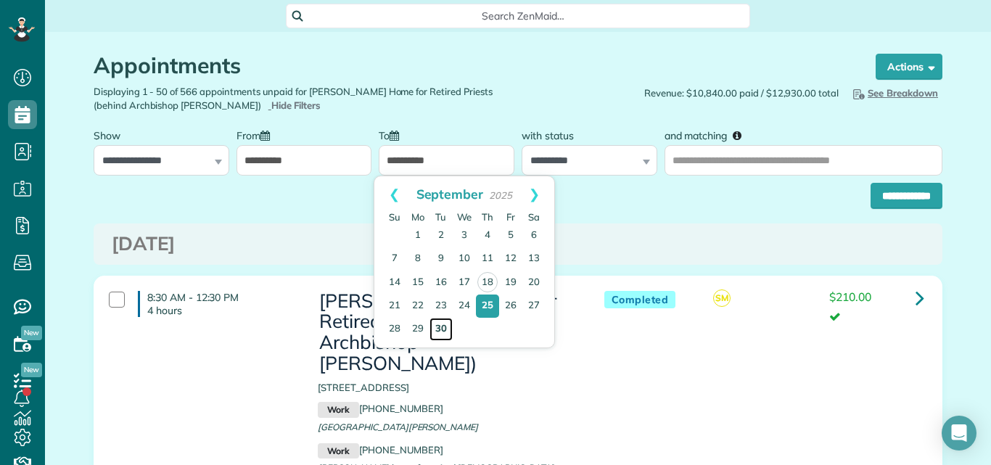
click at [442, 326] on link "30" at bounding box center [441, 329] width 23 height 23
type input "**********"
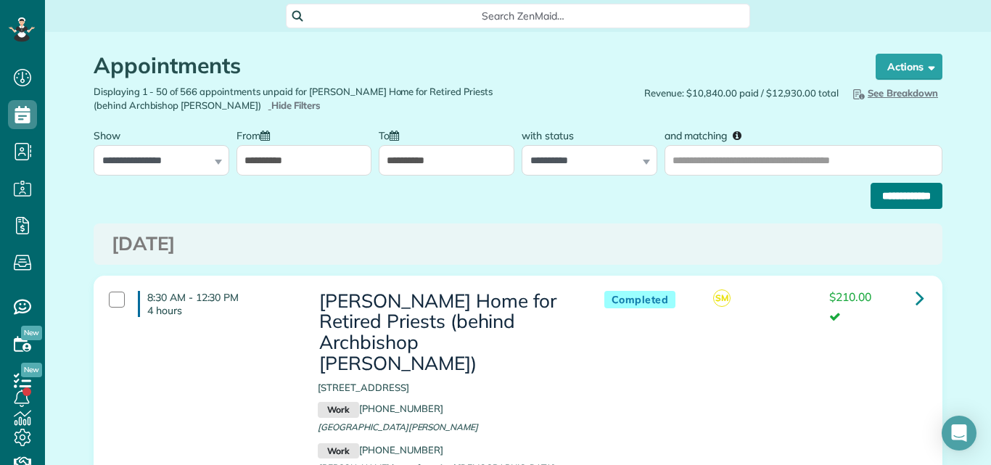
click at [914, 191] on input "**********" at bounding box center [907, 196] width 72 height 26
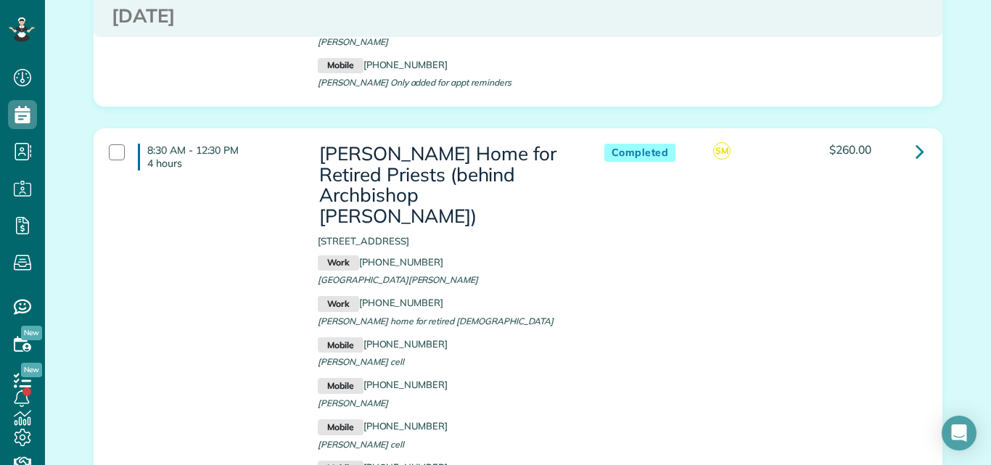
scroll to position [1870, 0]
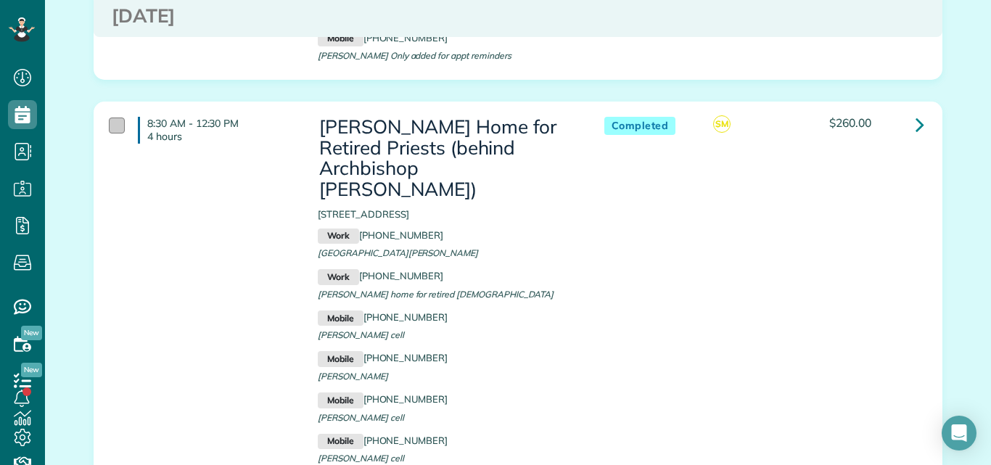
click at [111, 118] on div at bounding box center [117, 126] width 16 height 16
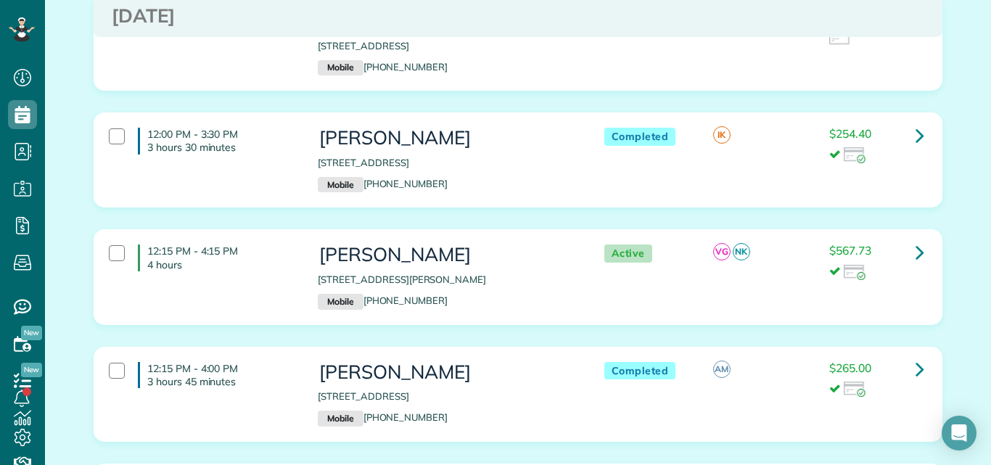
scroll to position [2981, 0]
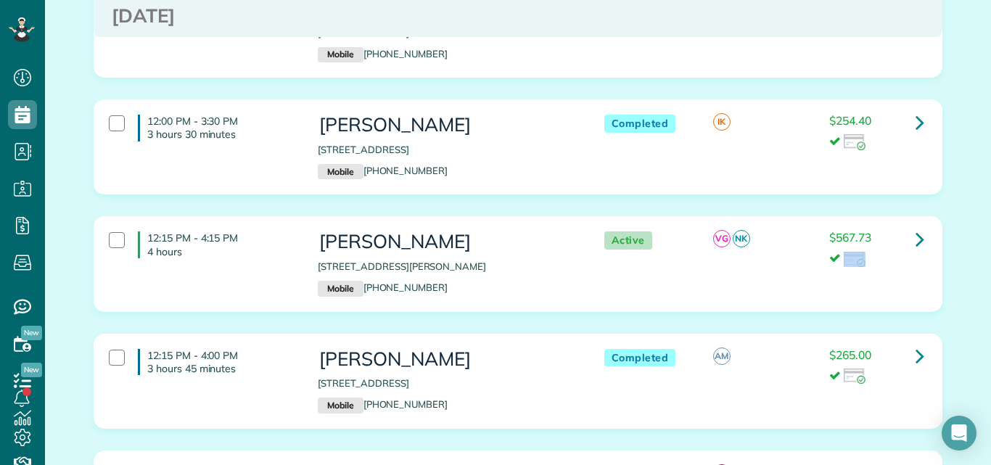
drag, startPoint x: 979, startPoint y: 185, endPoint x: 978, endPoint y: 200, distance: 15.3
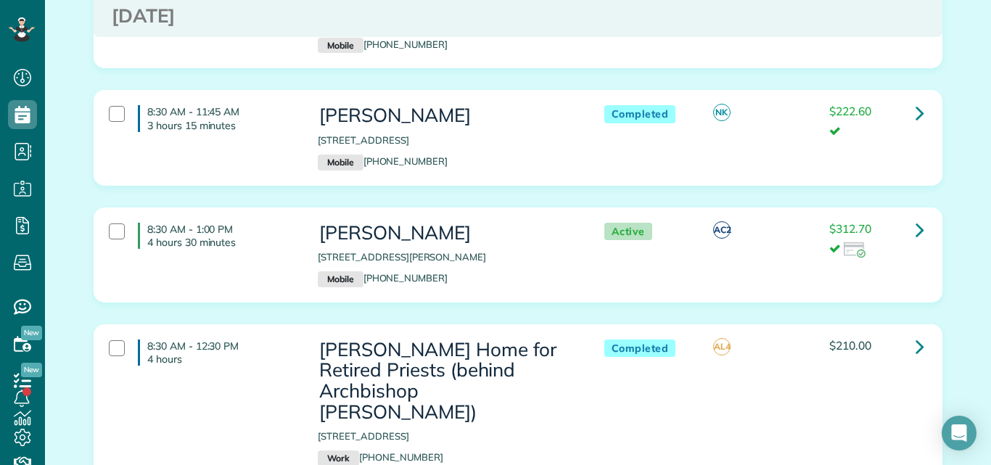
scroll to position [4641, 0]
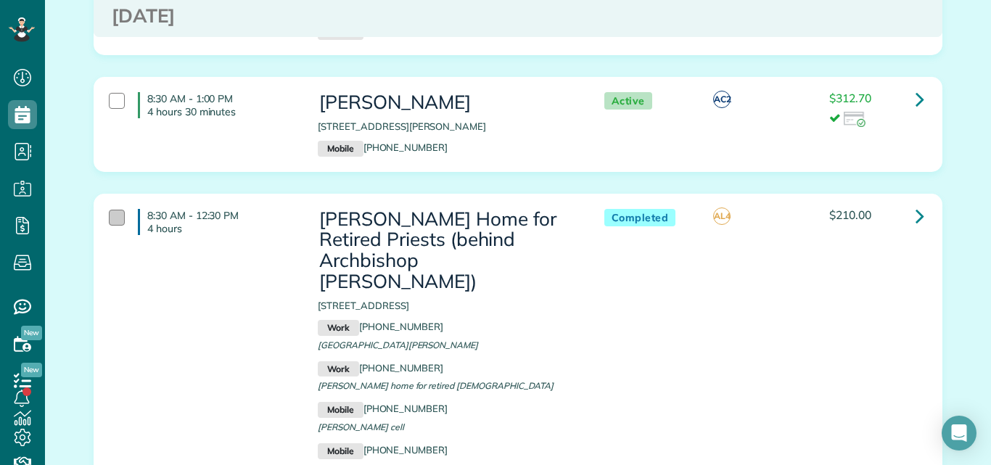
click at [111, 210] on div at bounding box center [117, 218] width 16 height 16
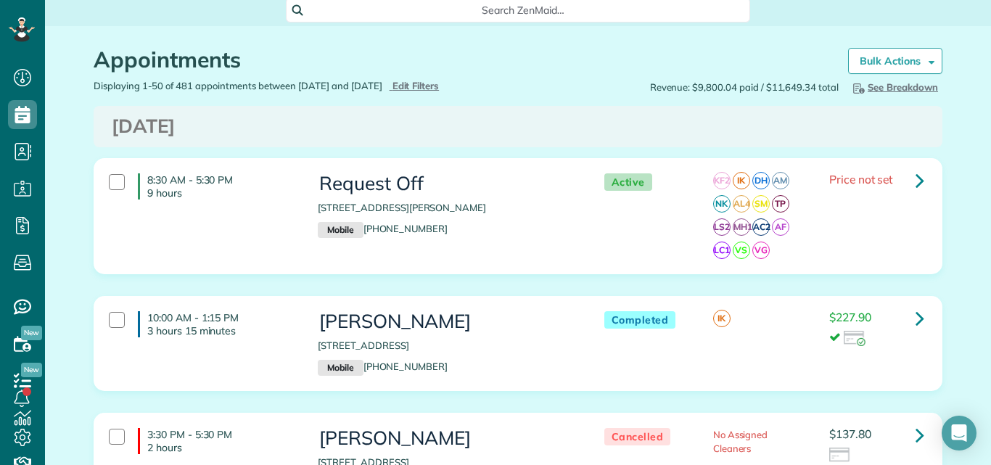
scroll to position [0, 0]
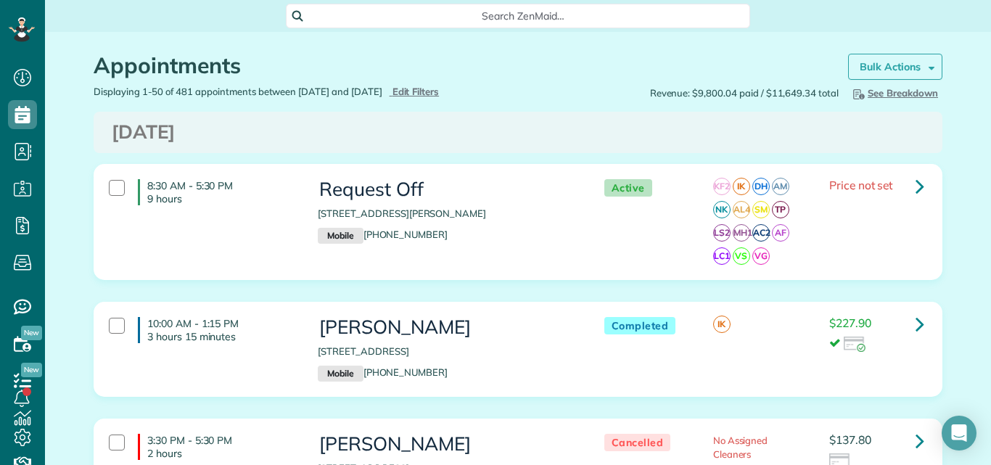
click at [893, 60] on strong "Bulk Actions" at bounding box center [890, 66] width 61 height 13
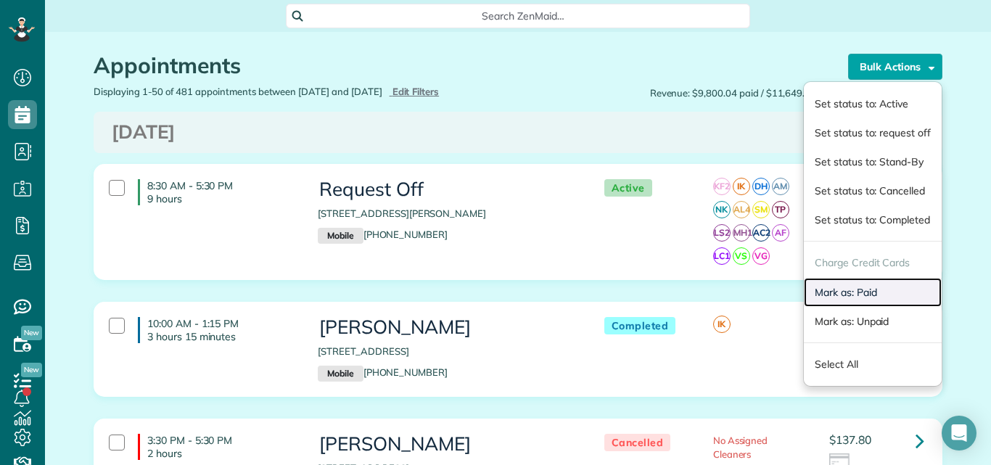
click at [848, 295] on link "Mark as: Paid" at bounding box center [873, 292] width 138 height 29
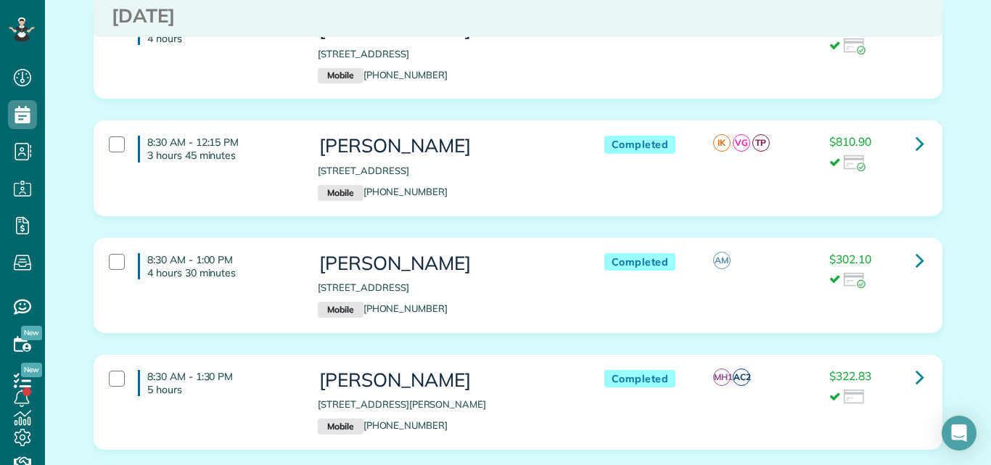
scroll to position [7439, 0]
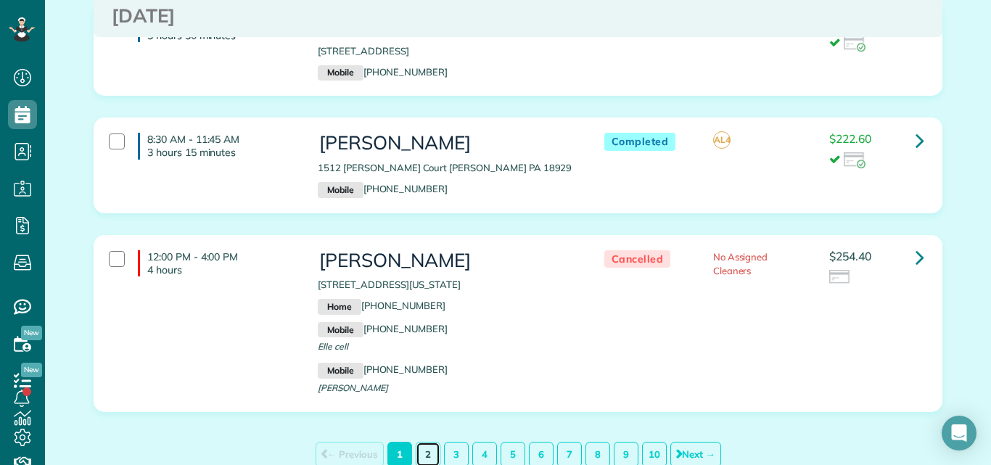
click at [422, 442] on link "2" at bounding box center [428, 454] width 25 height 25
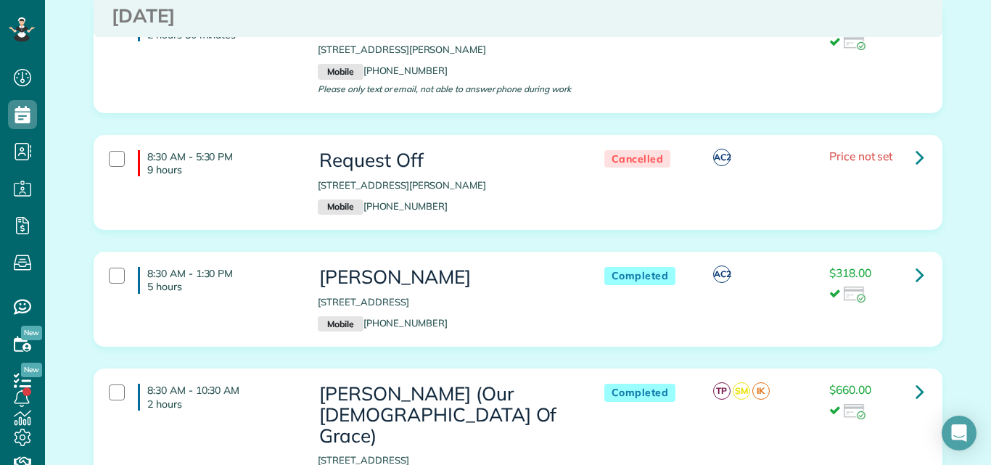
scroll to position [6905, 0]
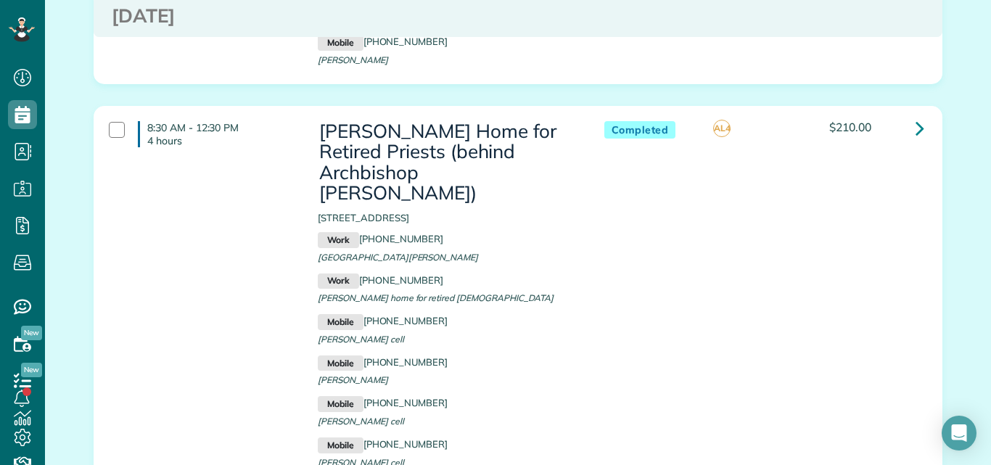
scroll to position [3084, 0]
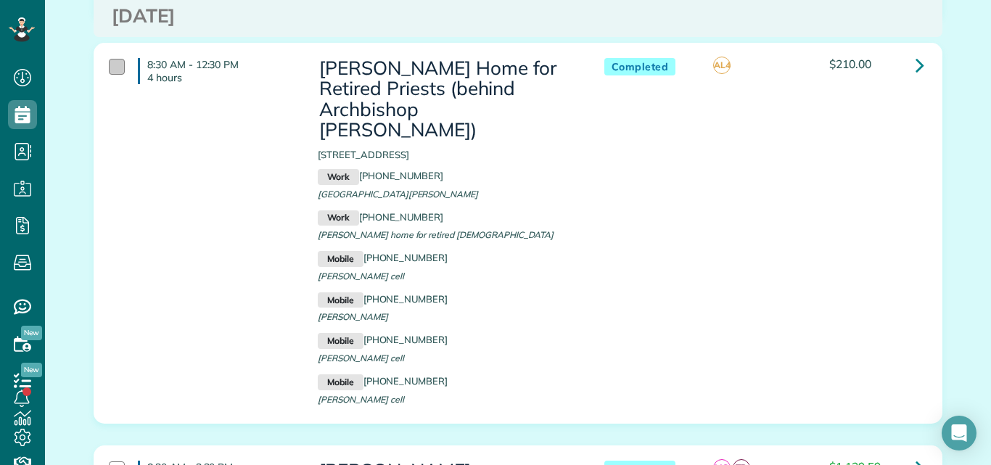
click at [112, 59] on div at bounding box center [117, 67] width 16 height 16
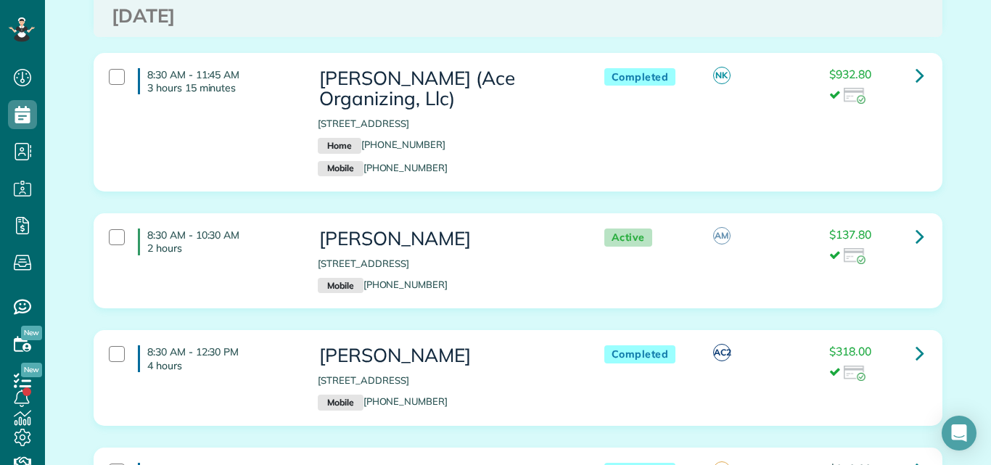
scroll to position [5815, 0]
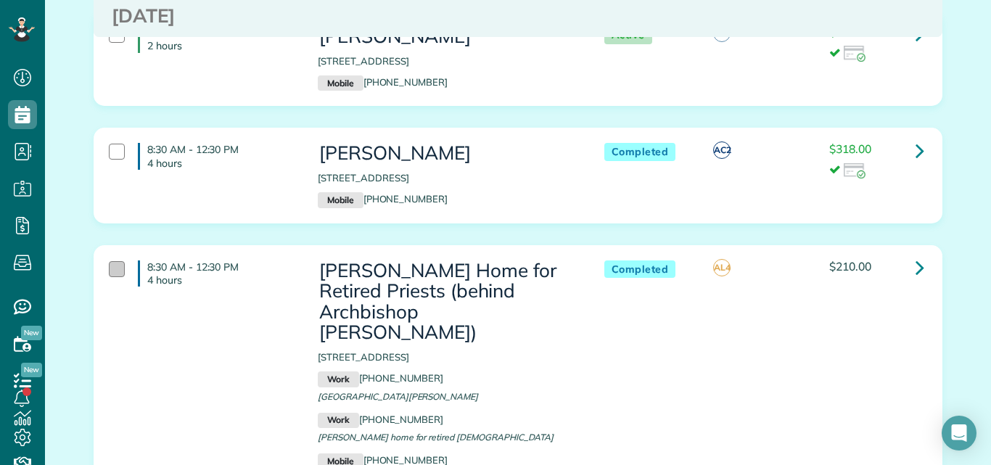
click at [112, 261] on div at bounding box center [117, 269] width 16 height 16
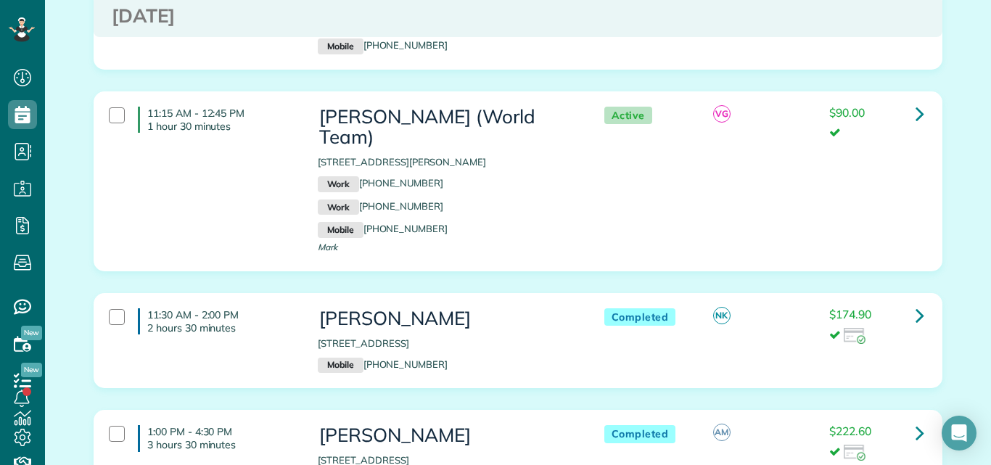
scroll to position [0, 0]
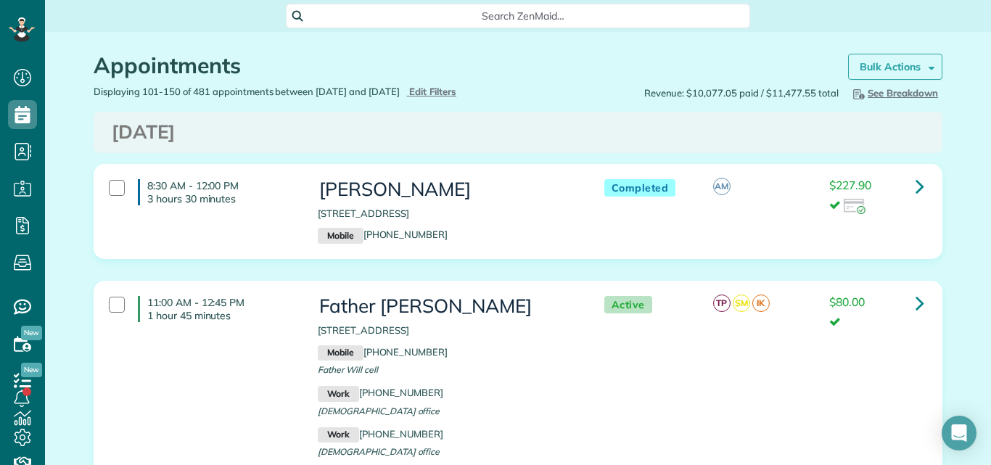
click at [877, 60] on link "Bulk Actions" at bounding box center [895, 67] width 94 height 26
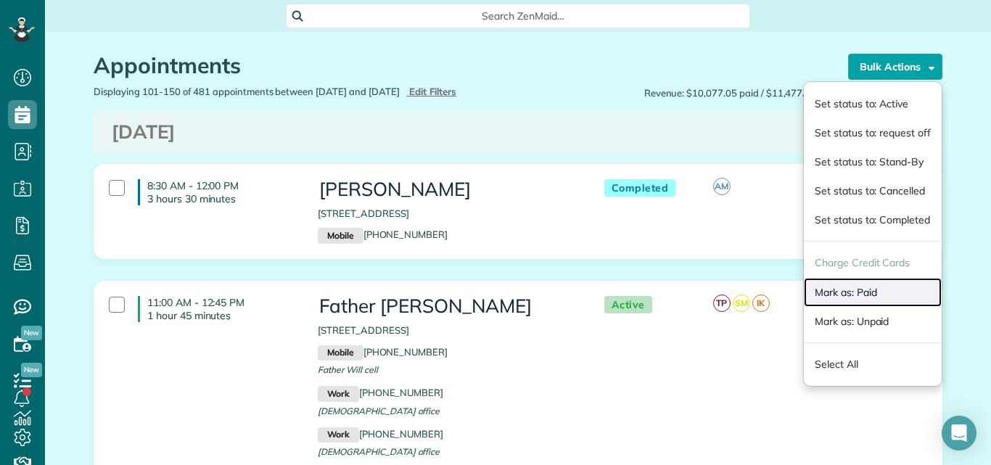
click at [872, 292] on link "Mark as: Paid" at bounding box center [873, 292] width 138 height 29
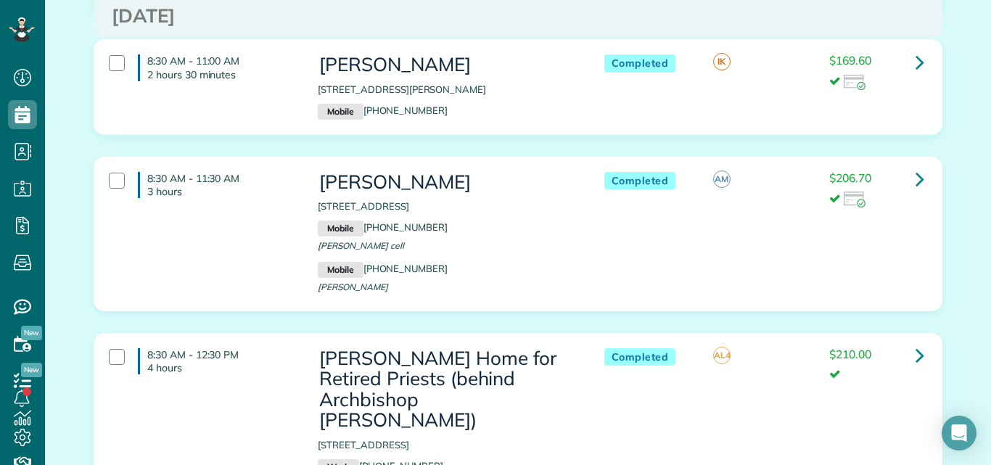
scroll to position [2806, 0]
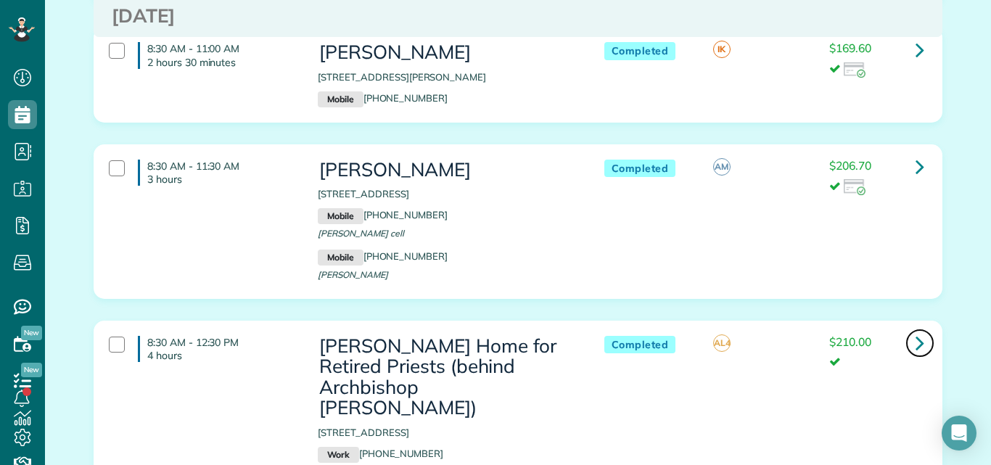
click at [916, 330] on icon at bounding box center [920, 342] width 9 height 25
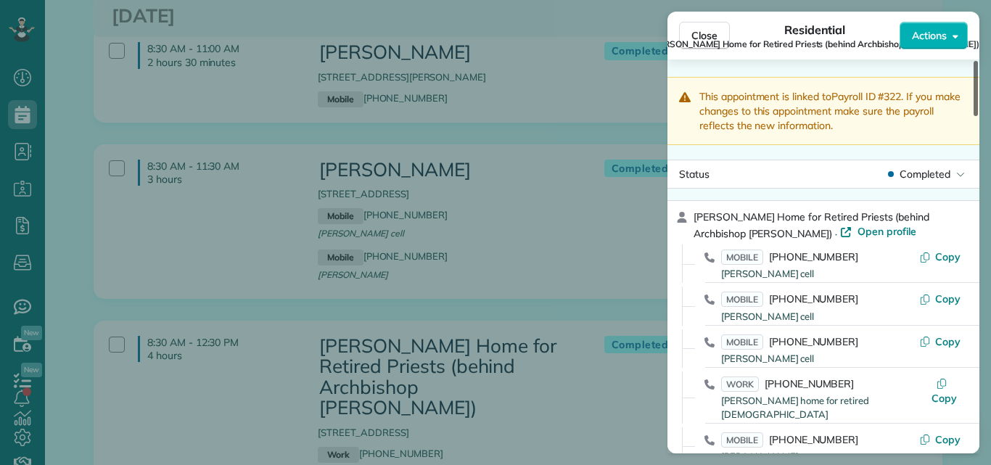
drag, startPoint x: 976, startPoint y: 81, endPoint x: 974, endPoint y: 68, distance: 12.5
click at [974, 68] on div at bounding box center [976, 88] width 4 height 55
click at [858, 230] on span "Open profile" at bounding box center [887, 231] width 59 height 15
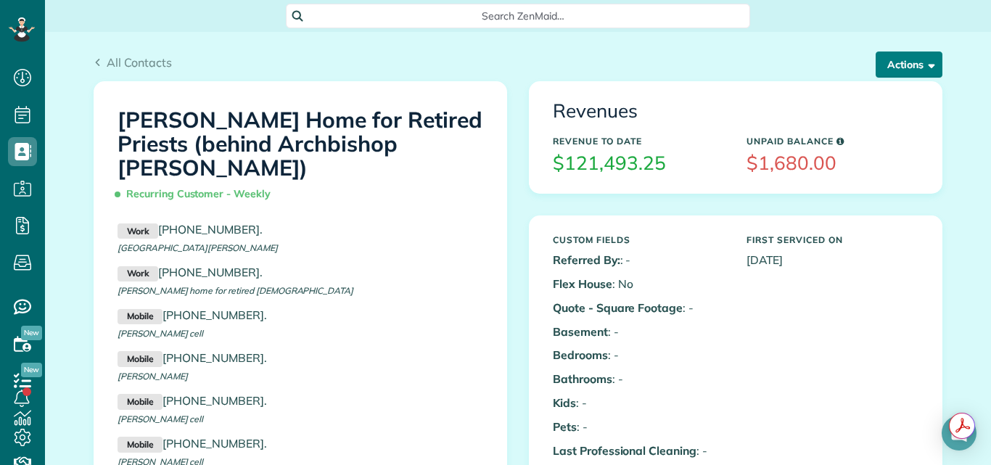
click at [903, 64] on button "Actions" at bounding box center [909, 65] width 67 height 26
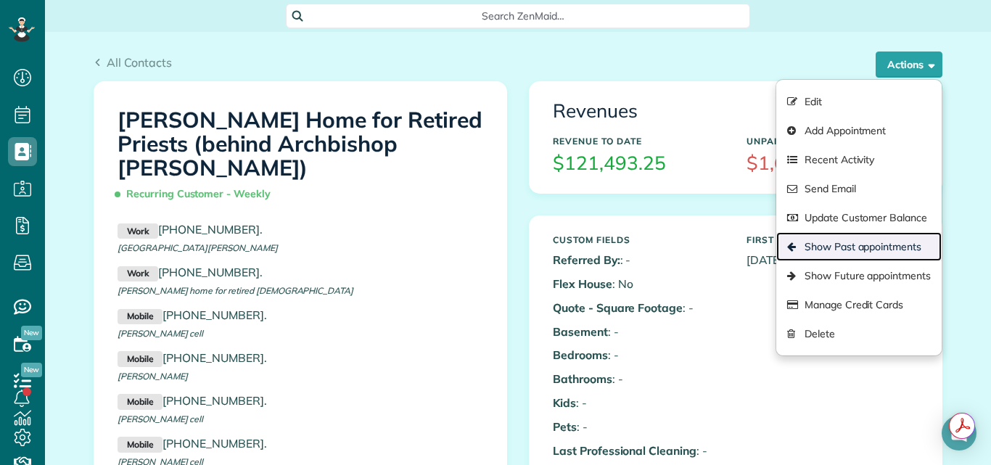
click at [846, 241] on link "Show Past appointments" at bounding box center [858, 246] width 165 height 29
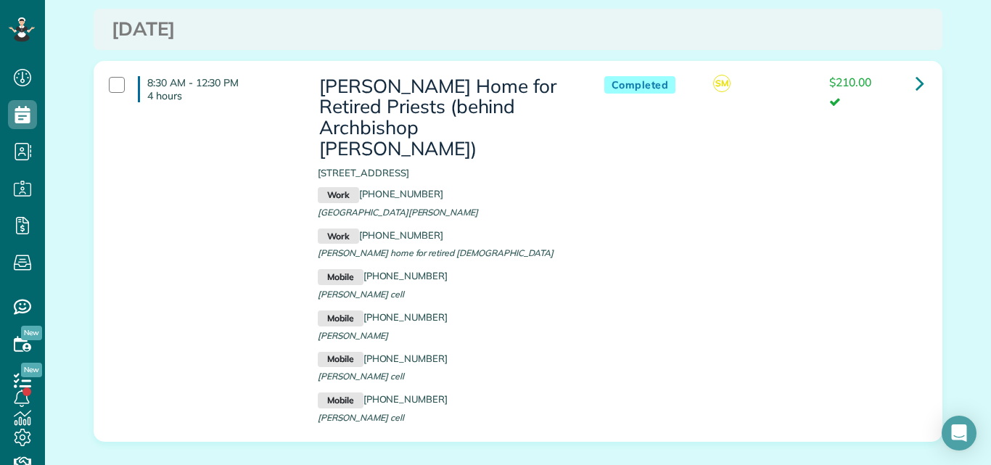
scroll to position [612, 0]
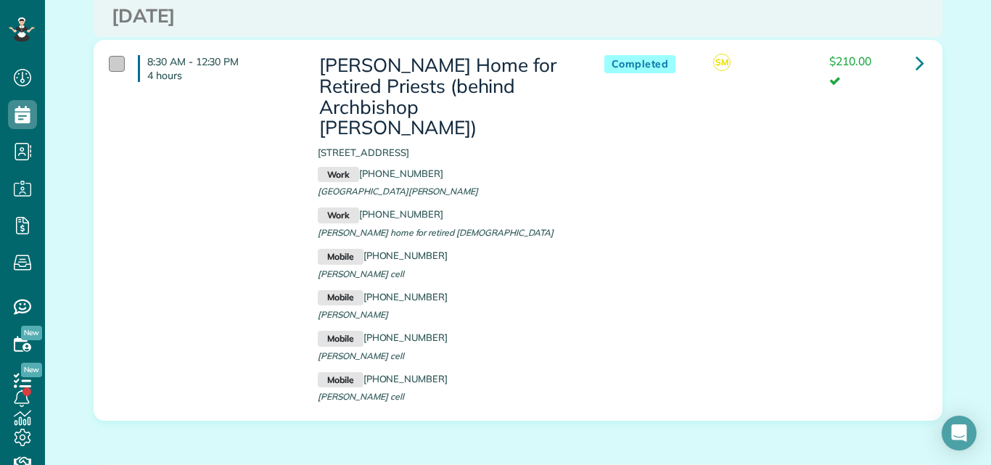
click at [109, 56] on div at bounding box center [117, 64] width 16 height 16
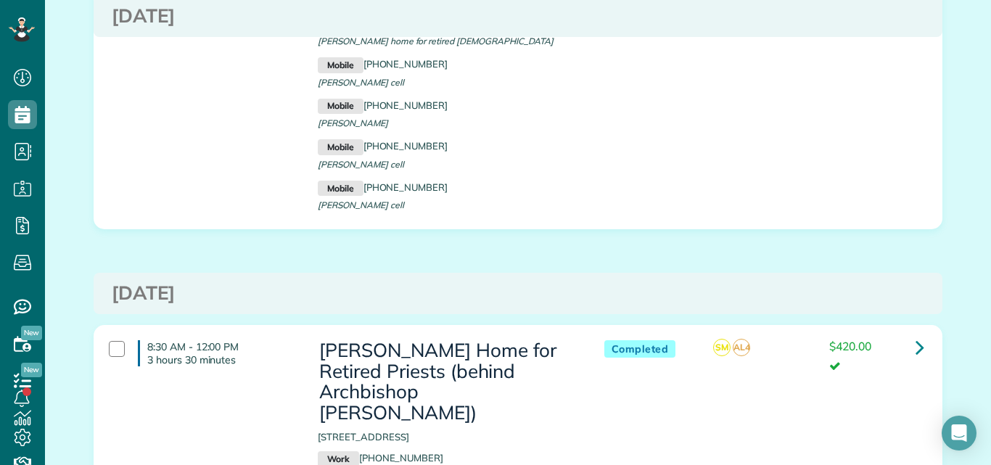
scroll to position [815, 0]
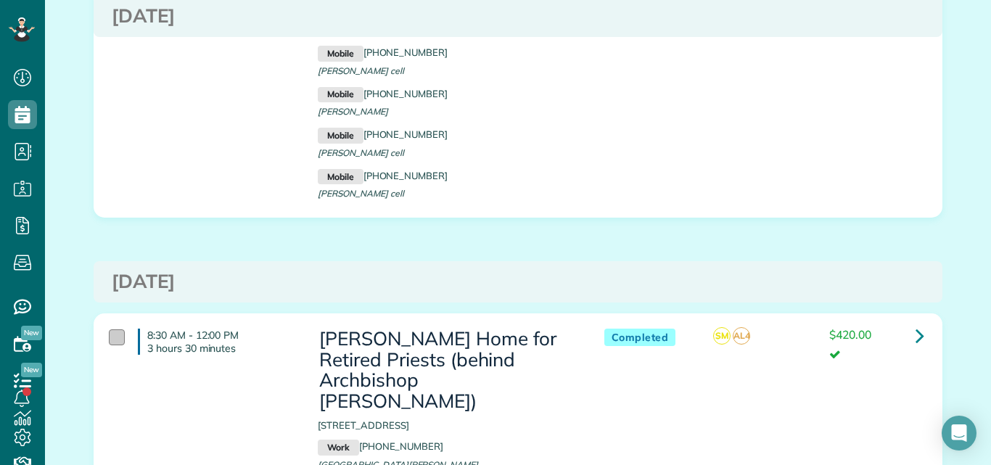
click at [114, 329] on div at bounding box center [117, 337] width 16 height 16
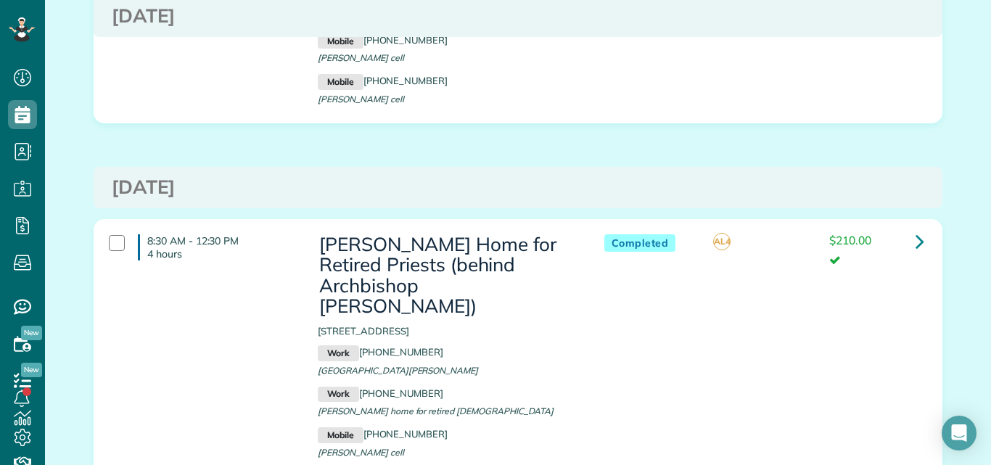
scroll to position [1395, 0]
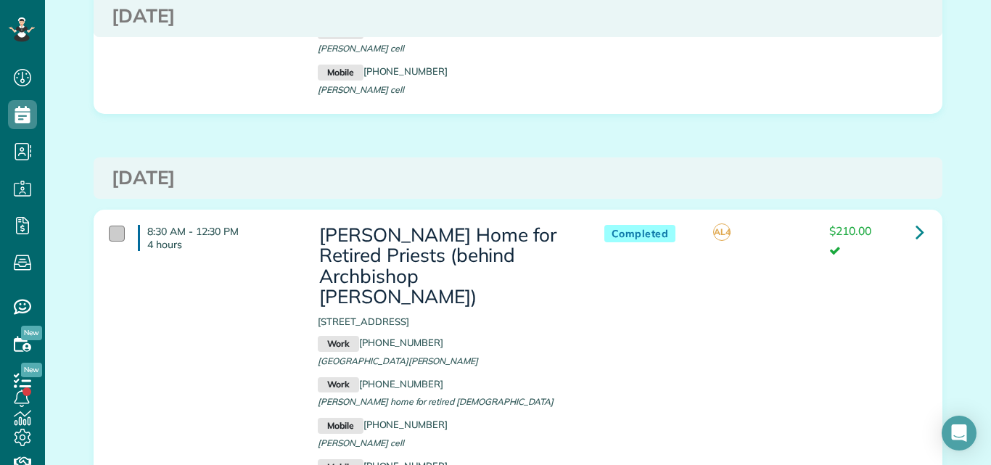
click at [115, 226] on div at bounding box center [117, 234] width 16 height 16
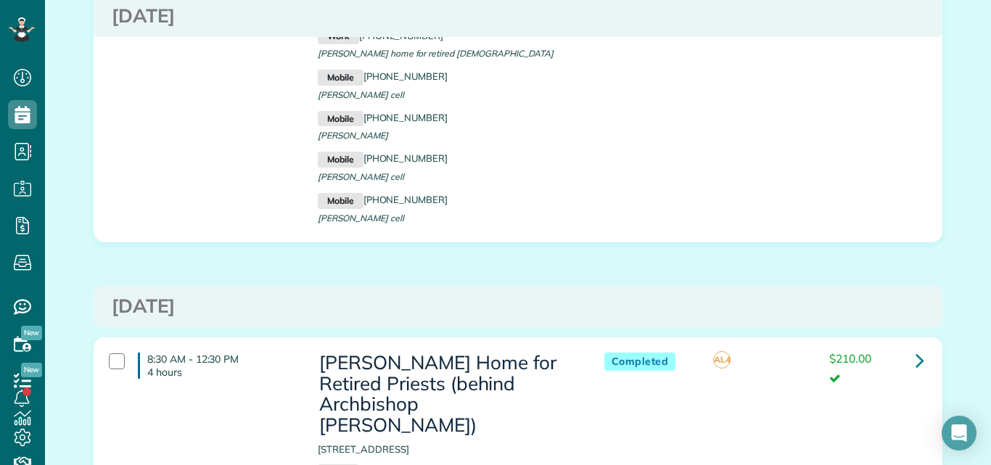
scroll to position [1831, 0]
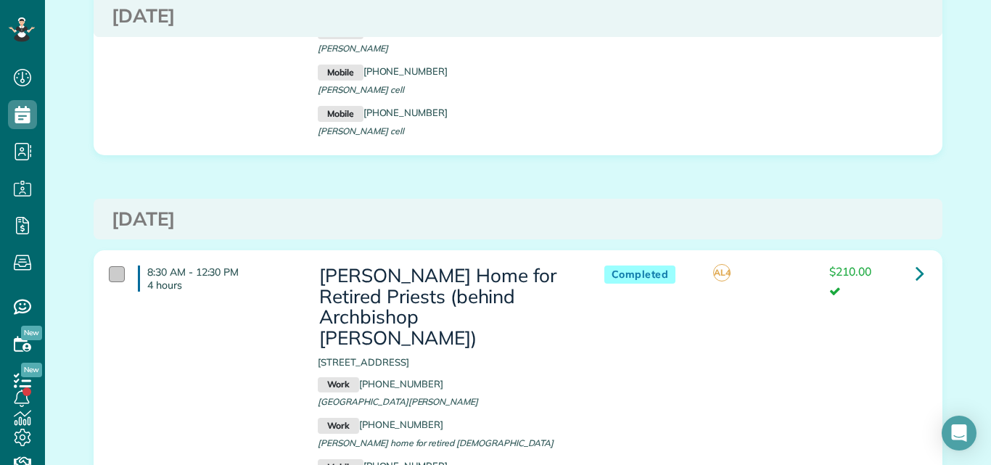
click at [115, 266] on div at bounding box center [117, 274] width 16 height 16
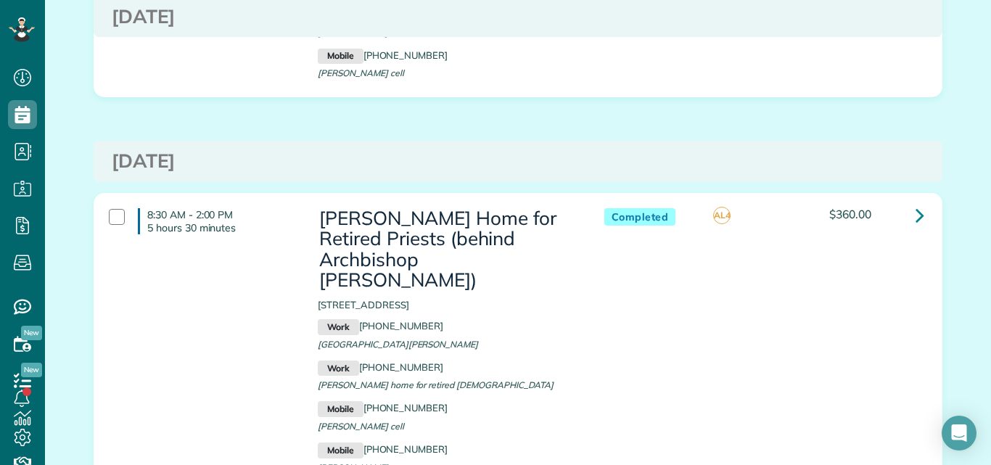
scroll to position [2382, 0]
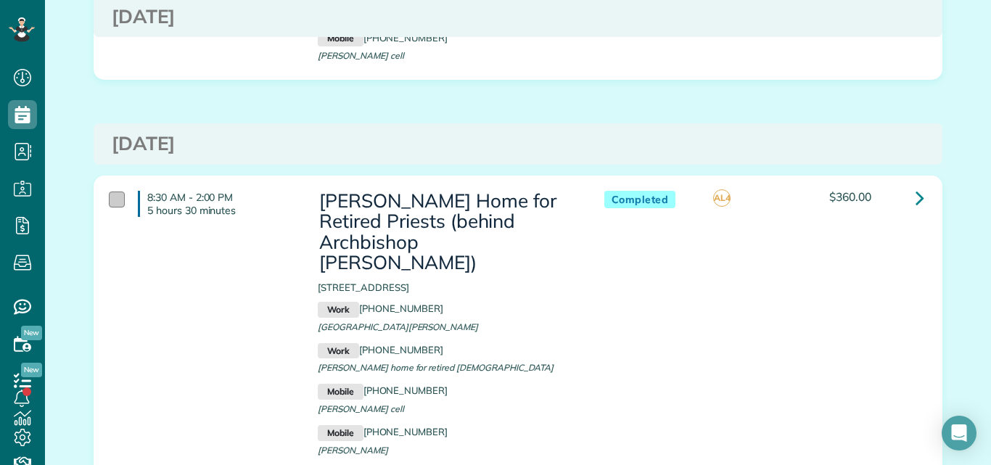
click at [109, 192] on div at bounding box center [117, 200] width 16 height 16
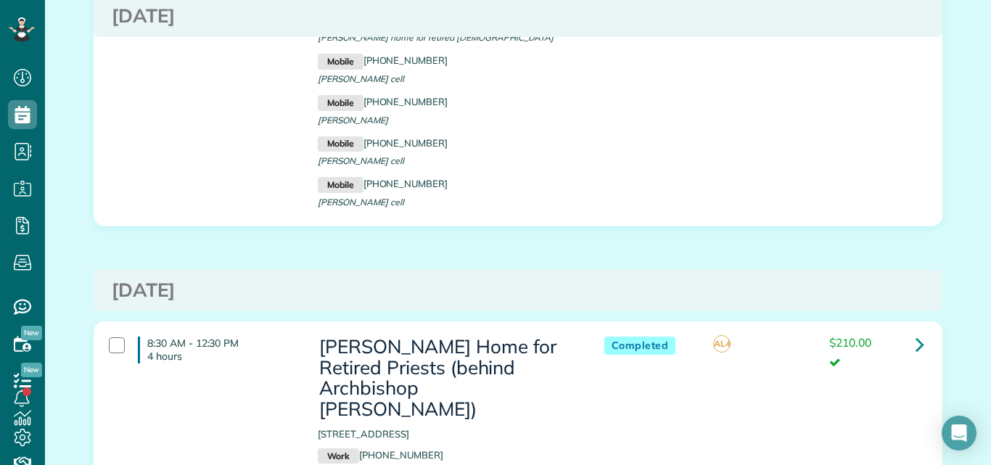
scroll to position [2731, 0]
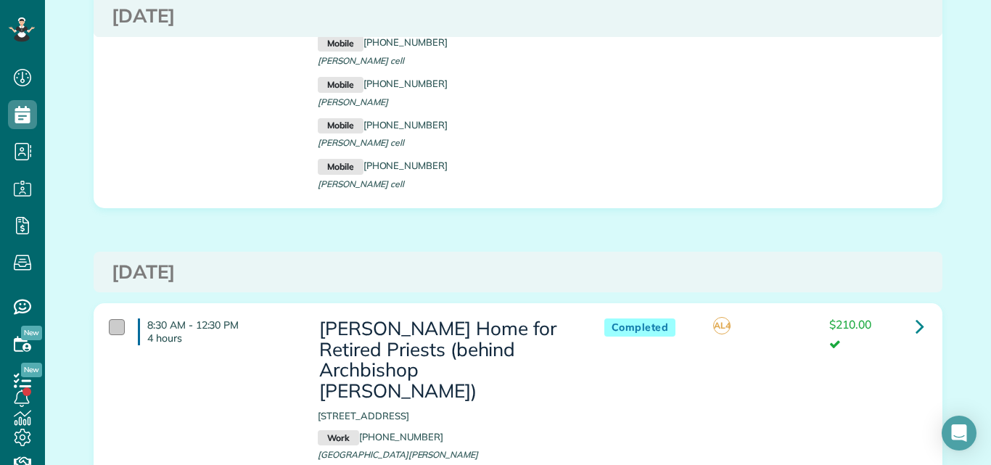
click at [112, 319] on div at bounding box center [117, 327] width 16 height 16
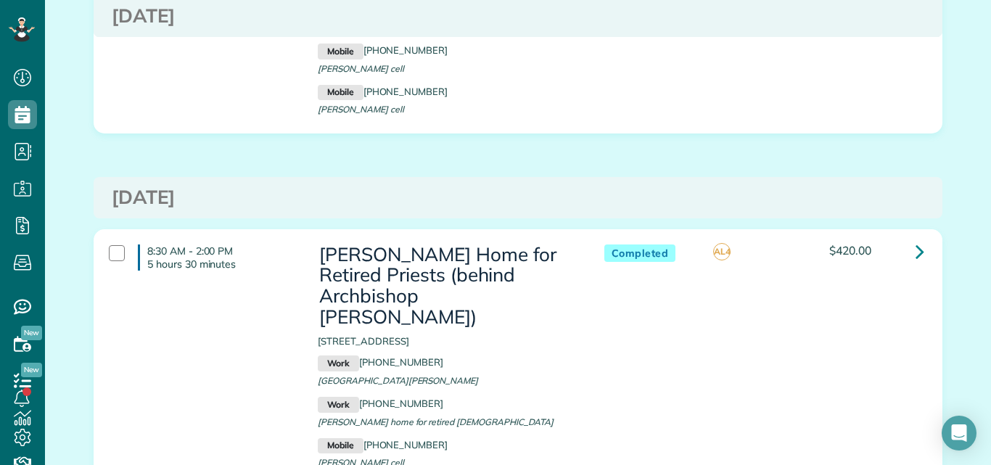
scroll to position [3282, 0]
click at [113, 245] on div at bounding box center [117, 253] width 16 height 16
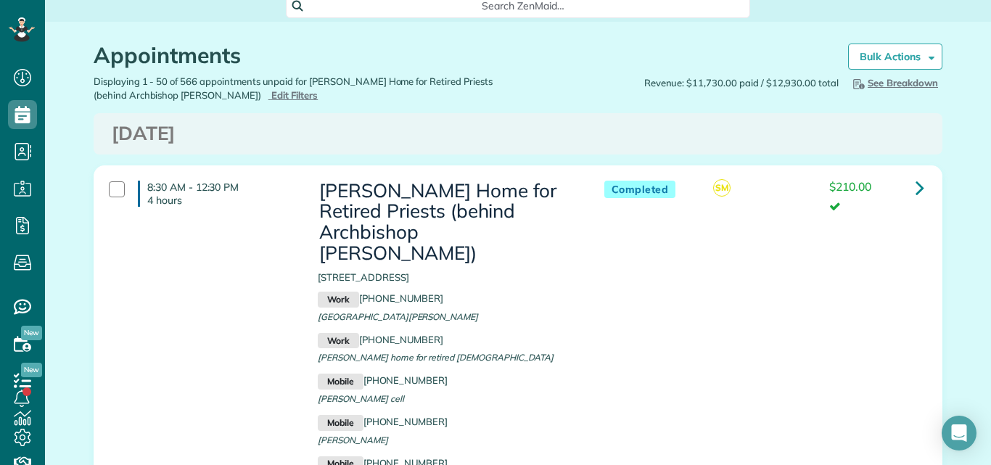
scroll to position [0, 0]
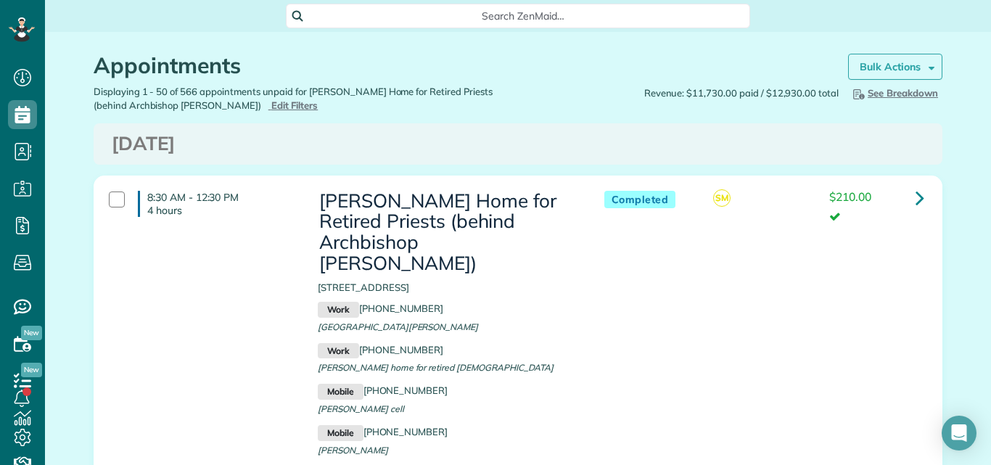
click at [903, 62] on strong "Bulk Actions" at bounding box center [890, 66] width 61 height 13
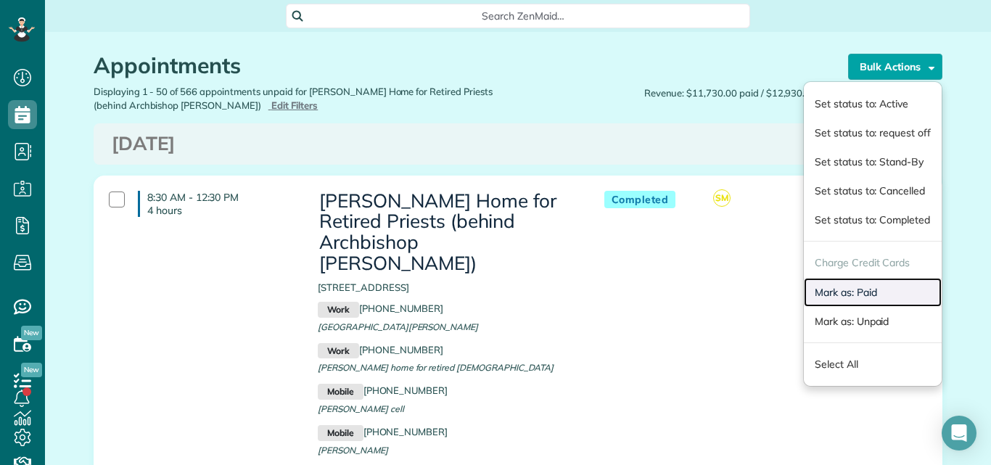
click at [859, 292] on link "Mark as: Paid" at bounding box center [873, 292] width 138 height 29
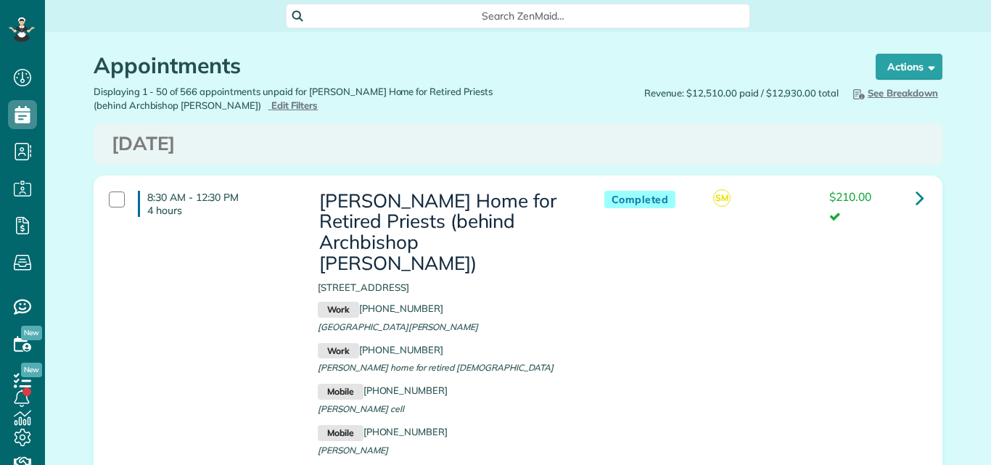
scroll to position [7, 7]
click at [880, 63] on button "Actions" at bounding box center [909, 67] width 67 height 26
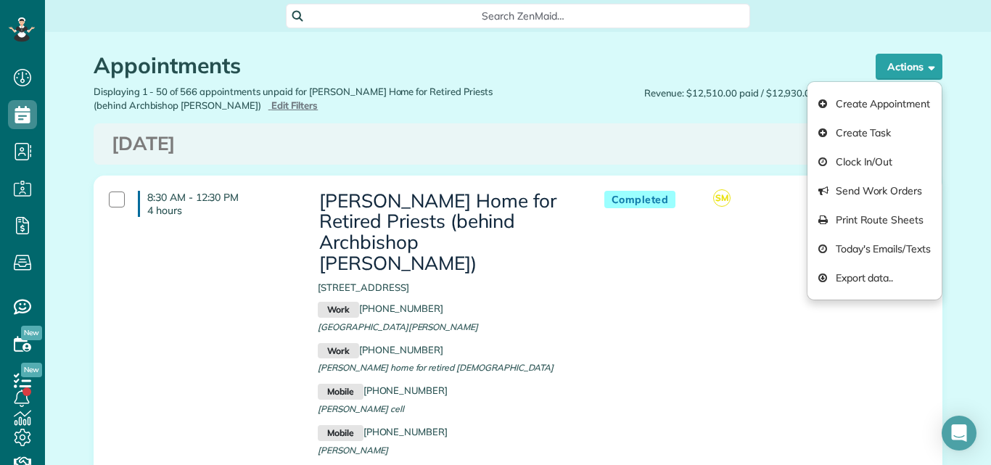
click at [816, 62] on h1 "Appointments" at bounding box center [471, 66] width 755 height 24
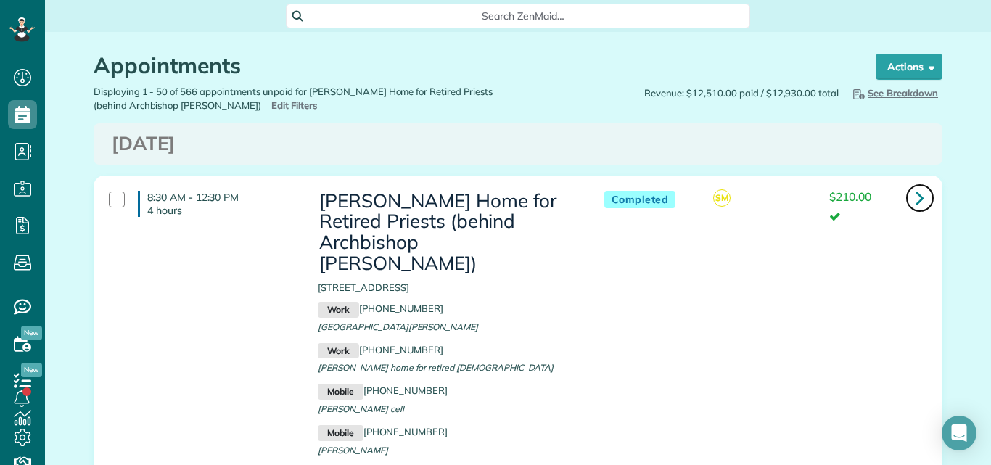
click at [916, 201] on icon at bounding box center [920, 197] width 9 height 25
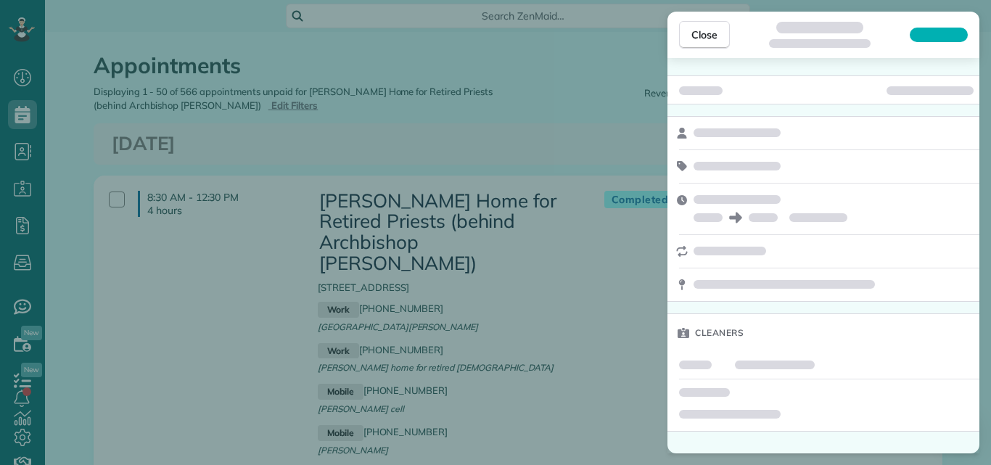
click at [979, 101] on div at bounding box center [824, 89] width 312 height 29
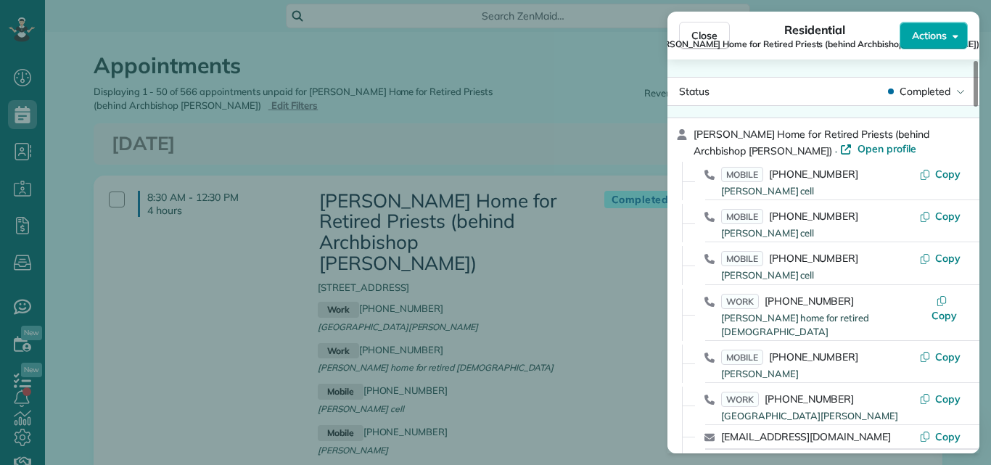
click at [926, 35] on span "Actions" at bounding box center [929, 35] width 35 height 15
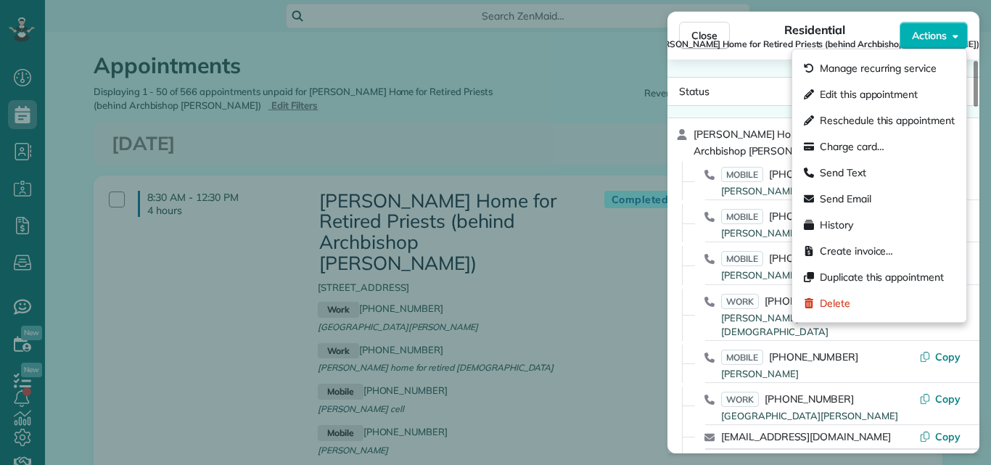
click at [755, 38] on div "Residential Regina Coeli Home for Retired Priests (behind Archbishop Wood)" at bounding box center [815, 35] width 170 height 29
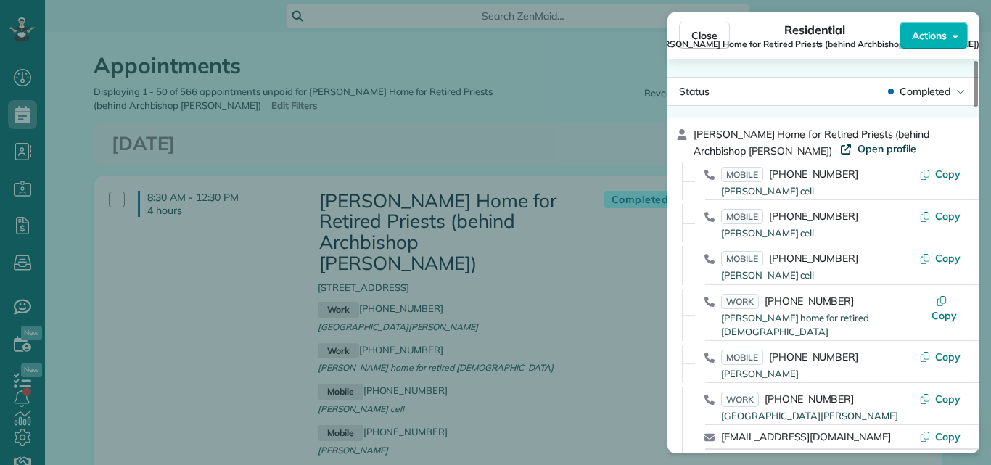
click at [858, 149] on span "Open profile" at bounding box center [887, 149] width 59 height 15
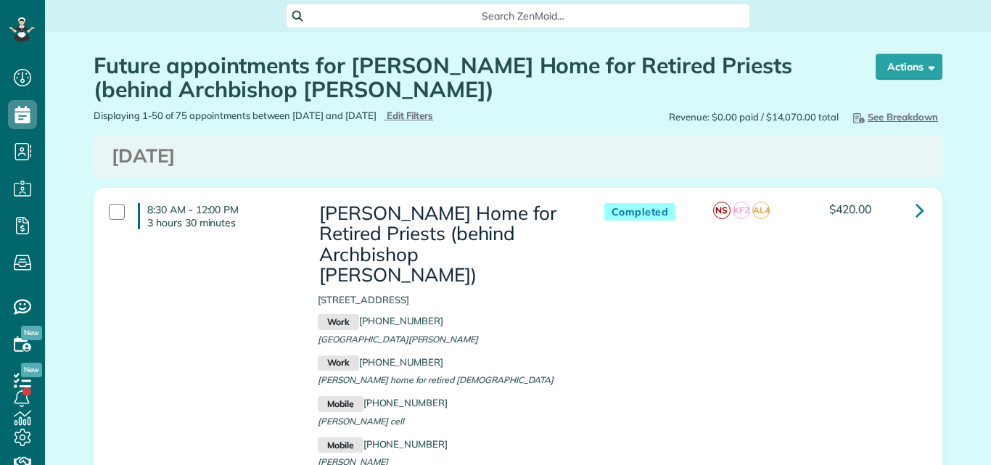
click at [110, 208] on div at bounding box center [117, 212] width 16 height 16
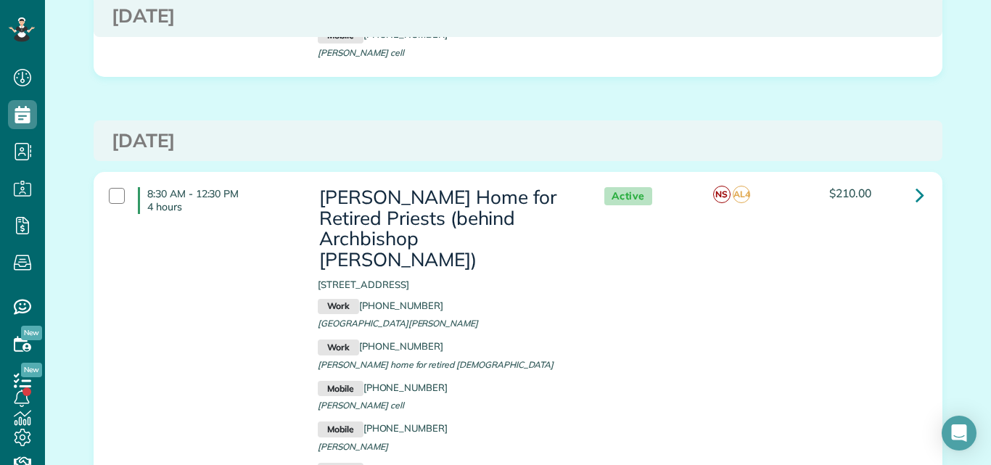
scroll to position [522, 0]
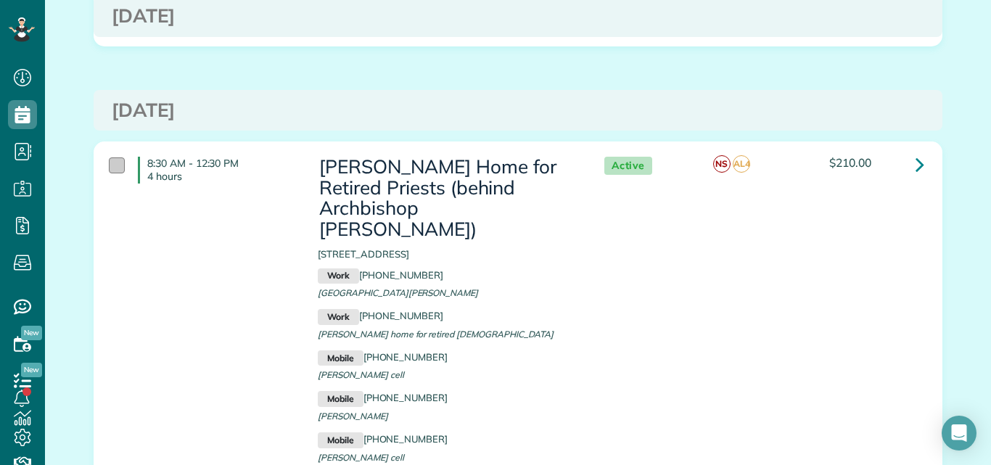
click at [112, 157] on div at bounding box center [117, 165] width 16 height 16
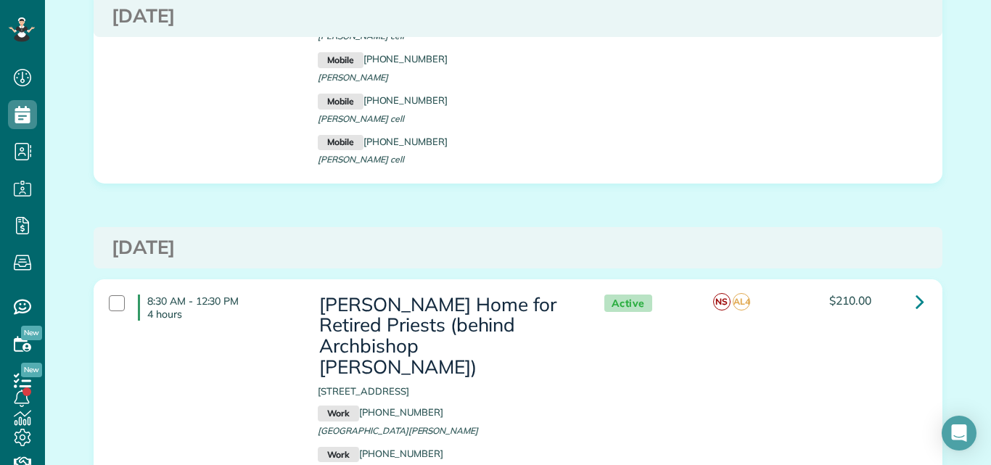
scroll to position [958, 0]
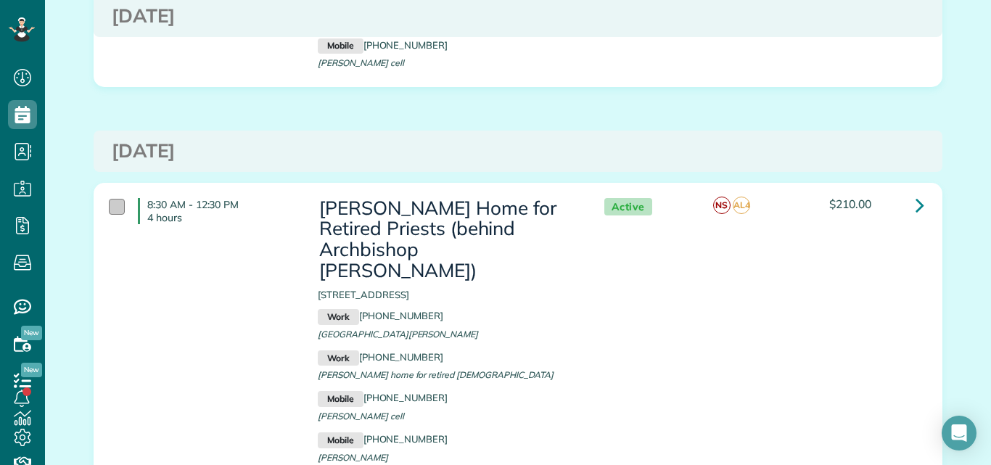
click at [112, 199] on div at bounding box center [117, 207] width 16 height 16
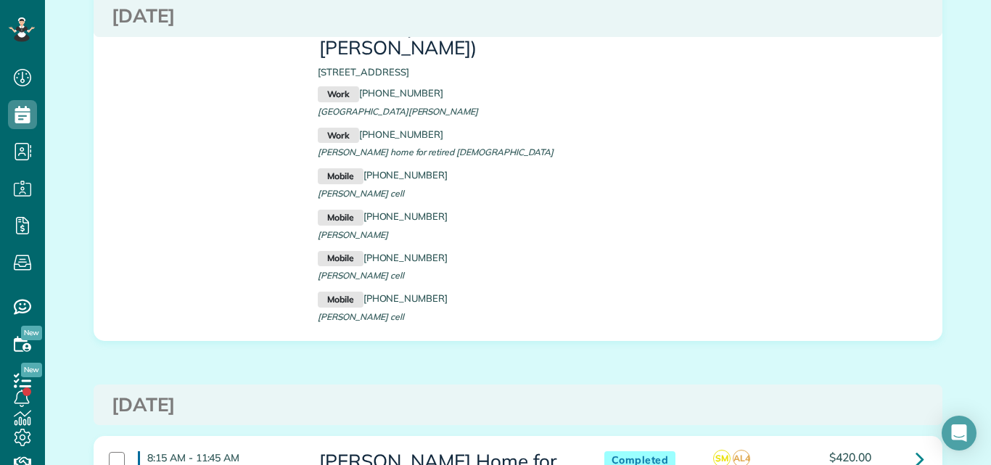
scroll to position [1277, 0]
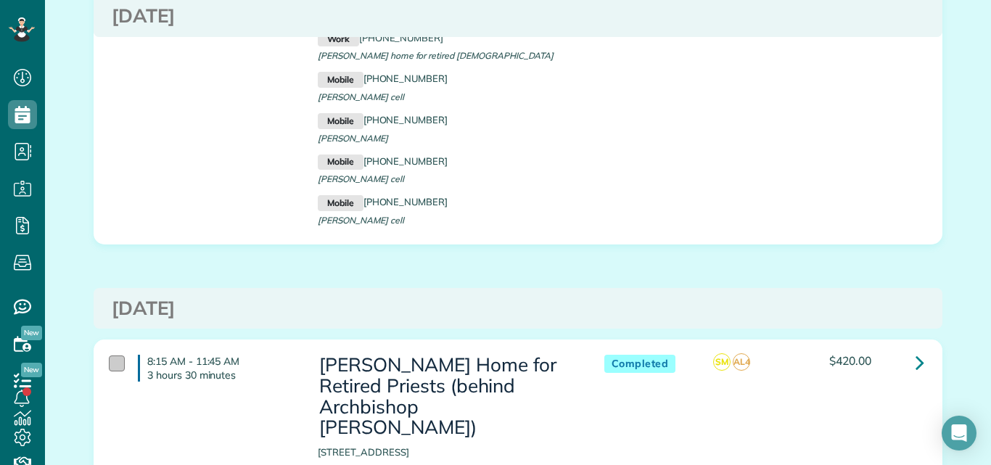
click at [109, 356] on div at bounding box center [117, 364] width 16 height 16
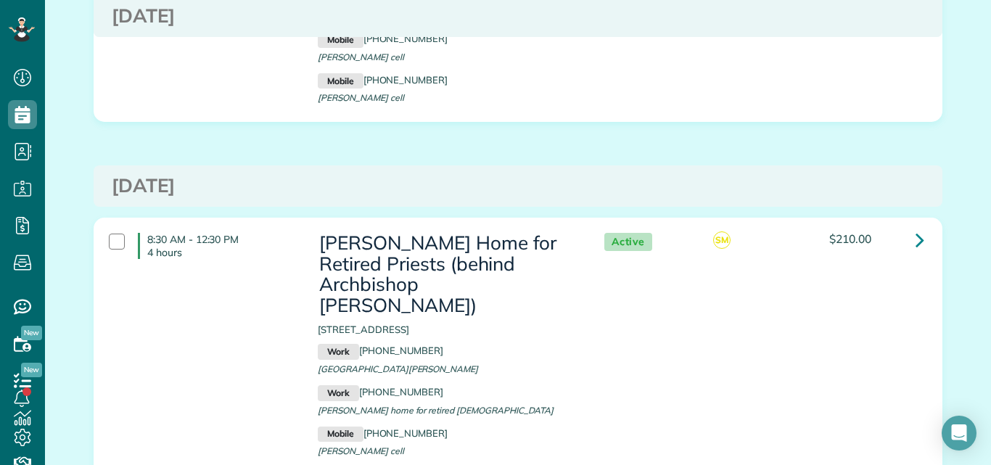
scroll to position [1887, 0]
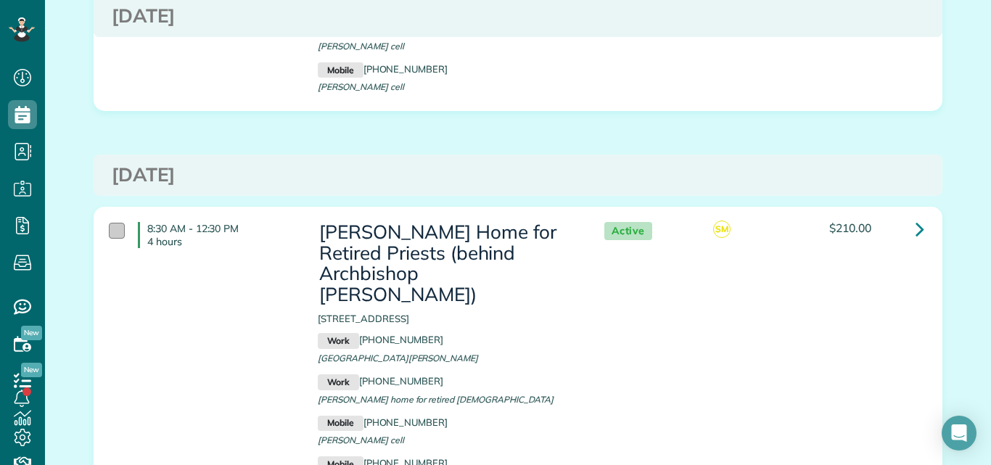
click at [115, 223] on div at bounding box center [117, 231] width 16 height 16
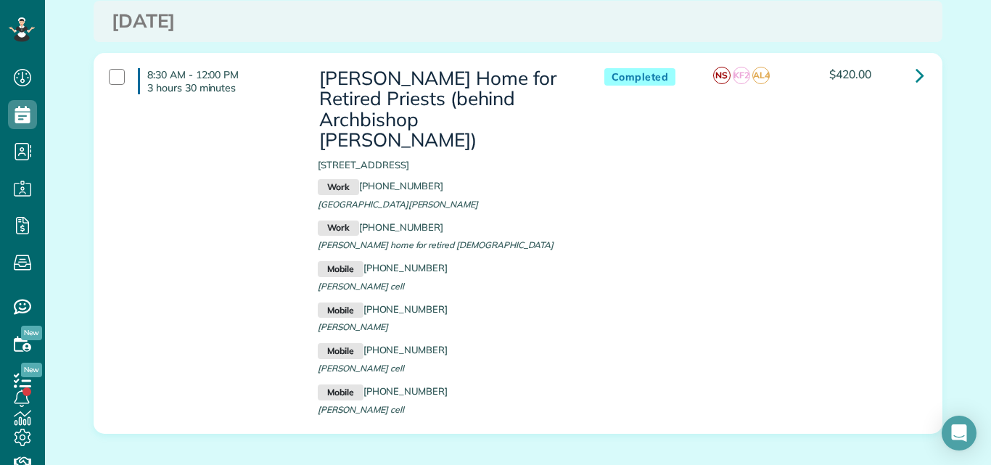
scroll to position [0, 0]
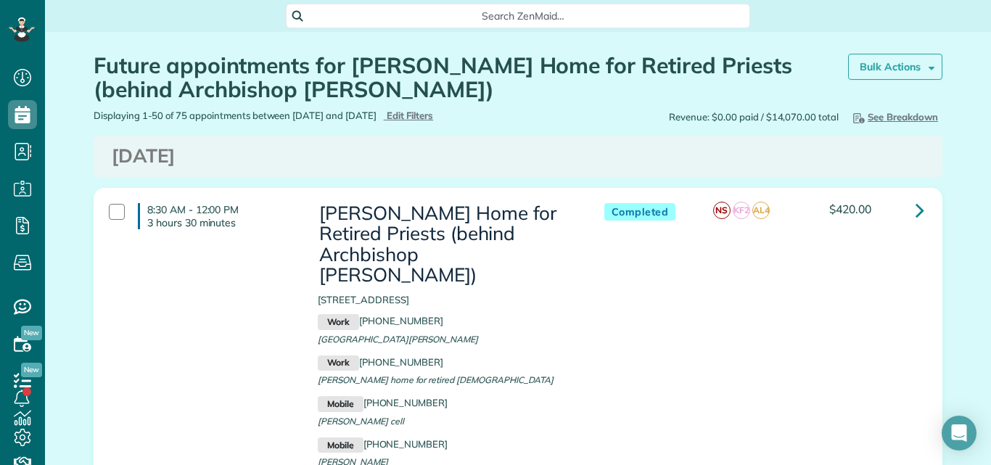
click at [867, 70] on strong "Bulk Actions" at bounding box center [890, 66] width 61 height 13
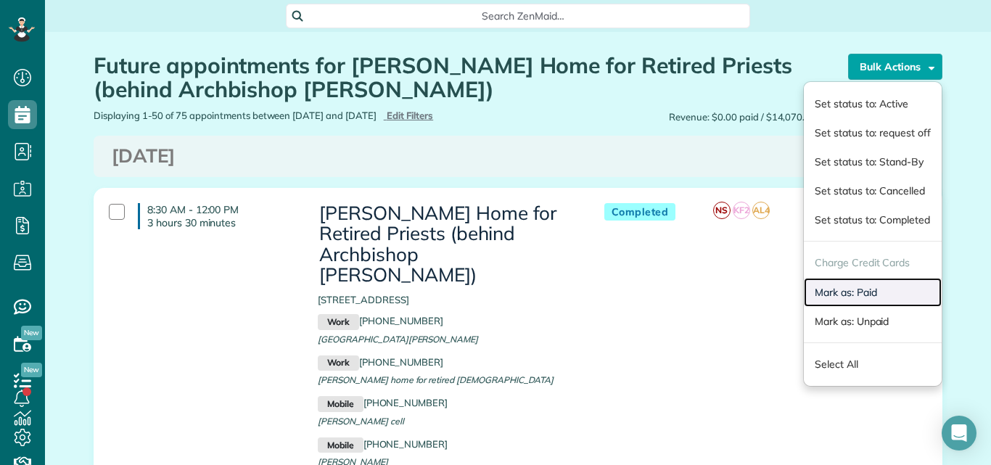
click at [845, 286] on link "Mark as: Paid" at bounding box center [873, 292] width 138 height 29
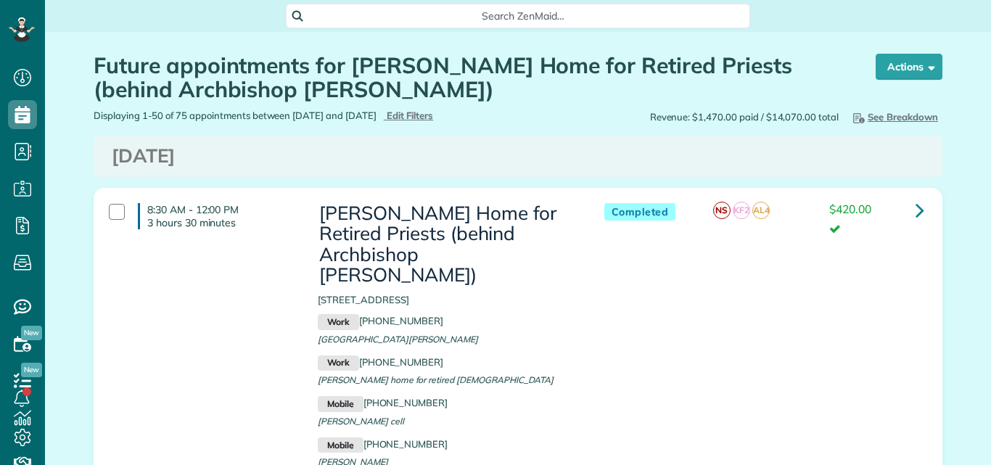
scroll to position [7, 7]
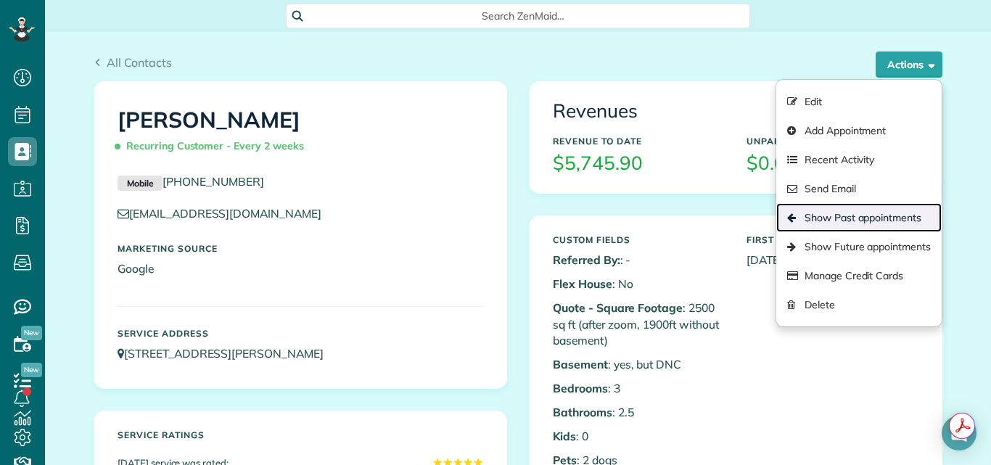
click at [875, 214] on link "Show Past appointments" at bounding box center [858, 217] width 165 height 29
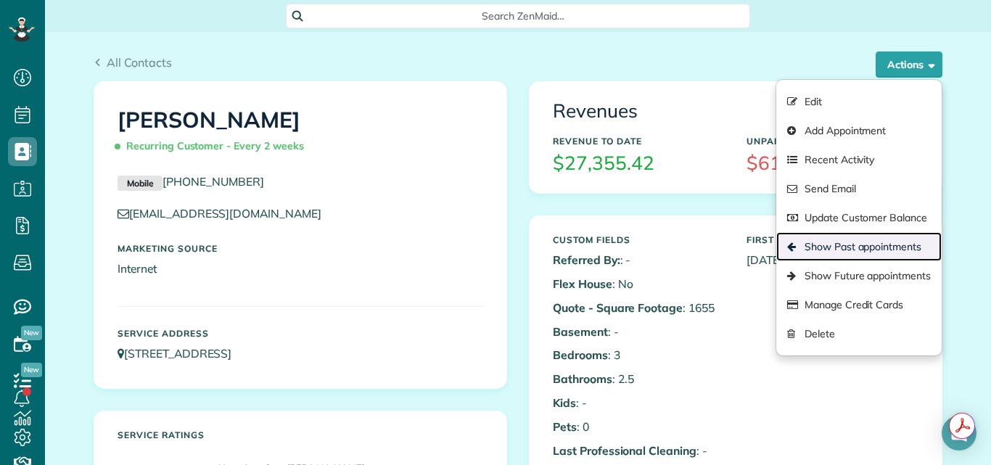
click at [882, 248] on link "Show Past appointments" at bounding box center [858, 246] width 165 height 29
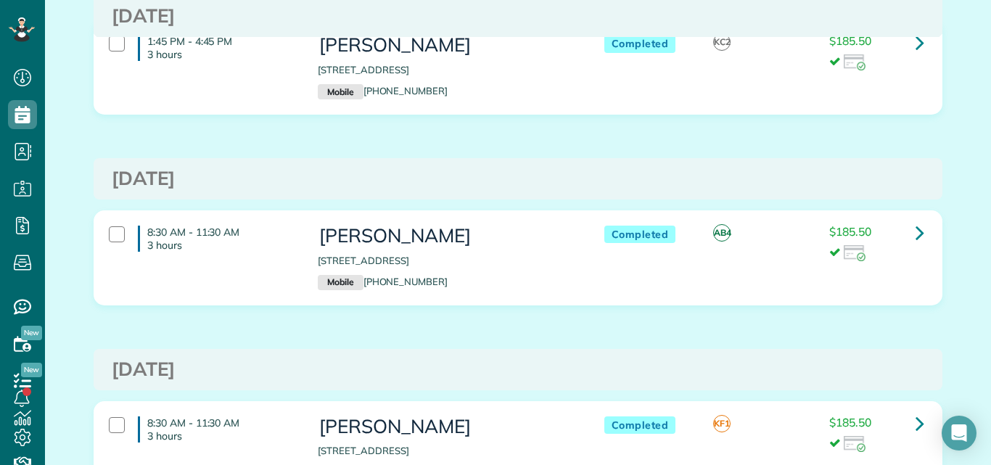
scroll to position [9135, 0]
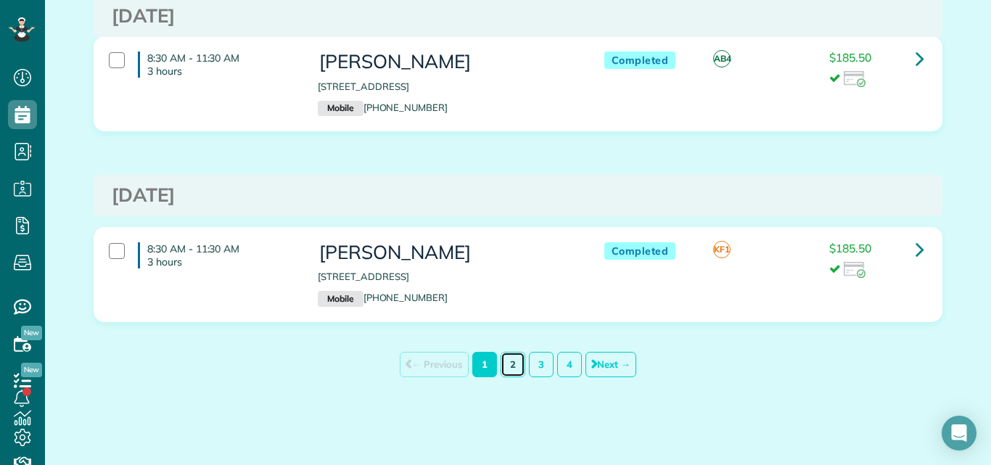
click at [504, 362] on link "2" at bounding box center [513, 364] width 25 height 25
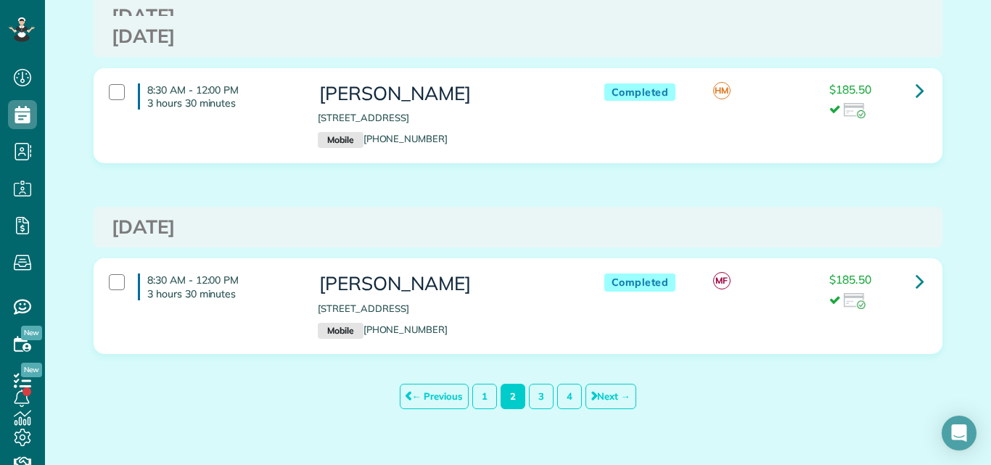
scroll to position [9209, 0]
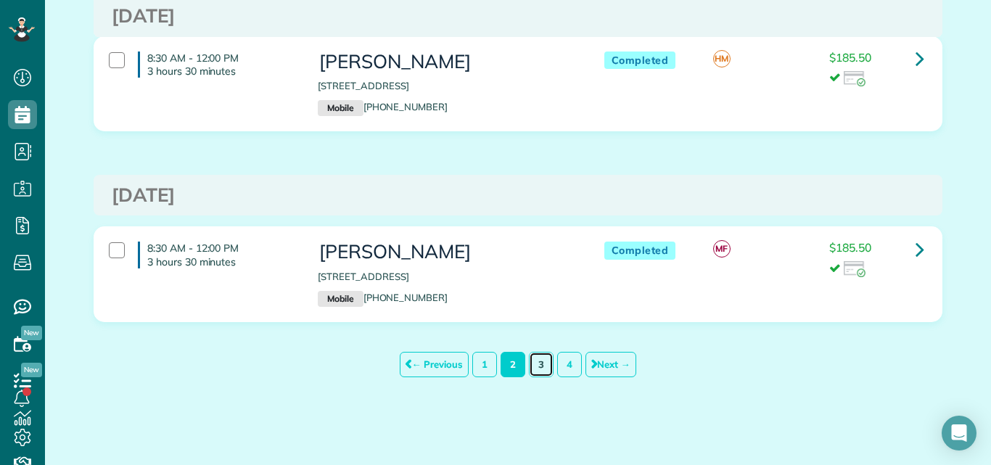
click at [536, 369] on link "3" at bounding box center [541, 364] width 25 height 25
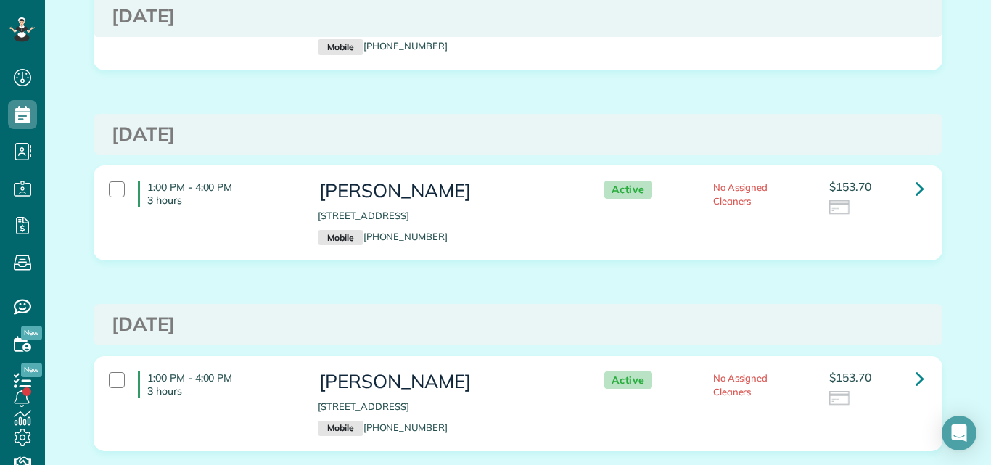
scroll to position [9283, 0]
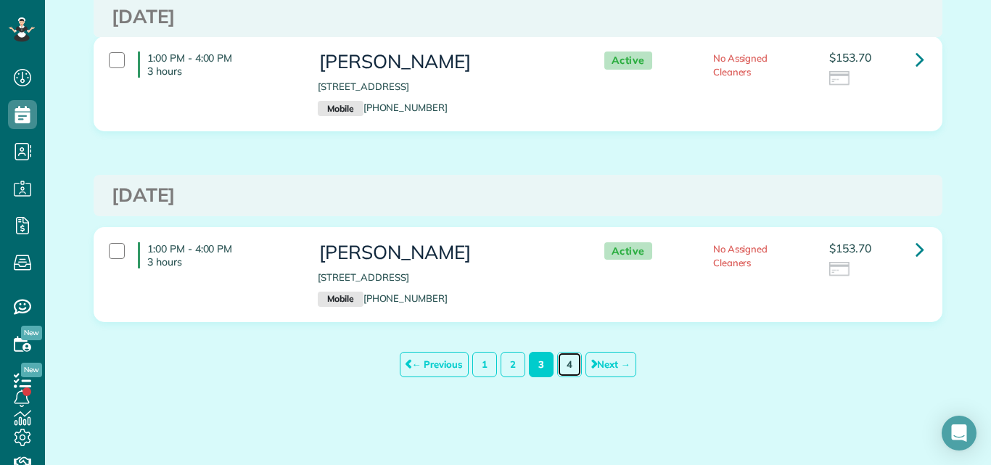
click at [570, 365] on link "4" at bounding box center [569, 364] width 25 height 25
